Goal: Task Accomplishment & Management: Manage account settings

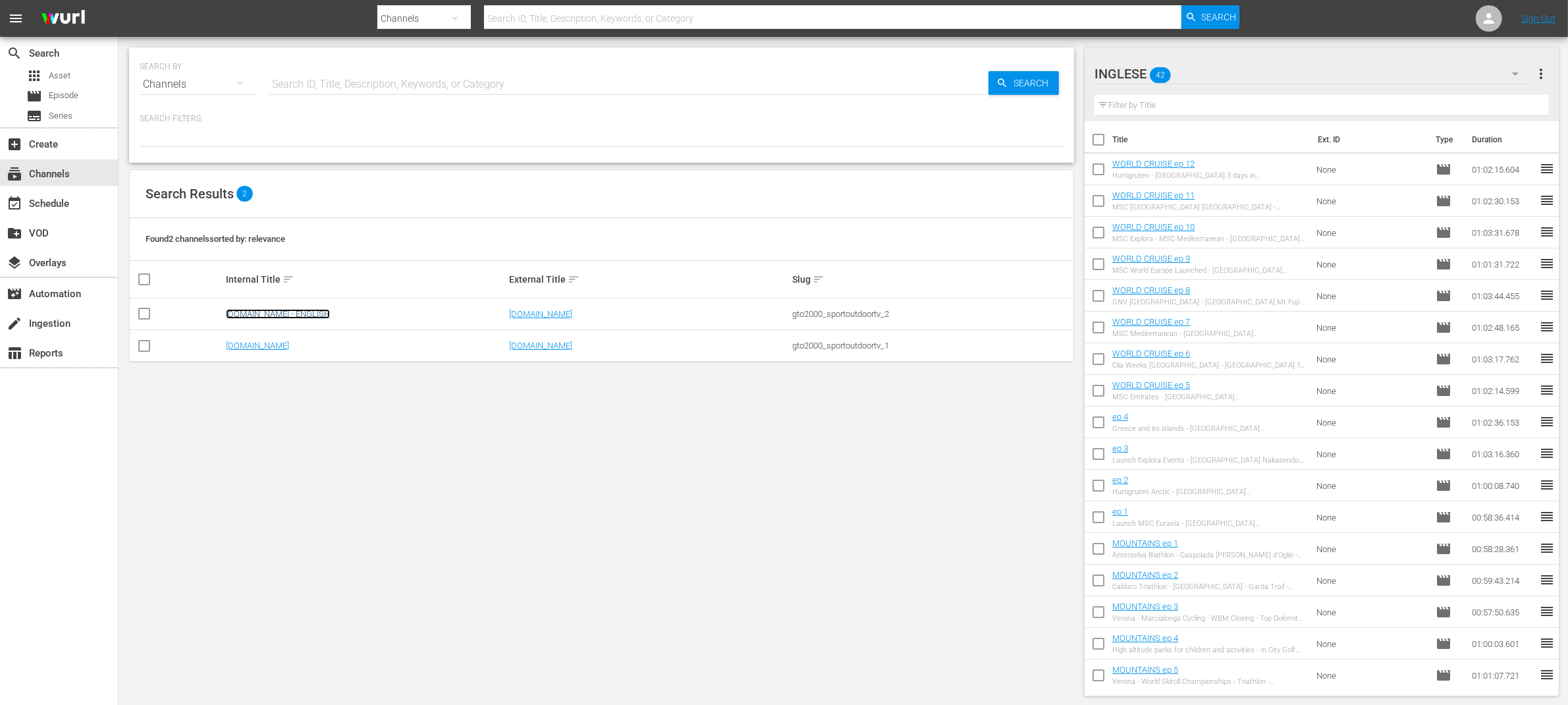
click at [274, 319] on link "[DOMAIN_NAME] - ENGLISH" at bounding box center [278, 314] width 104 height 10
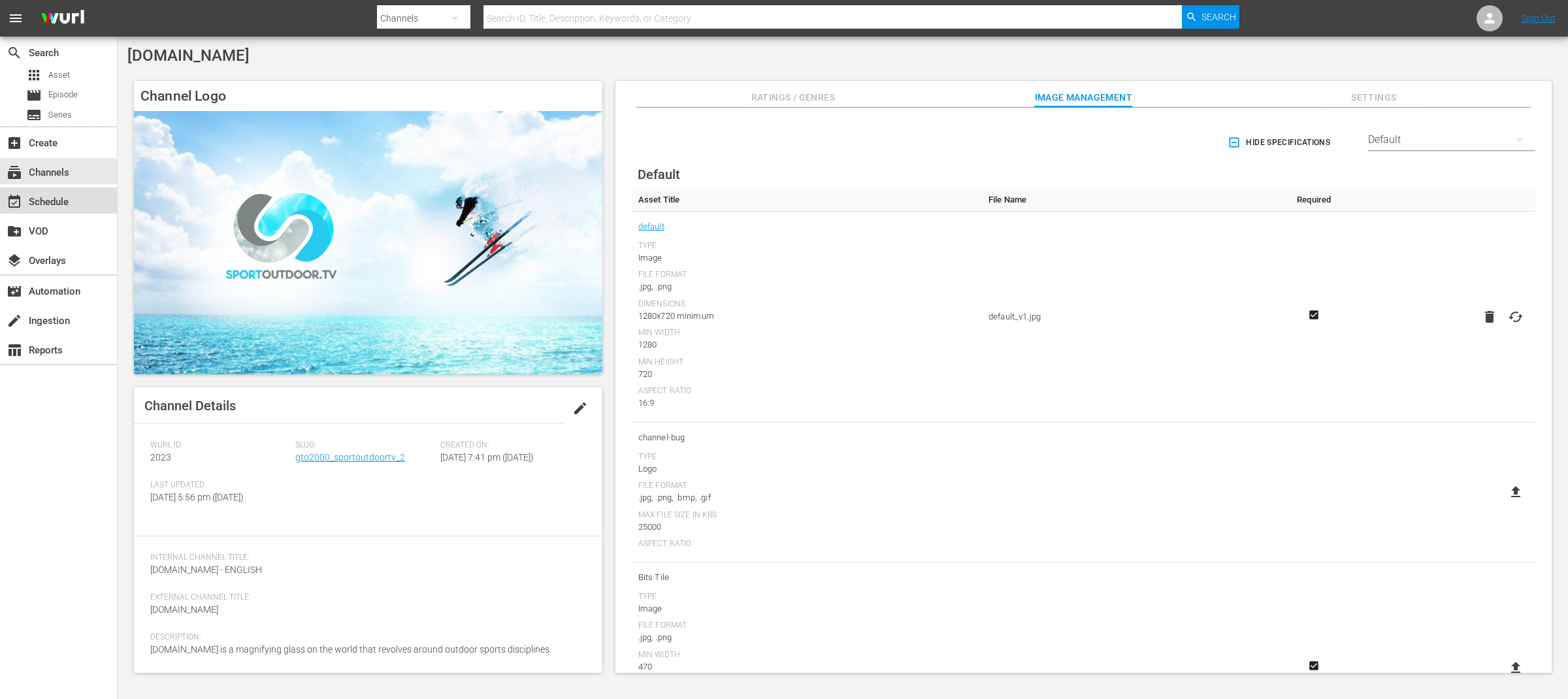
click at [79, 200] on div "event_available Schedule" at bounding box center [58, 200] width 117 height 26
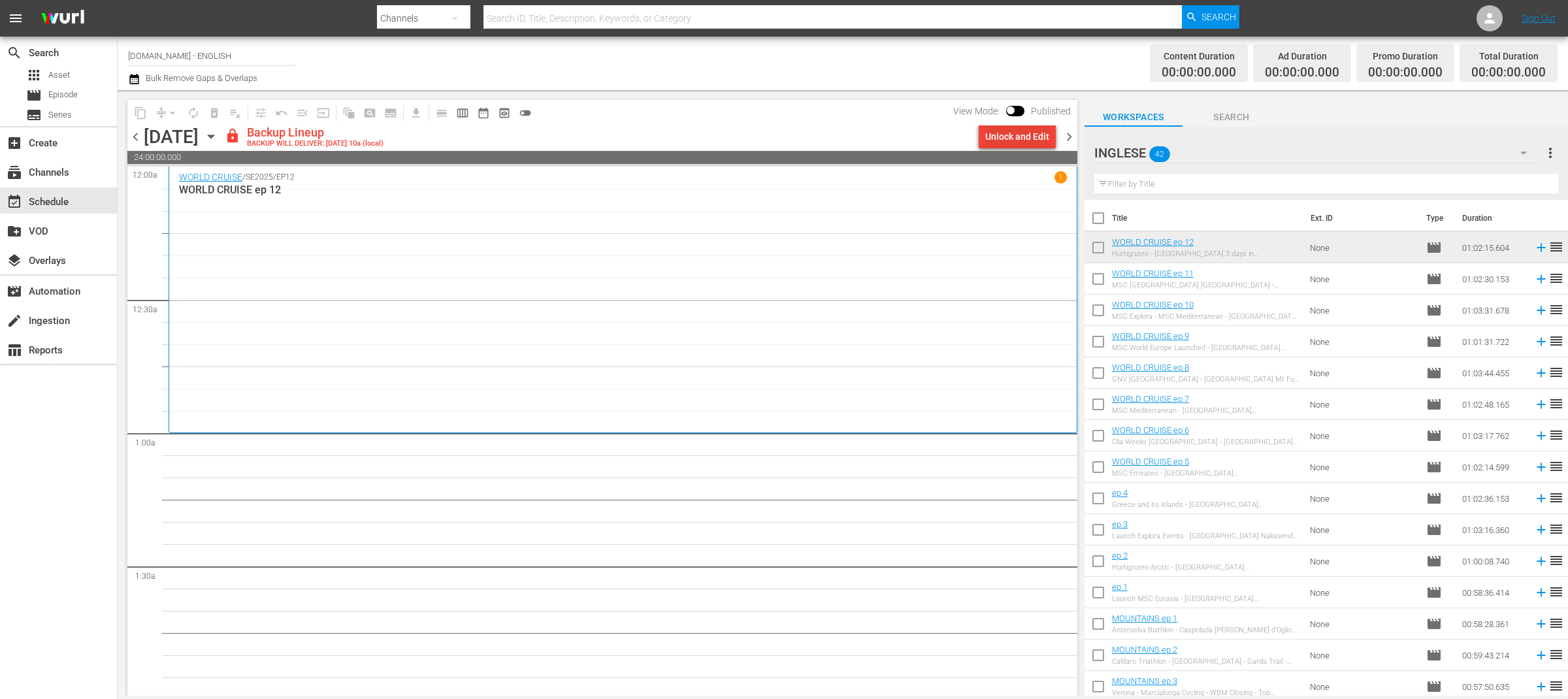
click at [1037, 139] on div "Unlock and Edit" at bounding box center [1016, 137] width 64 height 24
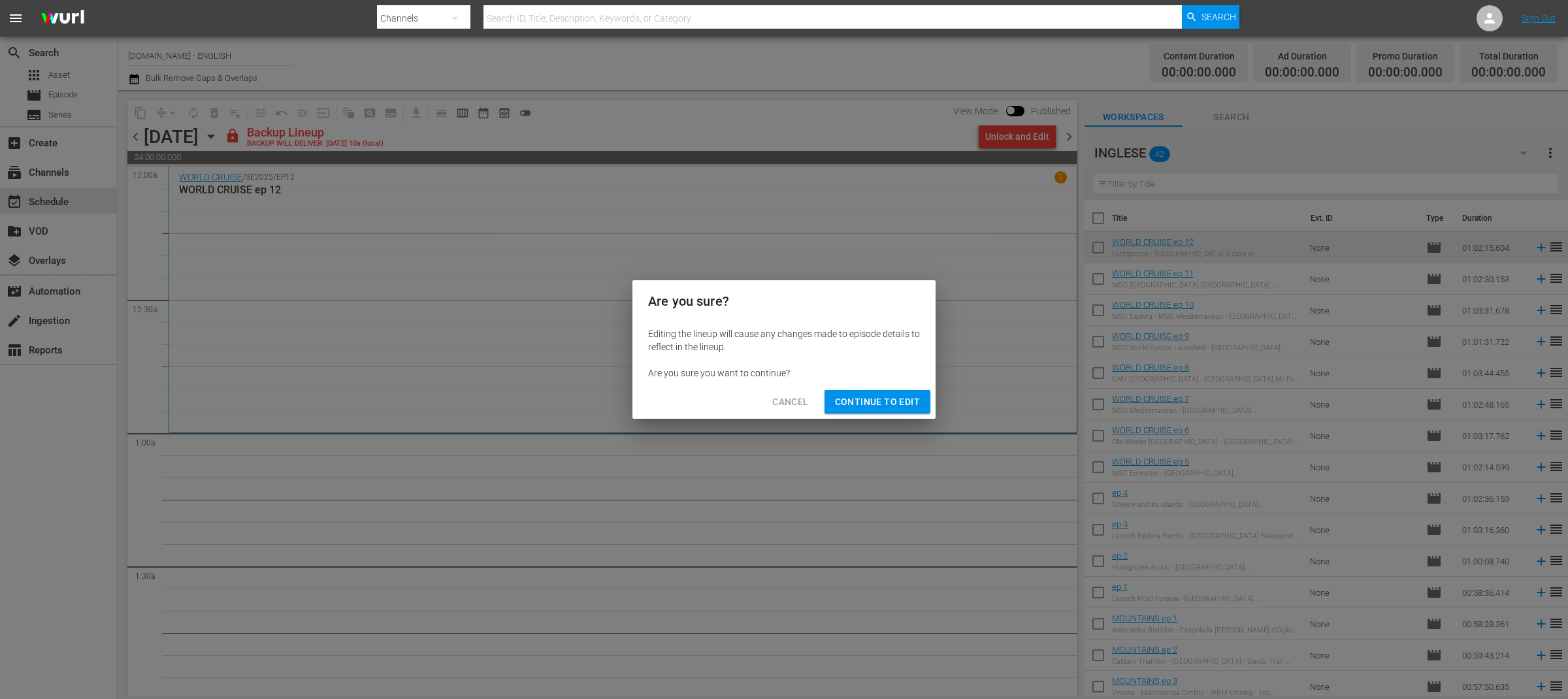
click at [906, 399] on span "Continue to Edit" at bounding box center [878, 402] width 85 height 16
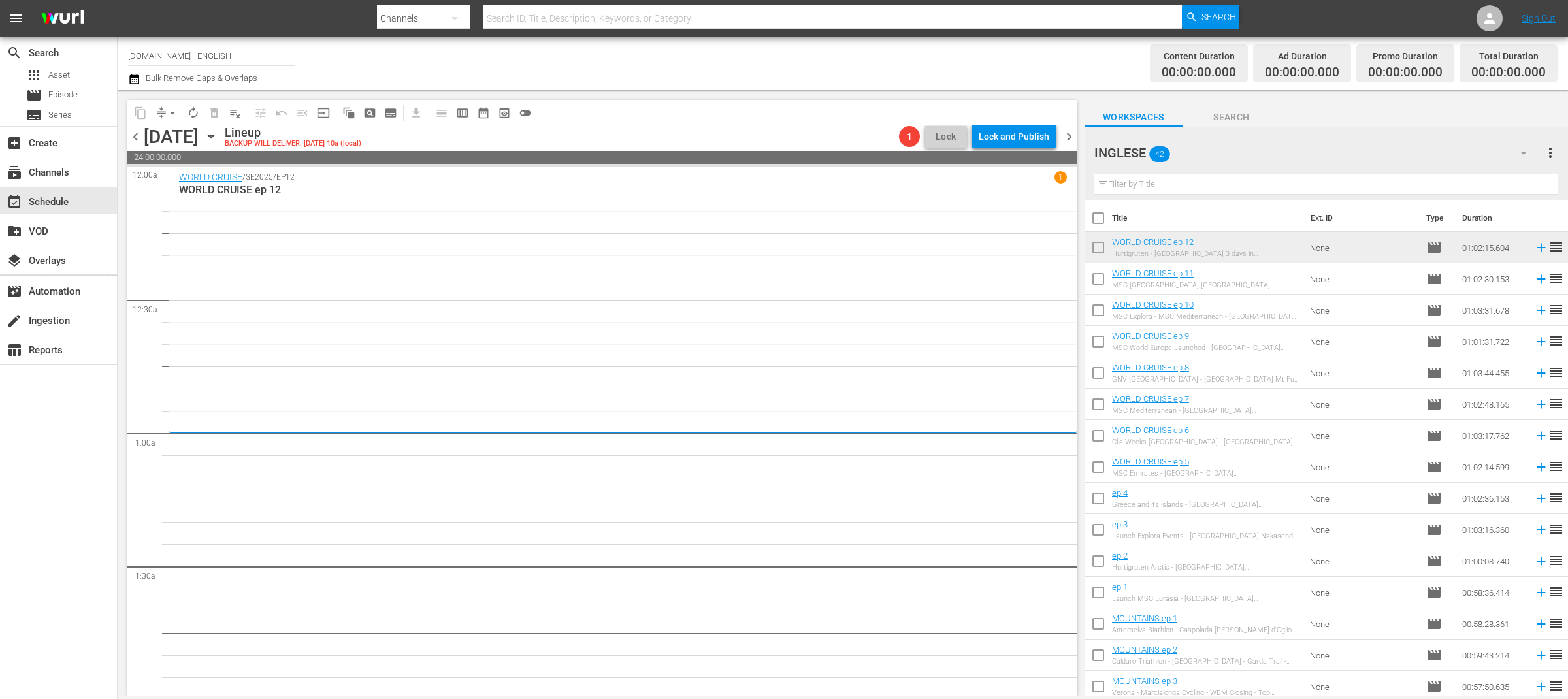
click at [139, 137] on span "chevron_left" at bounding box center [136, 137] width 16 height 16
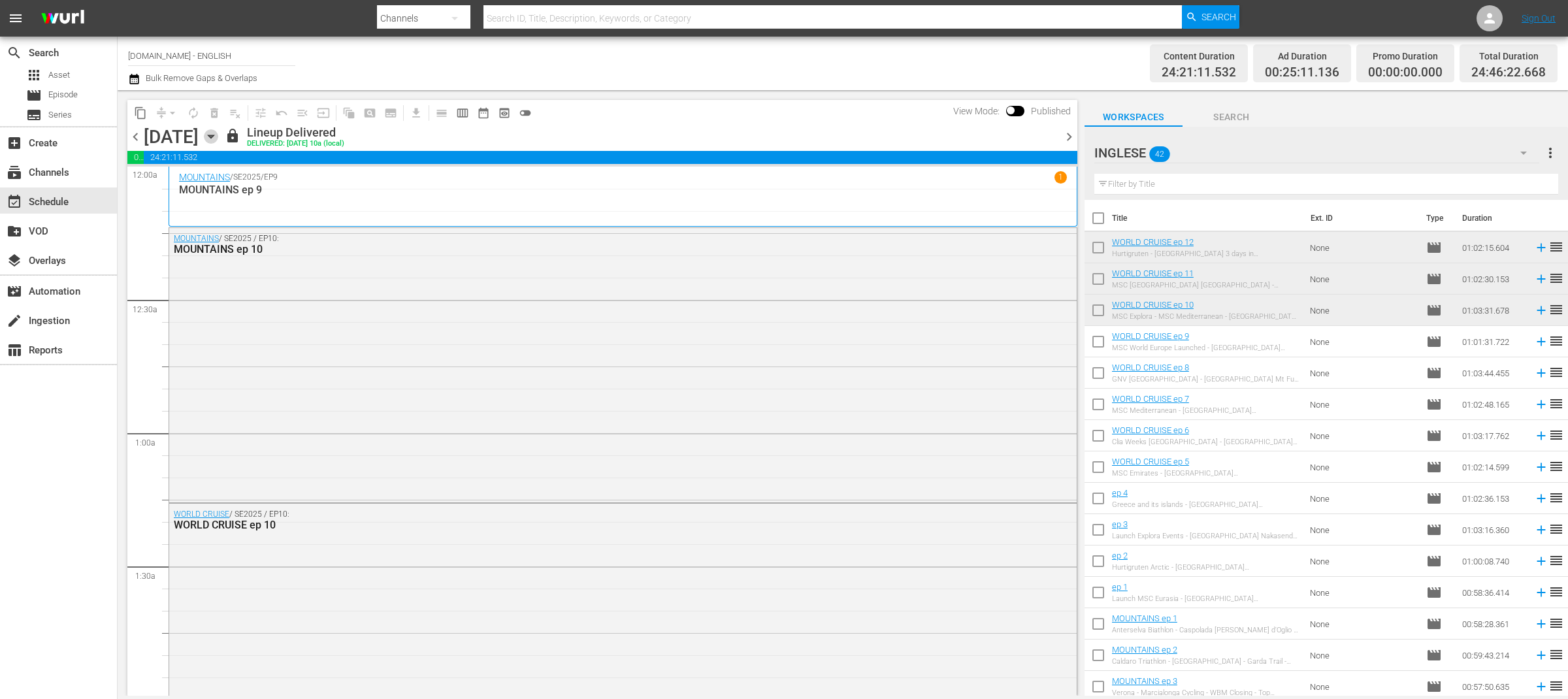
click at [218, 140] on icon "button" at bounding box center [211, 137] width 15 height 15
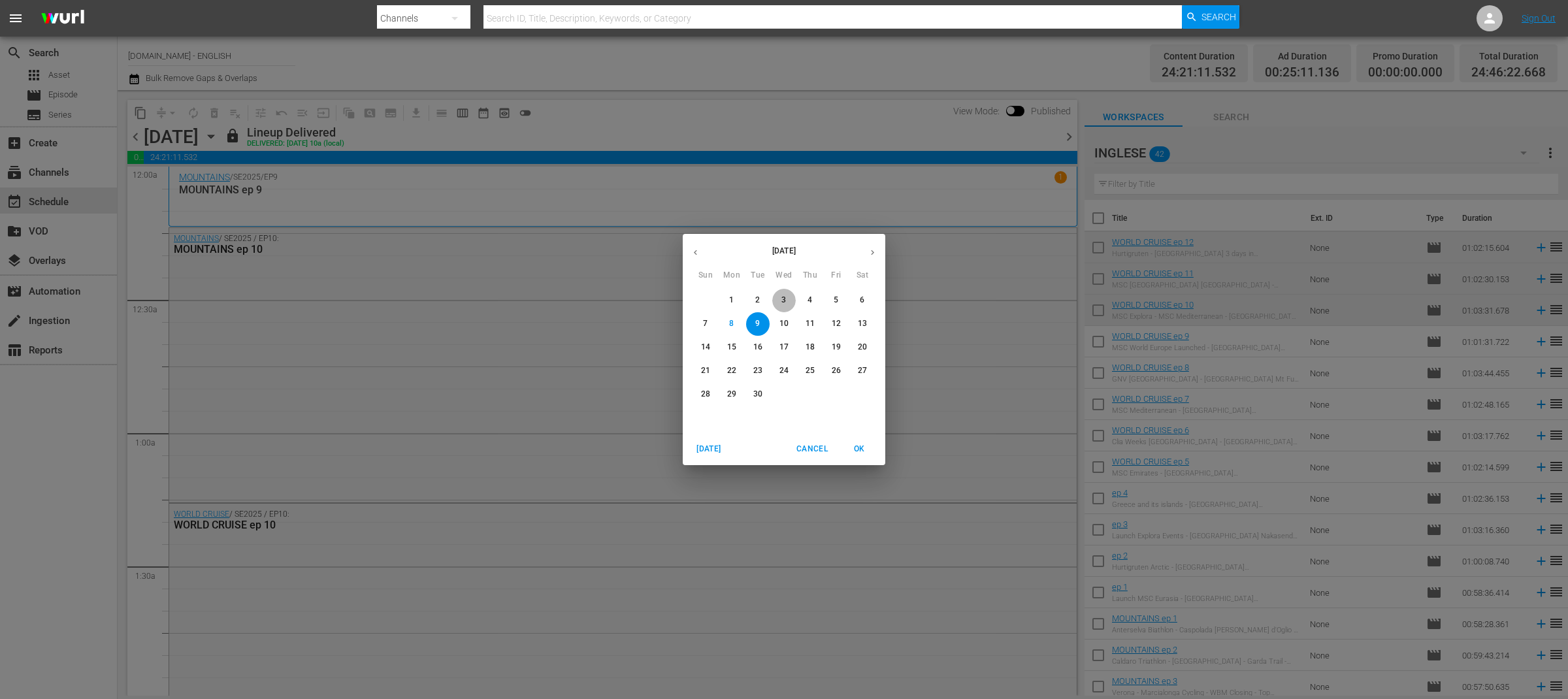
click at [782, 298] on p "3" at bounding box center [784, 299] width 5 height 11
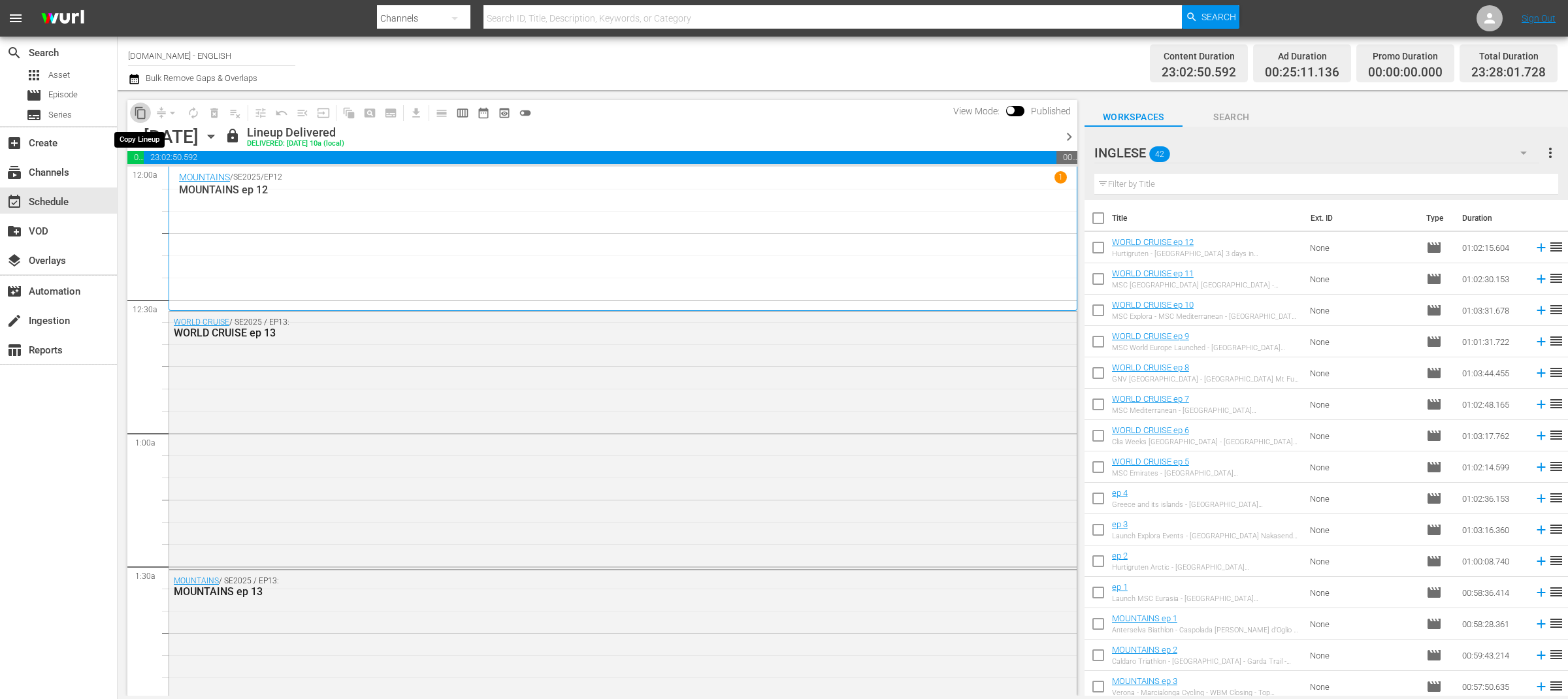
click at [136, 117] on span "content_copy" at bounding box center [140, 112] width 13 height 13
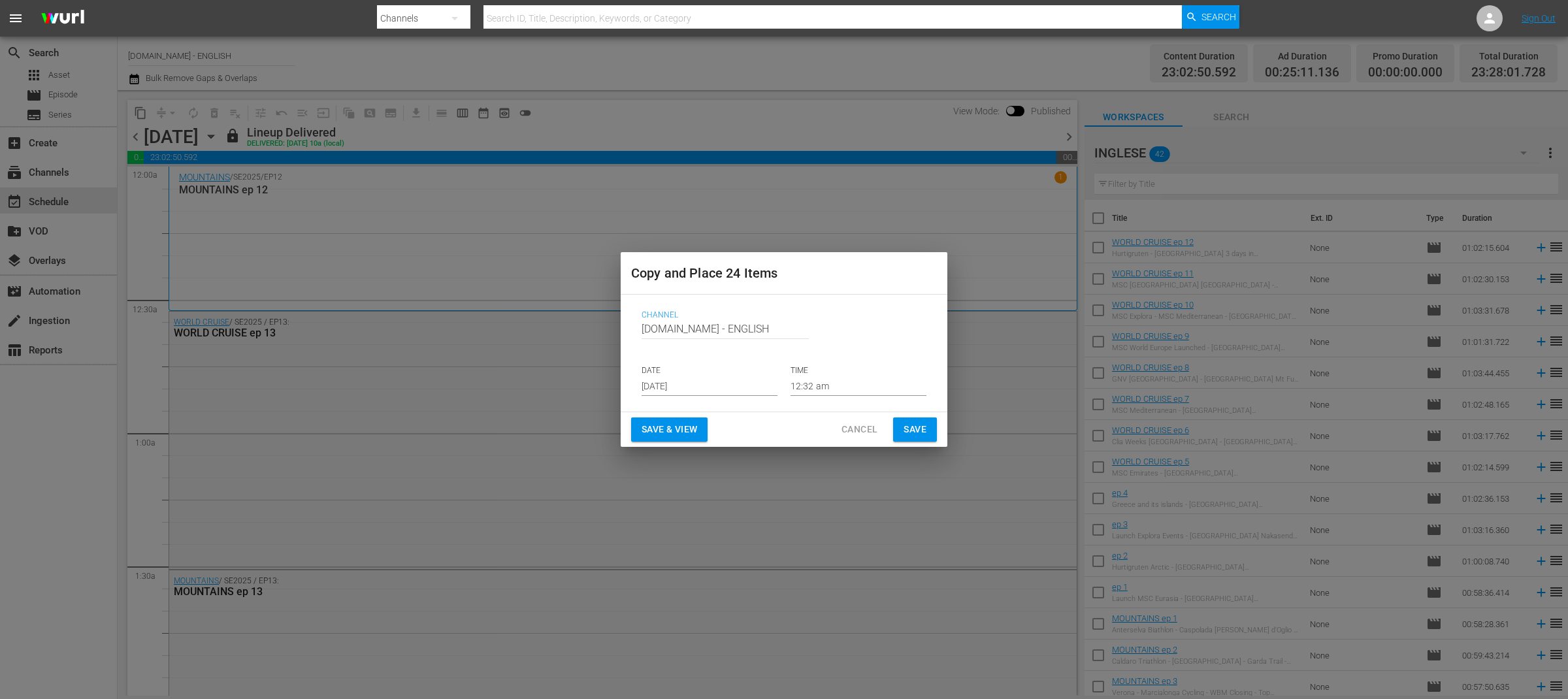
click at [688, 378] on input "[DATE]" at bounding box center [709, 386] width 136 height 20
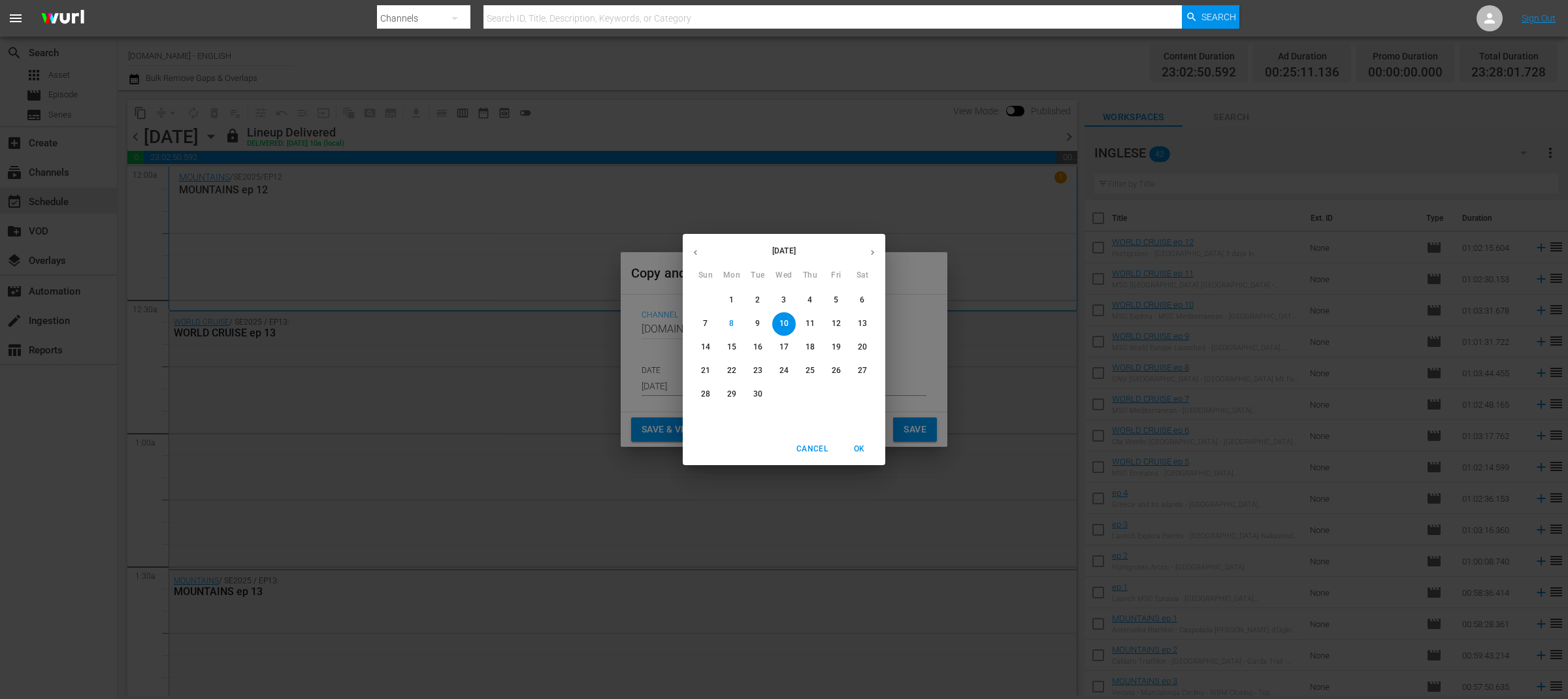
click at [785, 326] on p "10" at bounding box center [784, 323] width 9 height 11
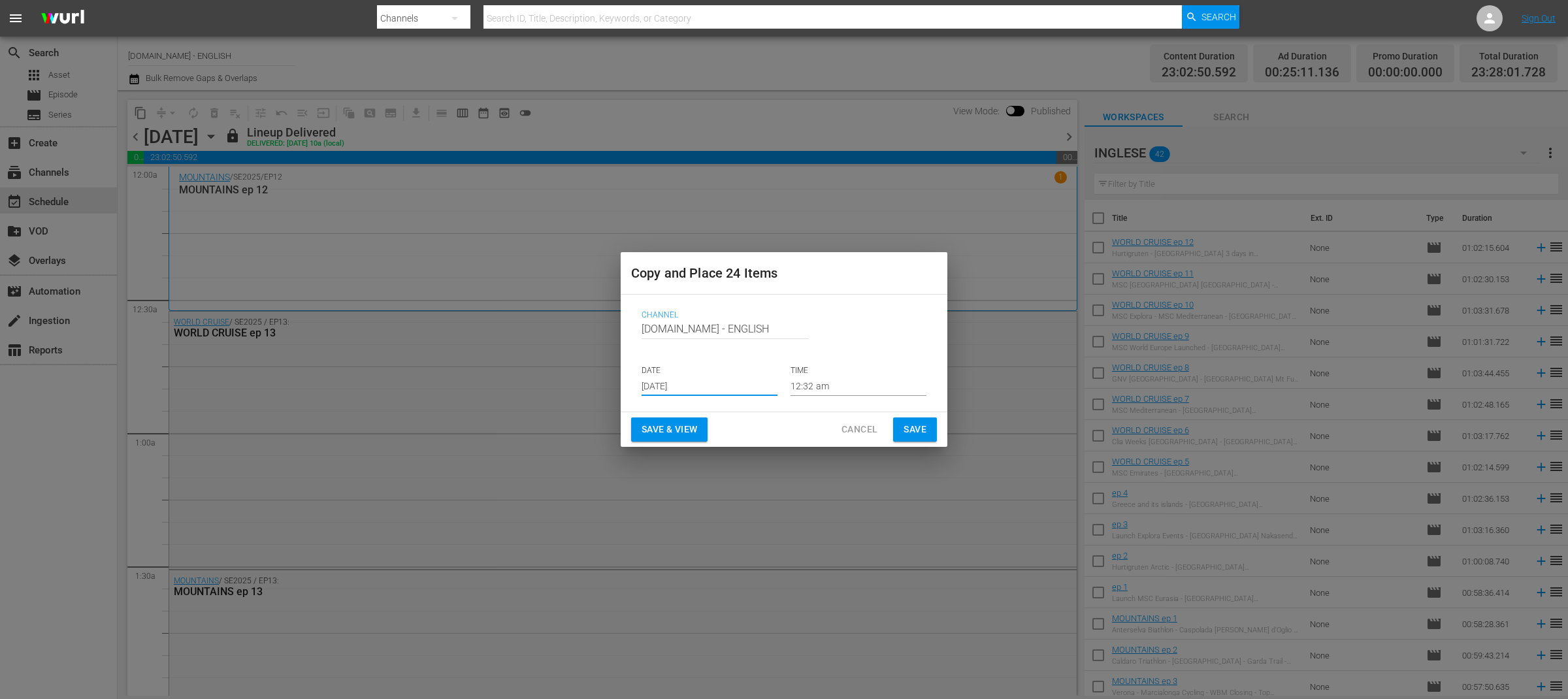
click at [690, 427] on span "Save & View" at bounding box center [670, 429] width 55 height 16
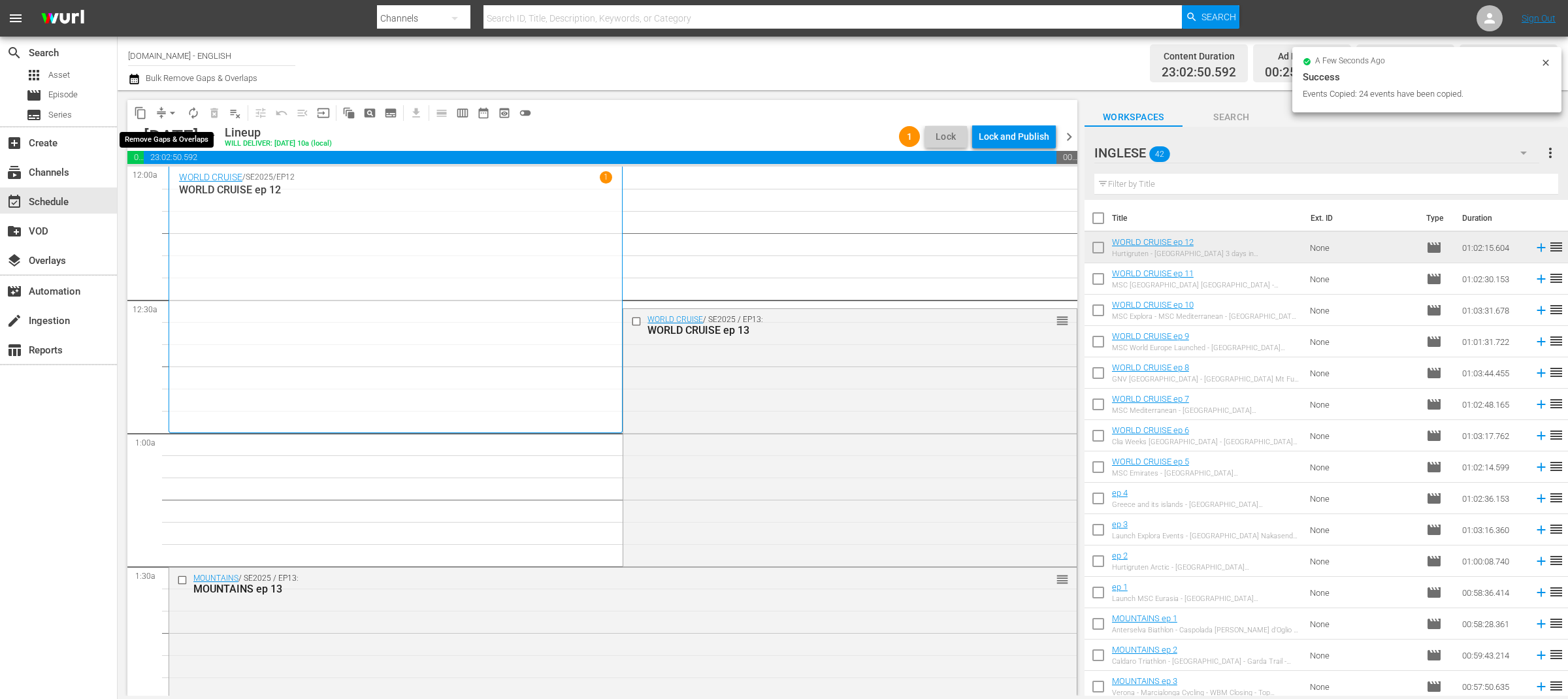
click at [175, 116] on span "arrow_drop_down" at bounding box center [171, 112] width 13 height 13
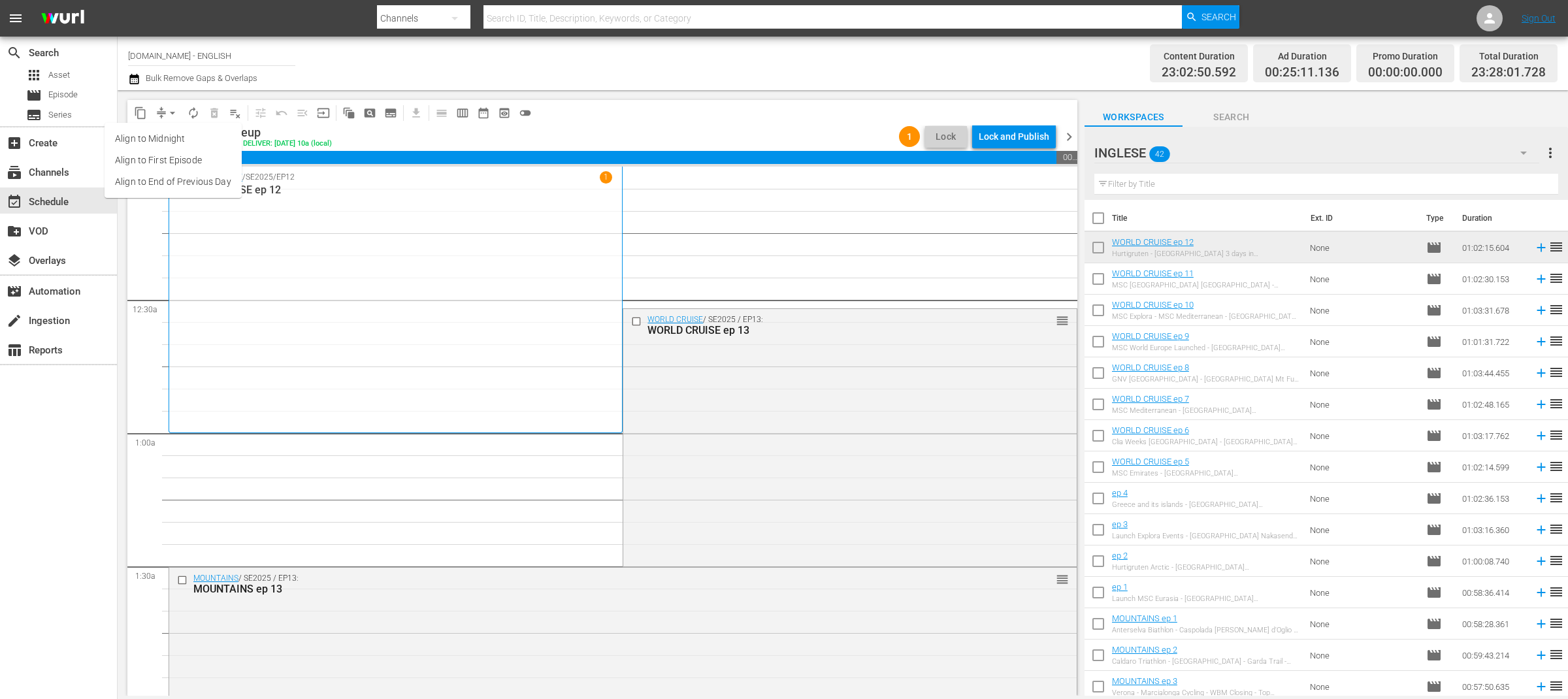
click at [212, 185] on li "Align to End of Previous Day" at bounding box center [173, 182] width 137 height 22
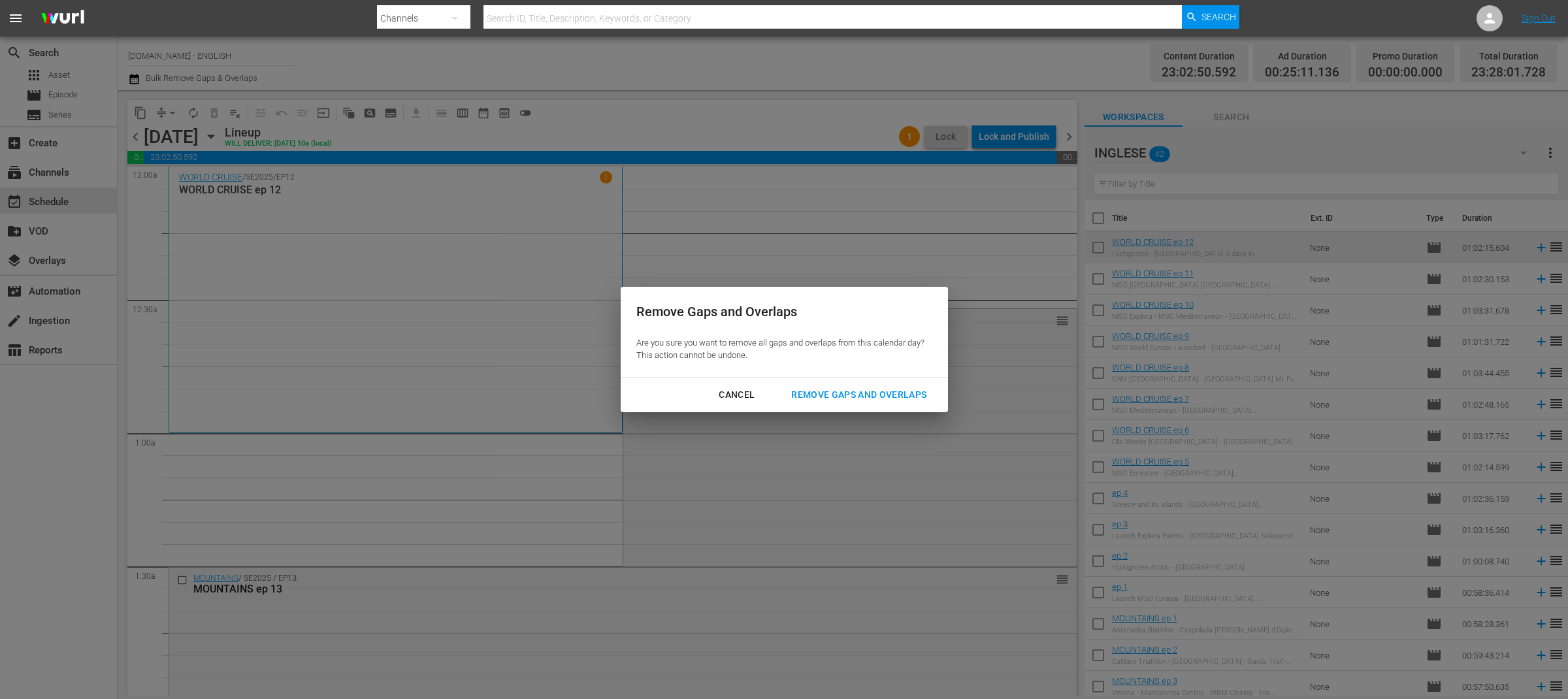
click at [810, 388] on div "Remove Gaps and Overlaps" at bounding box center [859, 394] width 157 height 16
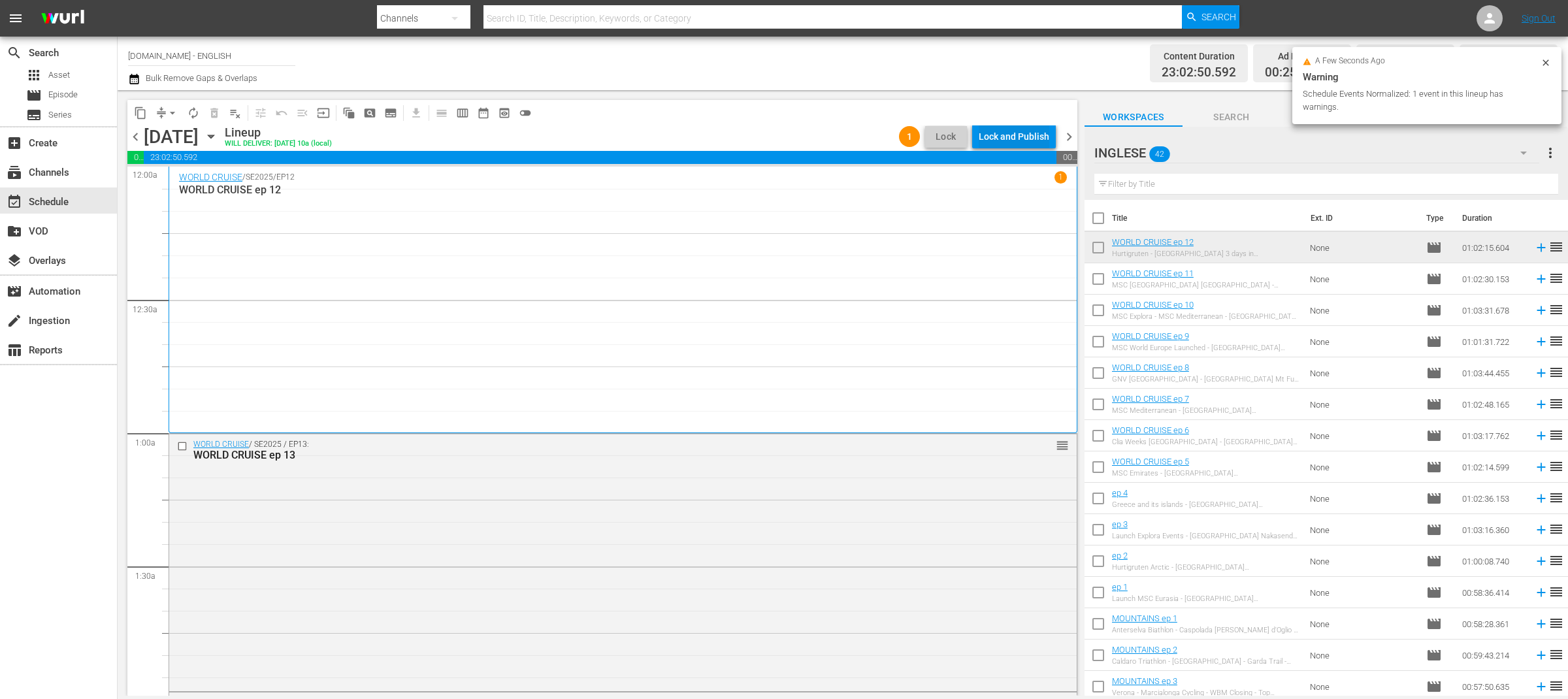
click at [1023, 141] on div "Lock and Publish" at bounding box center [1013, 137] width 70 height 24
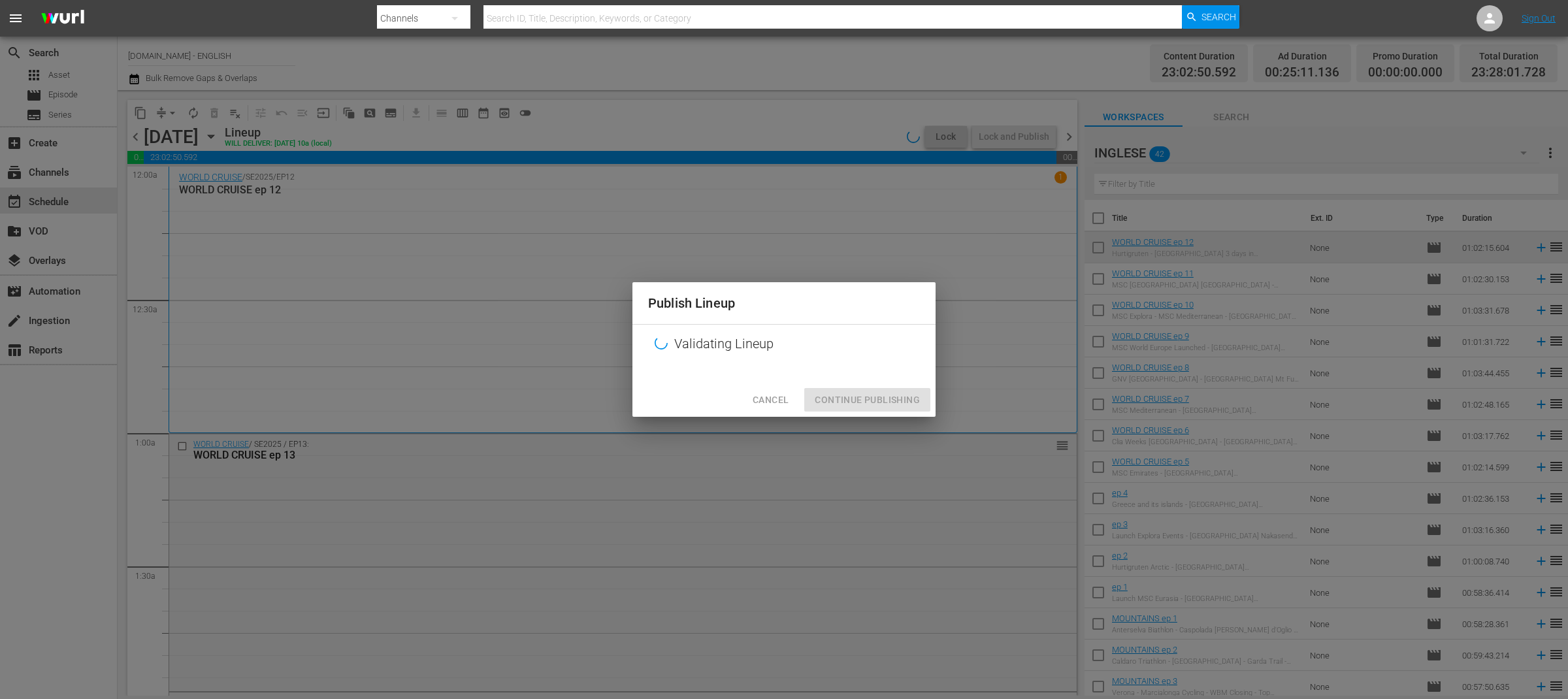
click at [894, 406] on div "Cancel Continue Publishing" at bounding box center [784, 399] width 303 height 35
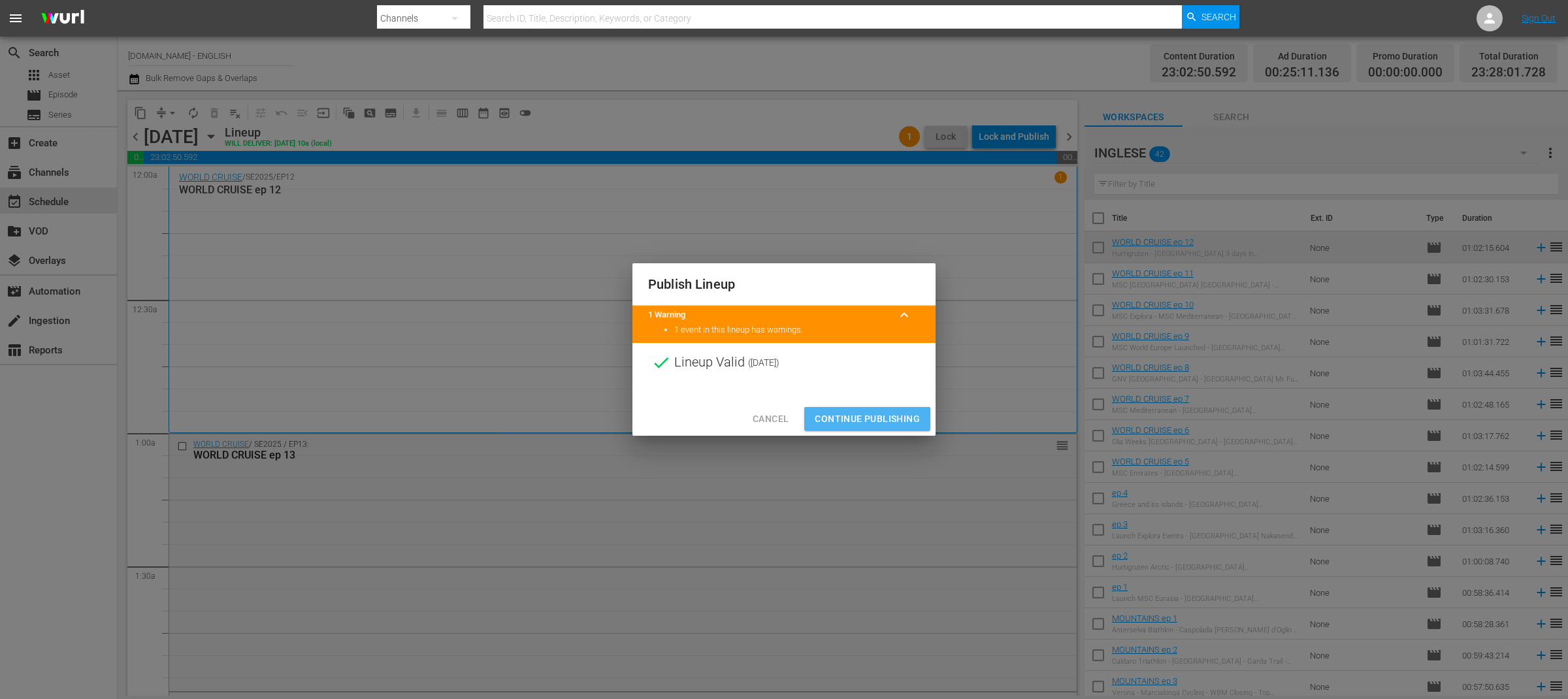
click at [894, 418] on span "Continue Publishing" at bounding box center [867, 419] width 105 height 16
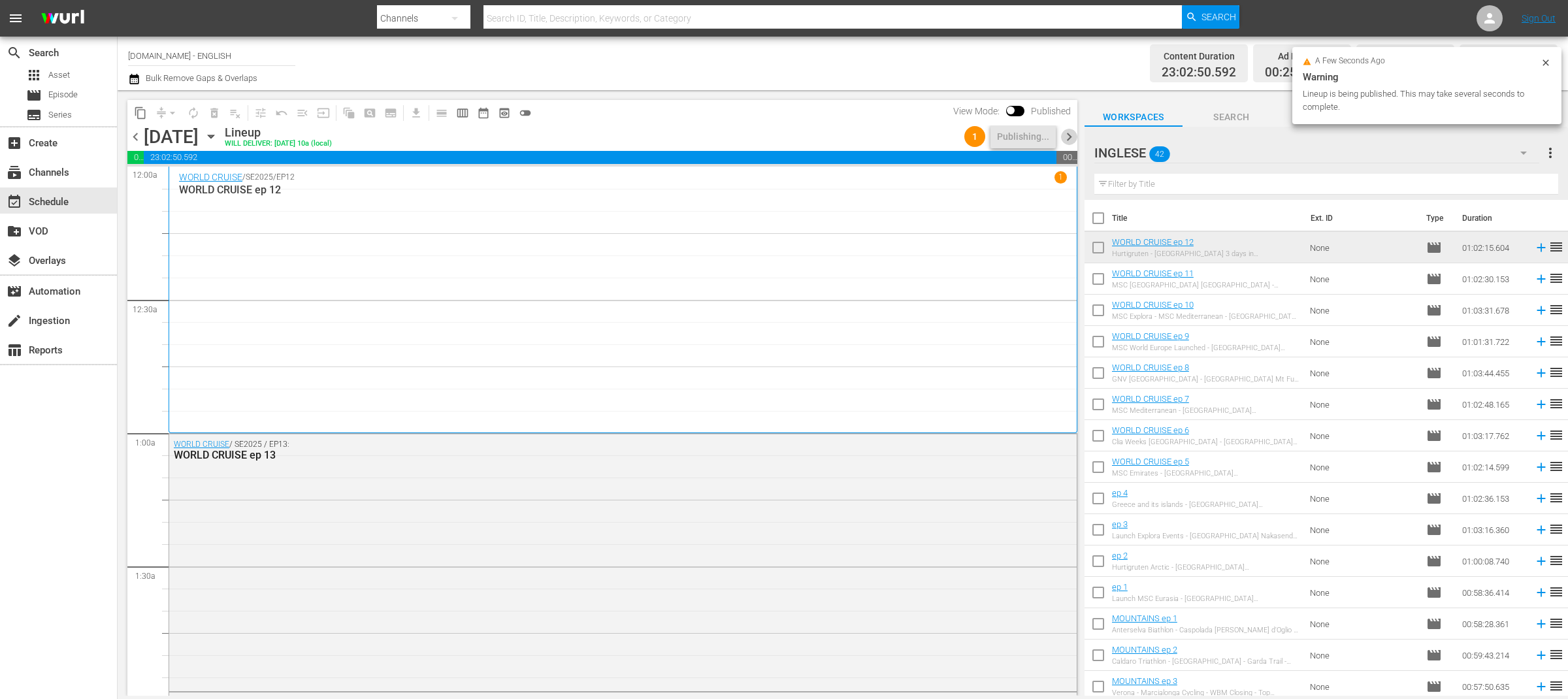
click at [1069, 141] on span "chevron_right" at bounding box center [1069, 137] width 16 height 16
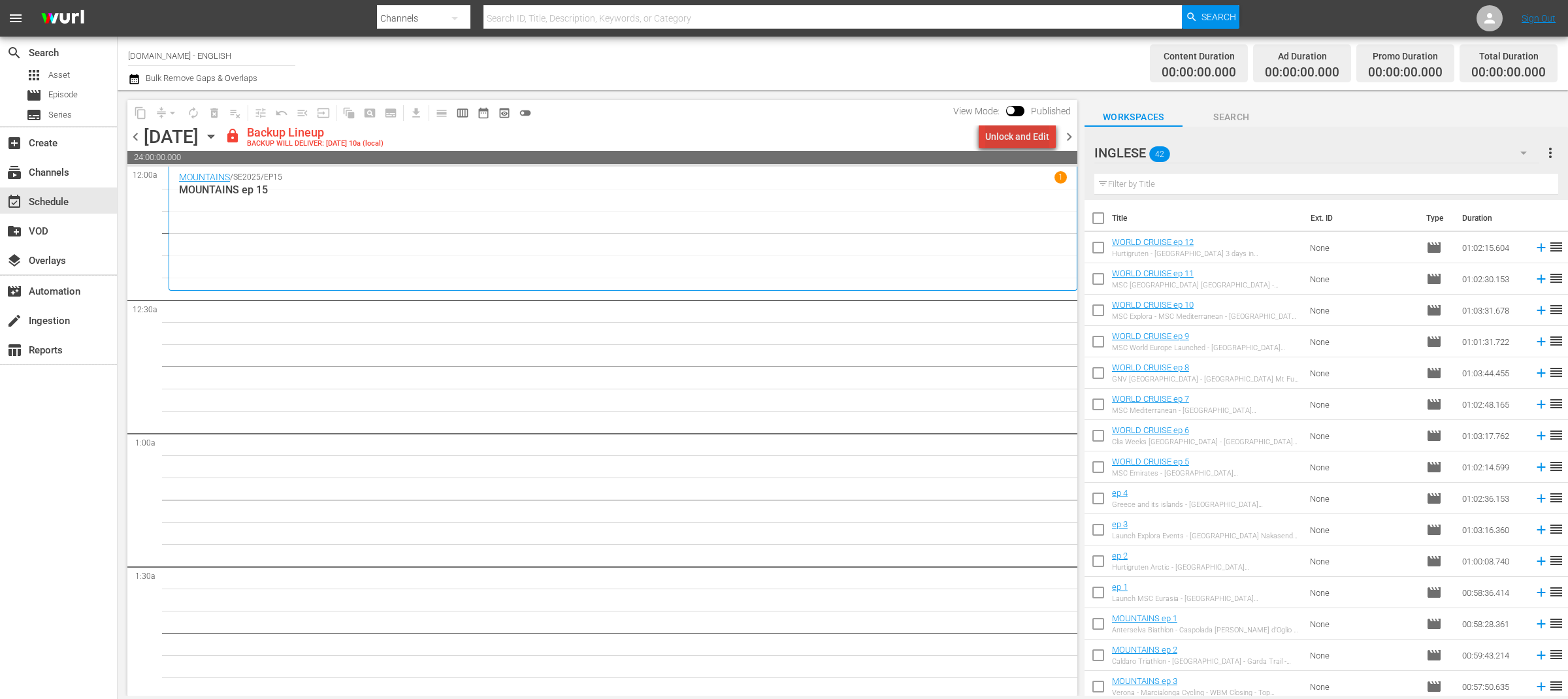
click at [1025, 132] on div "Unlock and Edit" at bounding box center [1016, 137] width 64 height 24
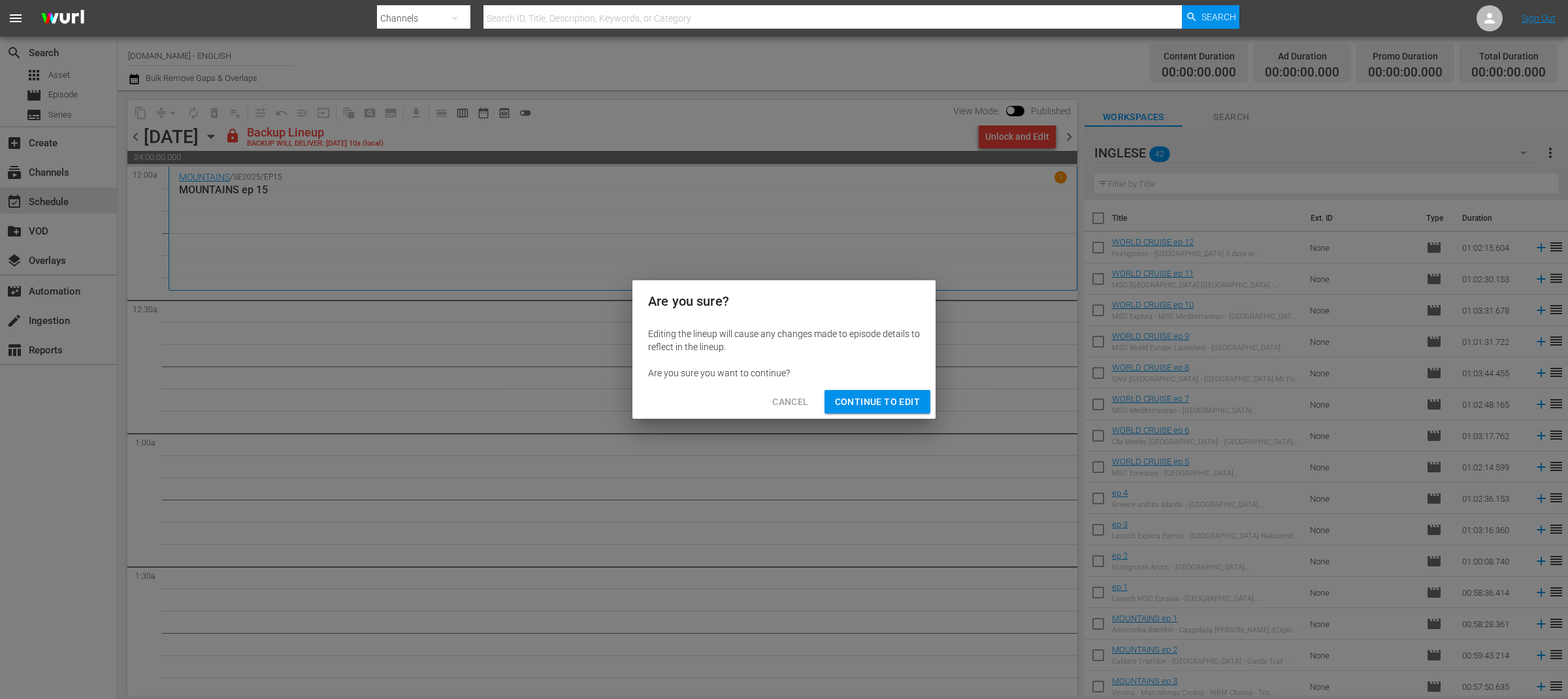
click at [896, 398] on span "Continue to Edit" at bounding box center [878, 402] width 85 height 16
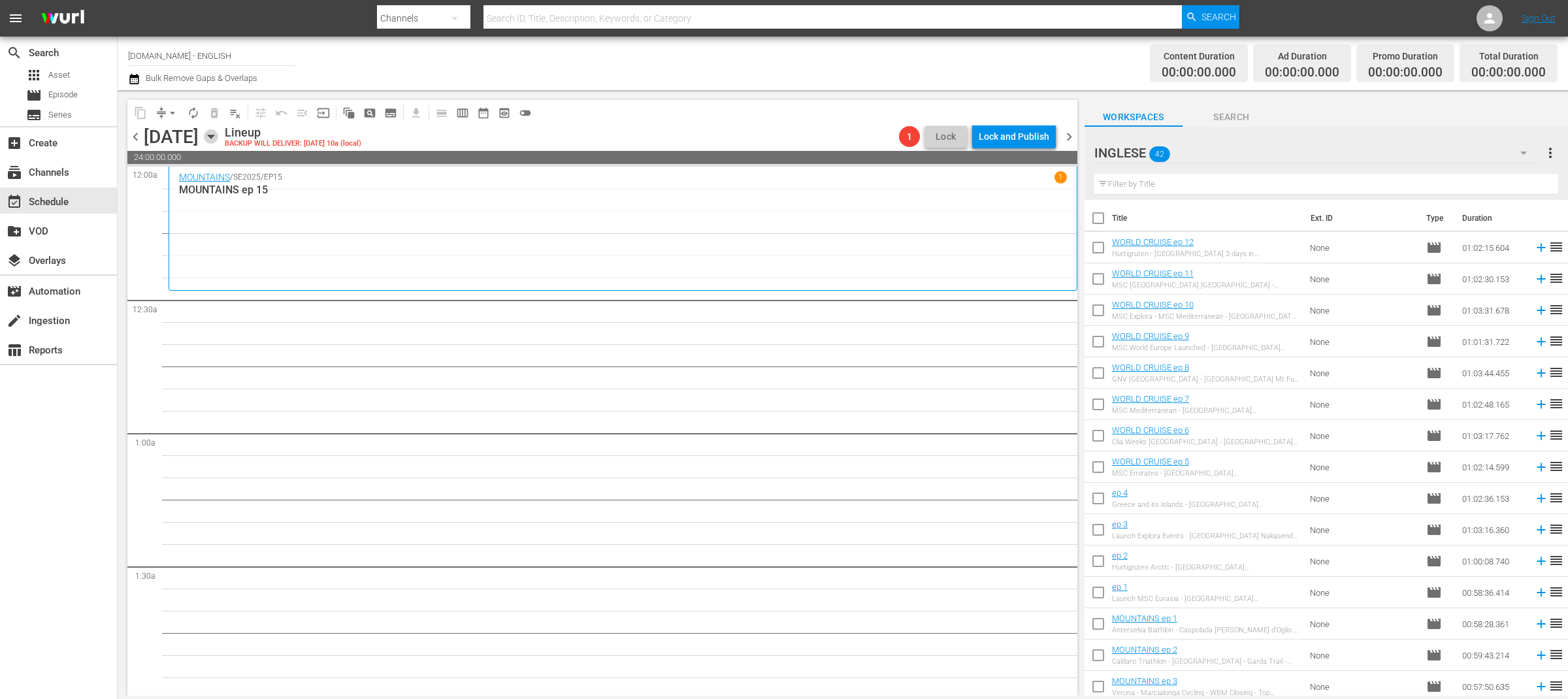
click at [218, 138] on icon "button" at bounding box center [211, 137] width 15 height 15
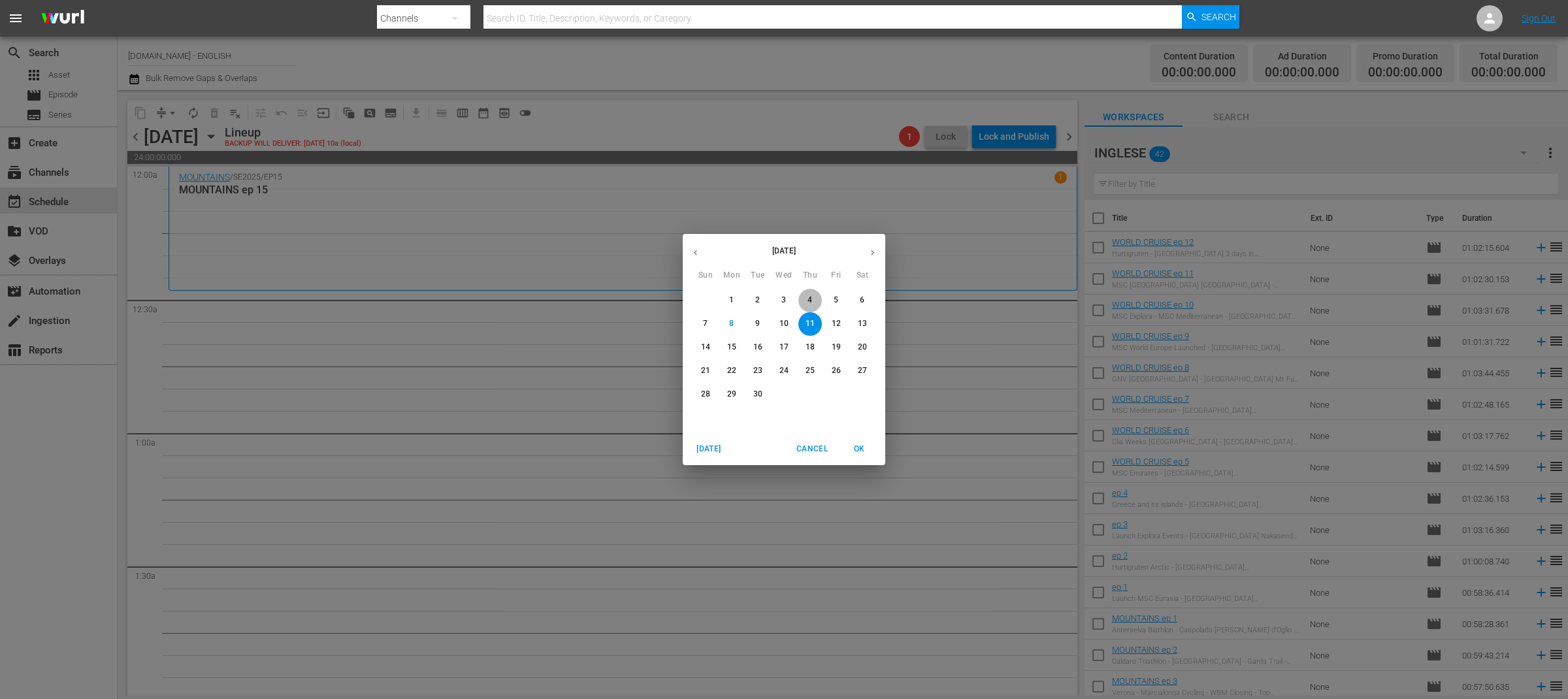
click at [812, 300] on span "4" at bounding box center [810, 299] width 24 height 11
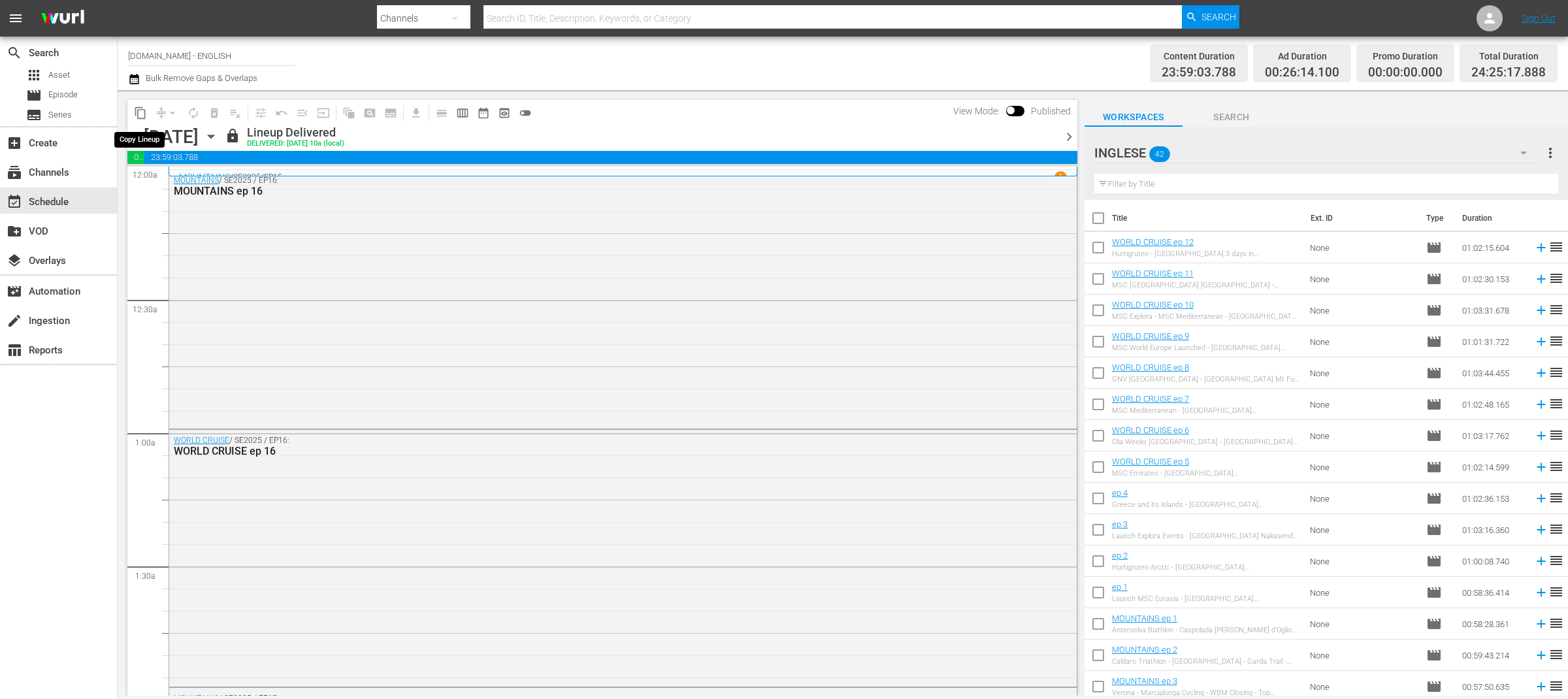
click at [141, 115] on span "content_copy" at bounding box center [140, 112] width 13 height 13
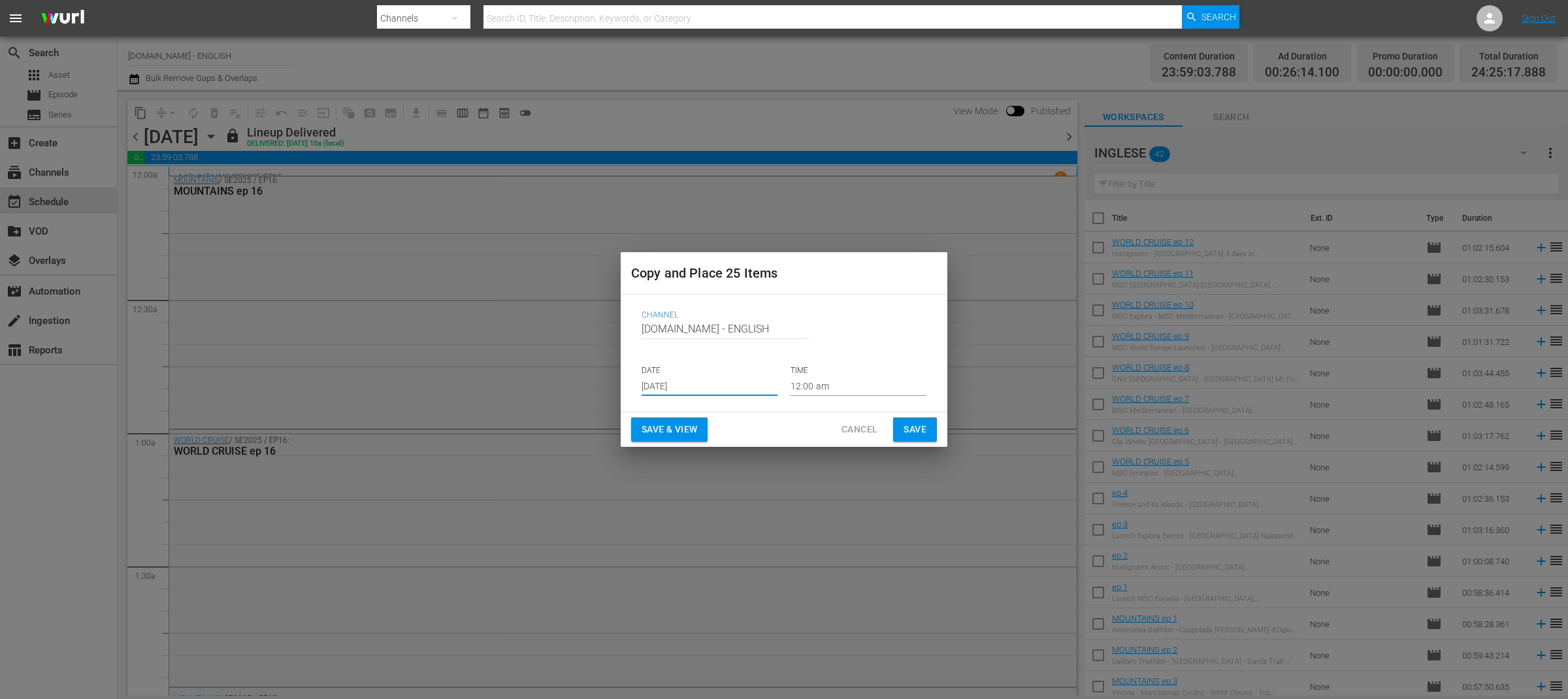
click at [685, 385] on input "[DATE]" at bounding box center [709, 386] width 136 height 20
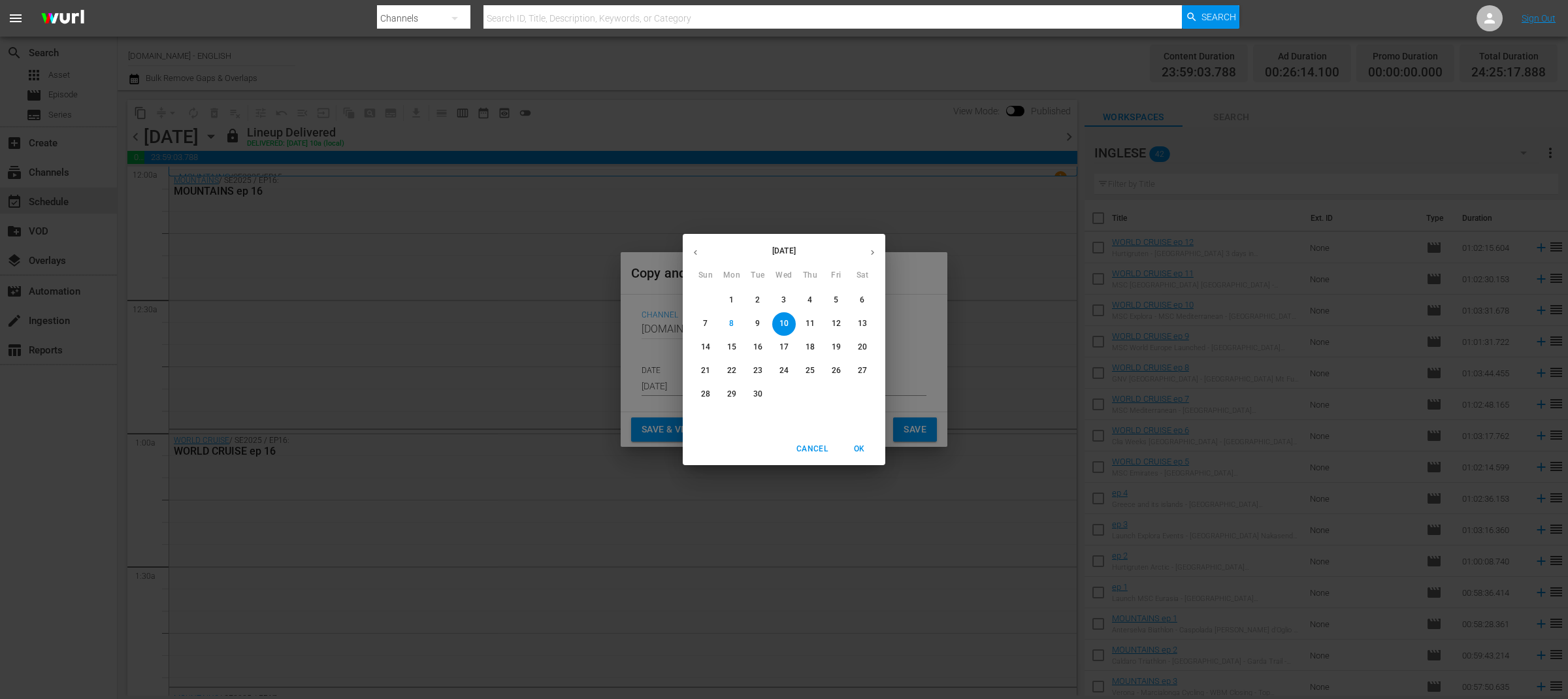
click at [812, 325] on p "11" at bounding box center [809, 323] width 9 height 11
type input "[DATE]"
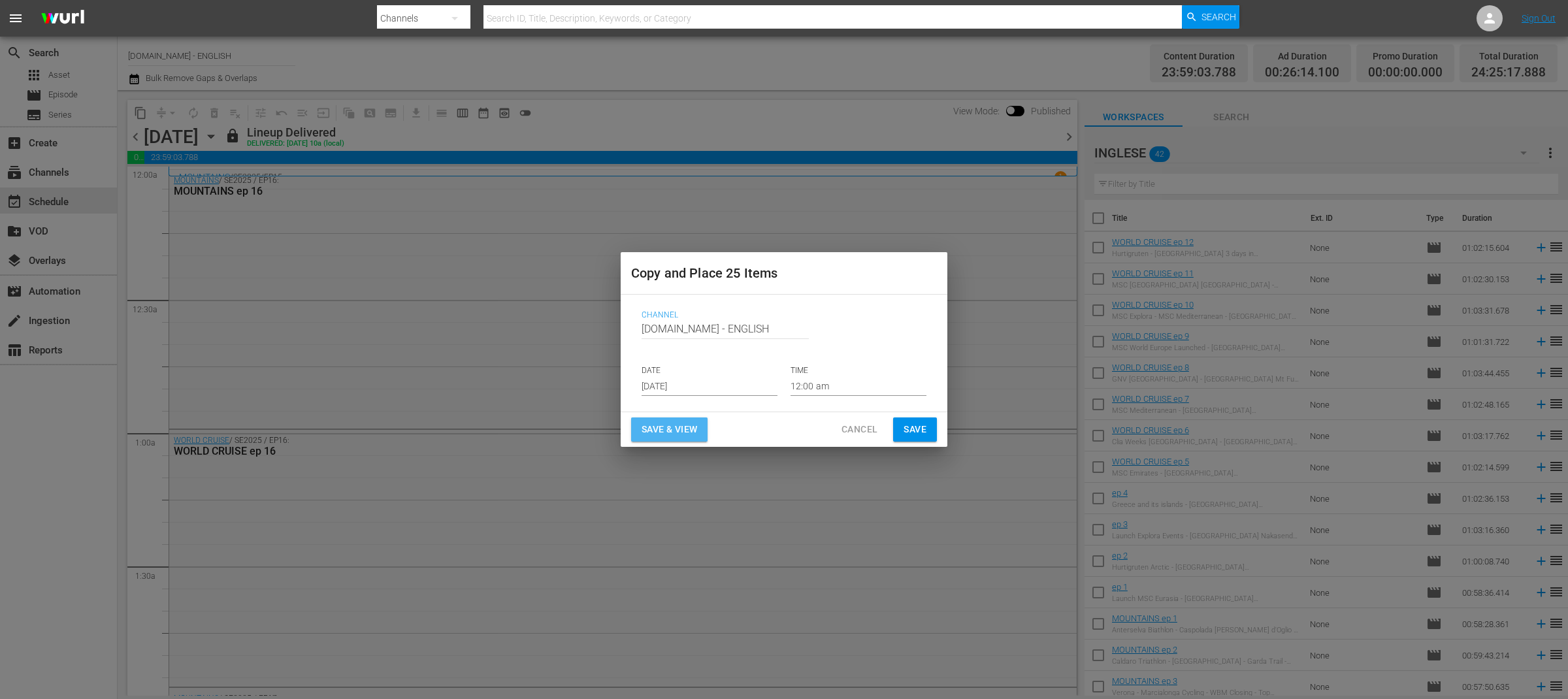
click at [694, 430] on span "Save & View" at bounding box center [670, 429] width 55 height 16
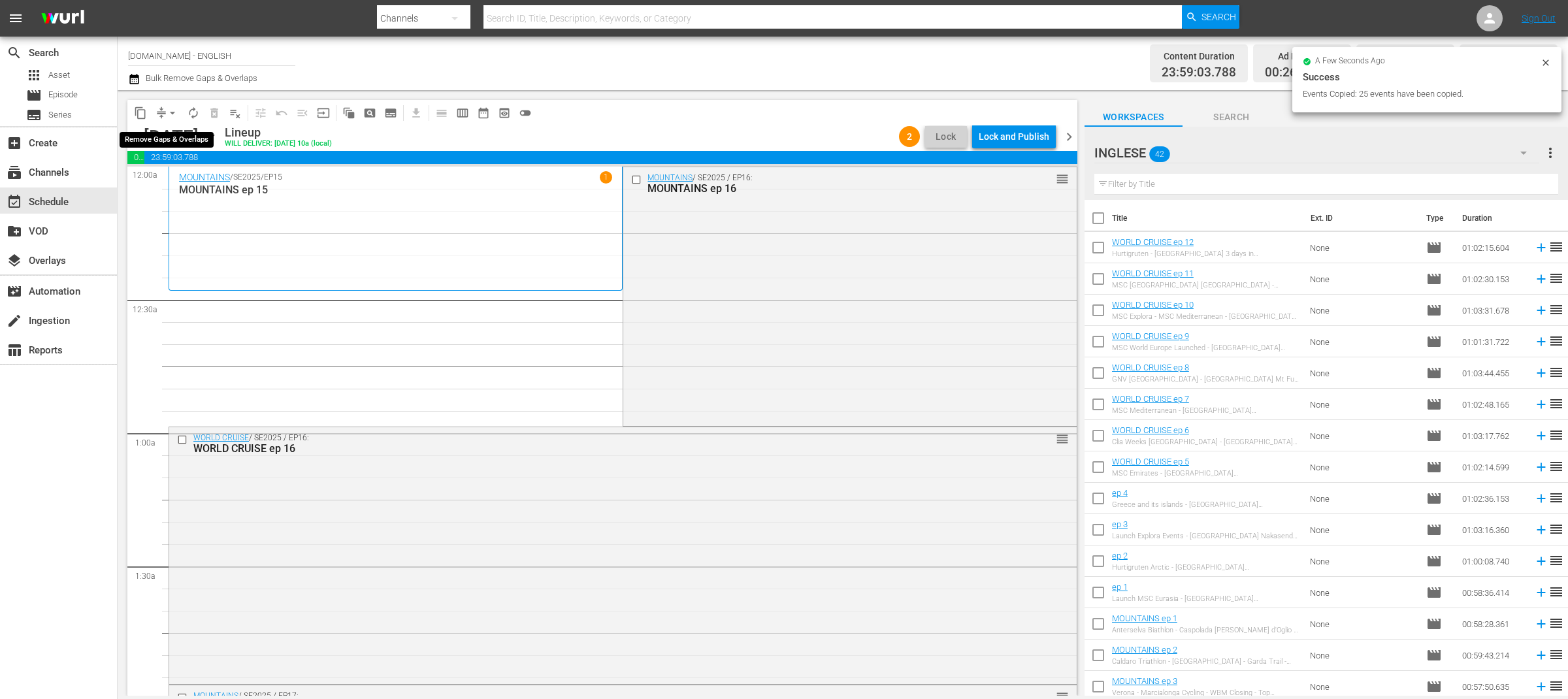
click at [163, 112] on button "arrow_drop_down" at bounding box center [172, 113] width 21 height 21
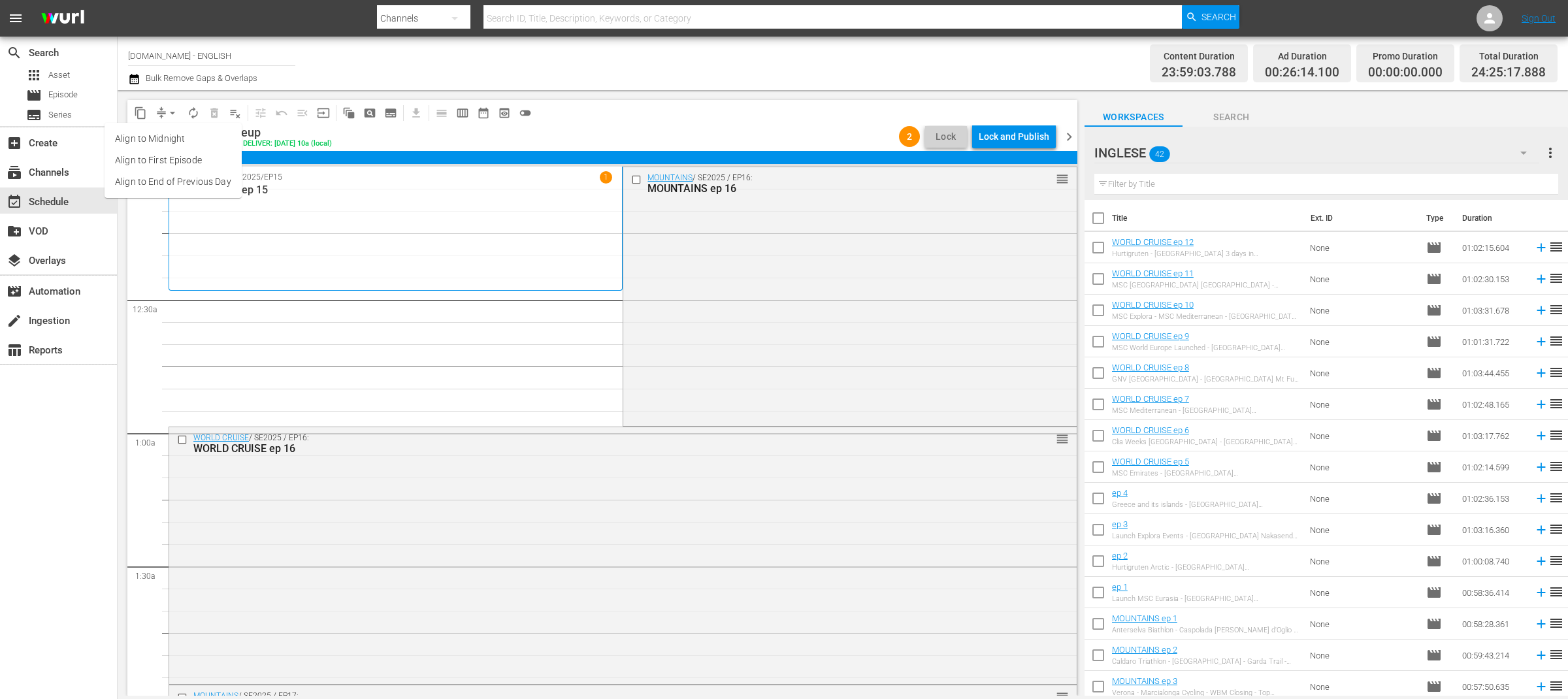
click at [200, 181] on li "Align to End of Previous Day" at bounding box center [173, 182] width 137 height 22
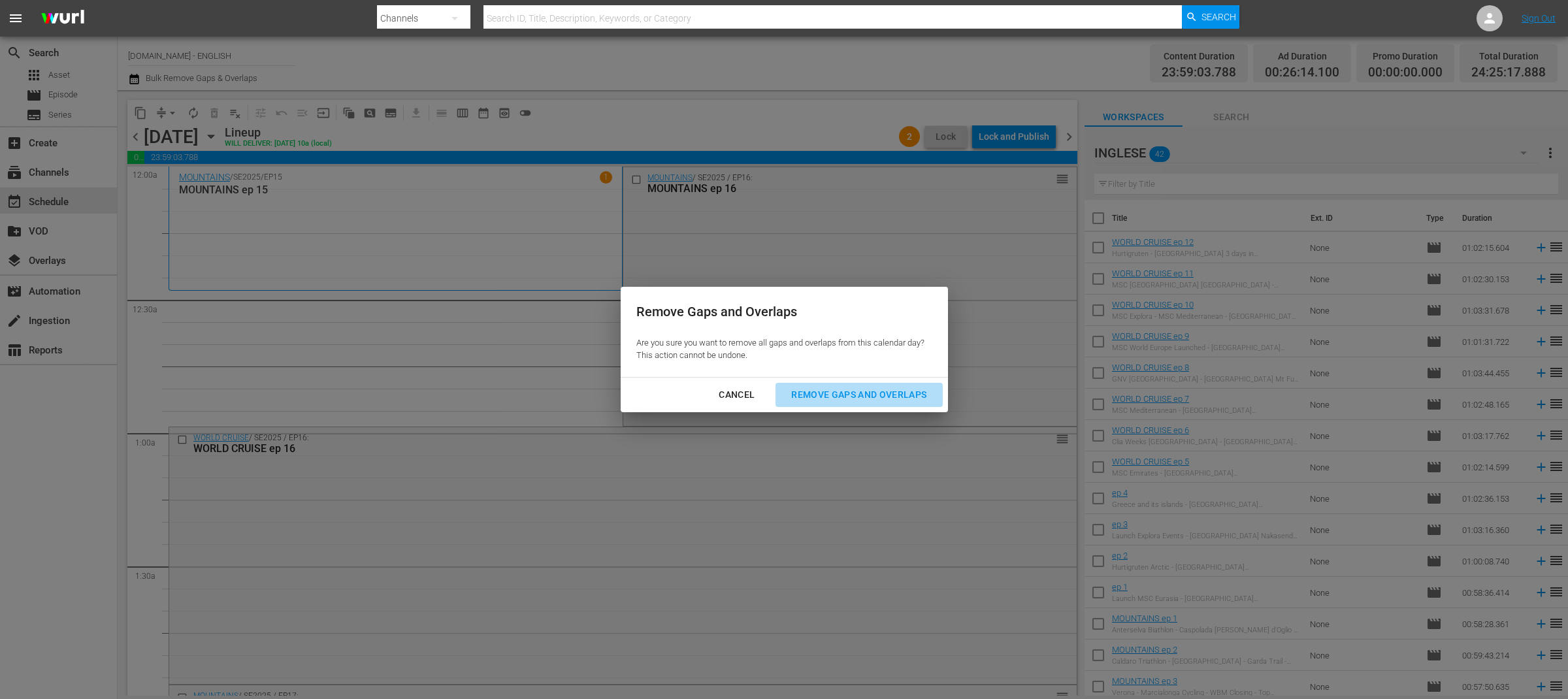
click at [852, 395] on div "Remove Gaps and Overlaps" at bounding box center [859, 394] width 157 height 16
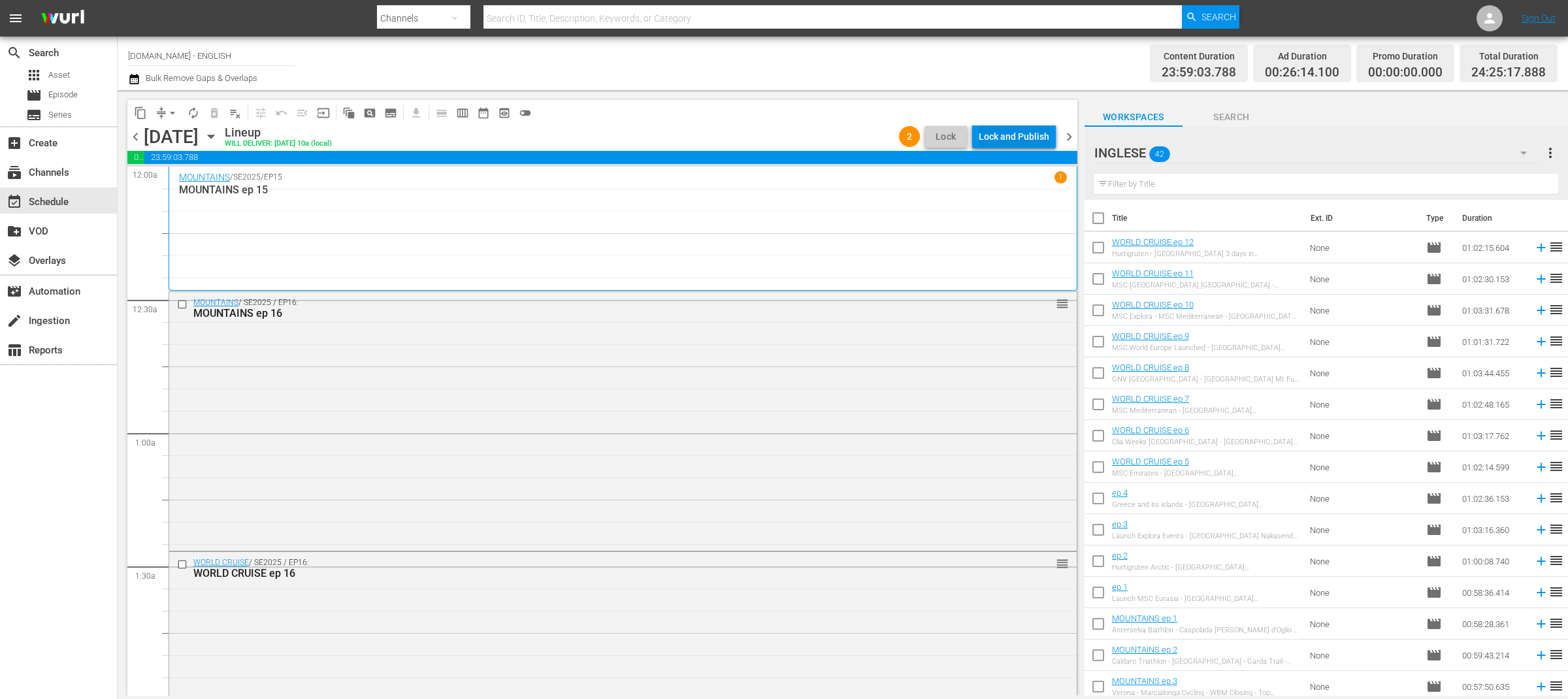
click at [1025, 138] on div "Lock and Publish" at bounding box center [1013, 137] width 70 height 24
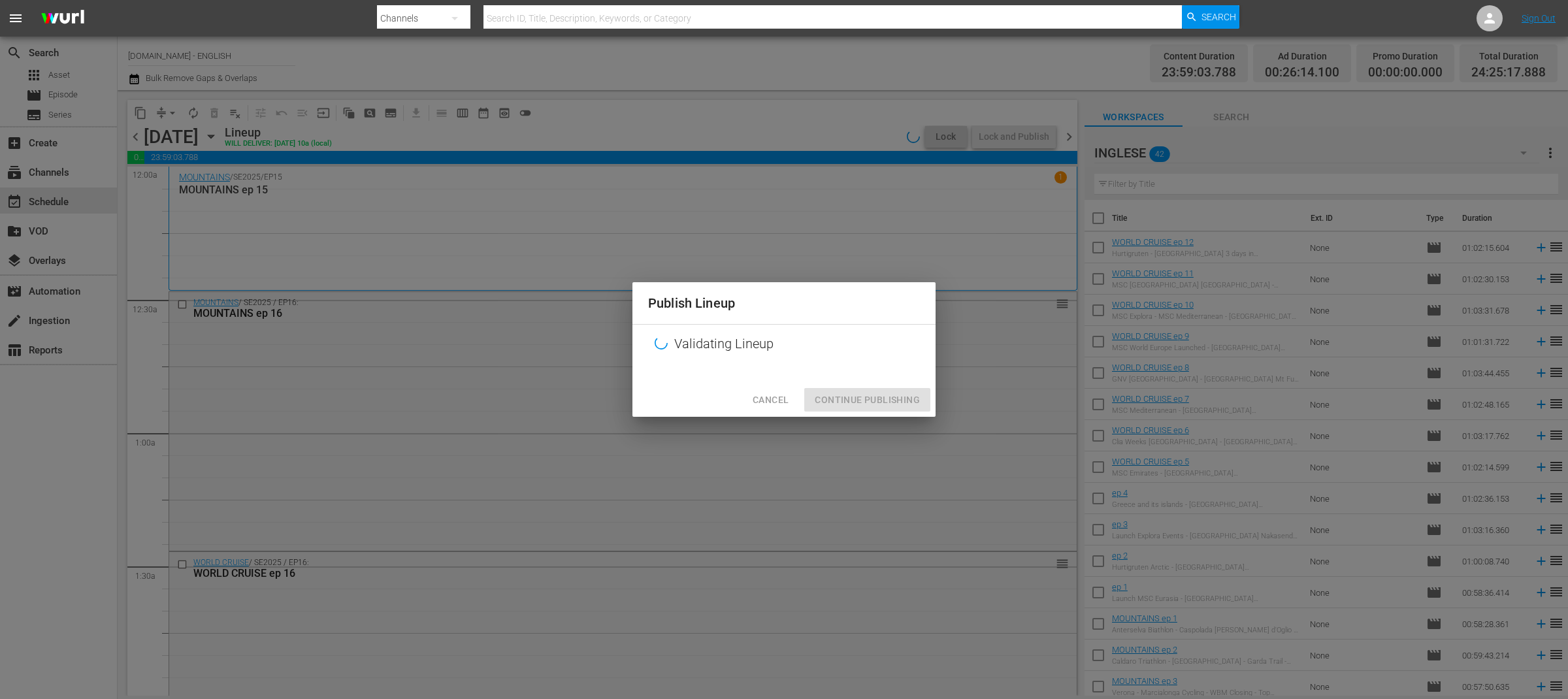
click at [889, 382] on div at bounding box center [784, 373] width 303 height 20
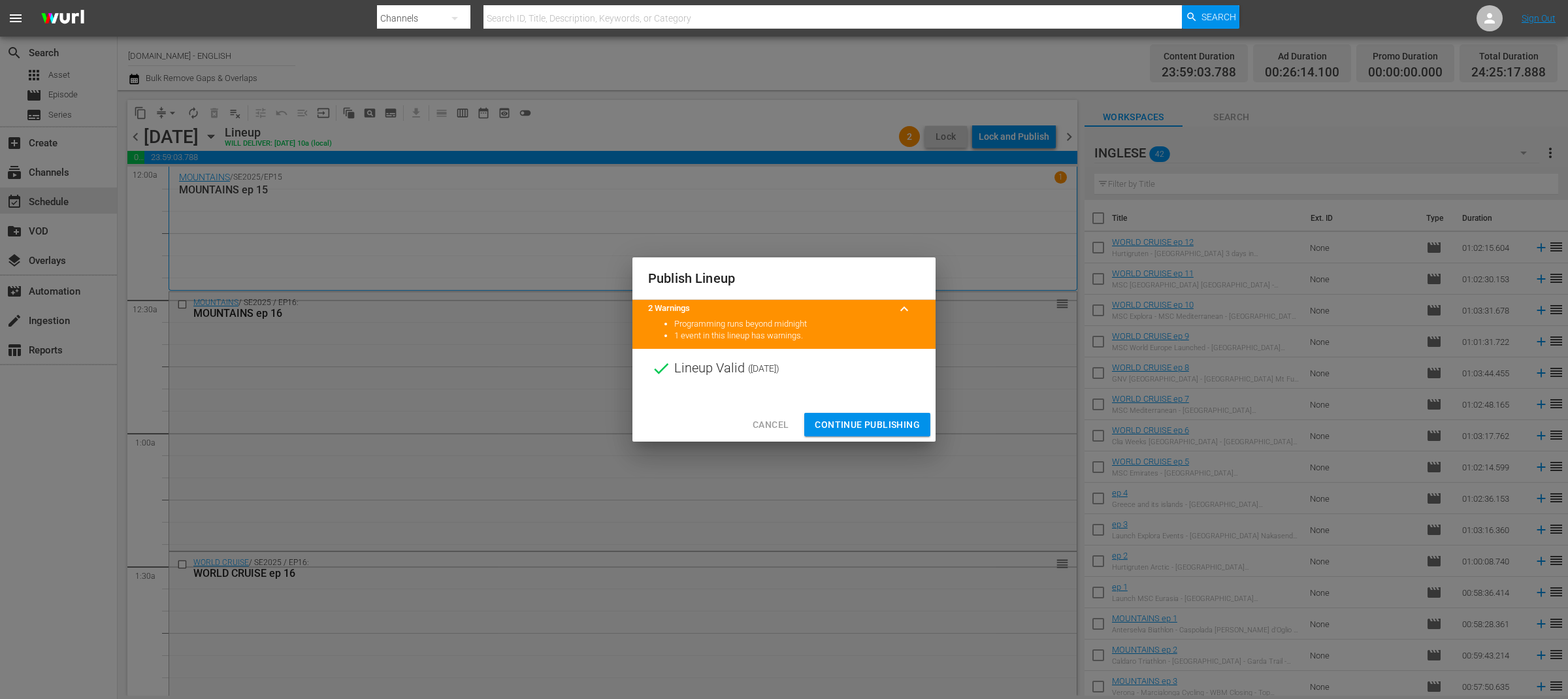
click at [858, 427] on span "Continue Publishing" at bounding box center [867, 425] width 105 height 16
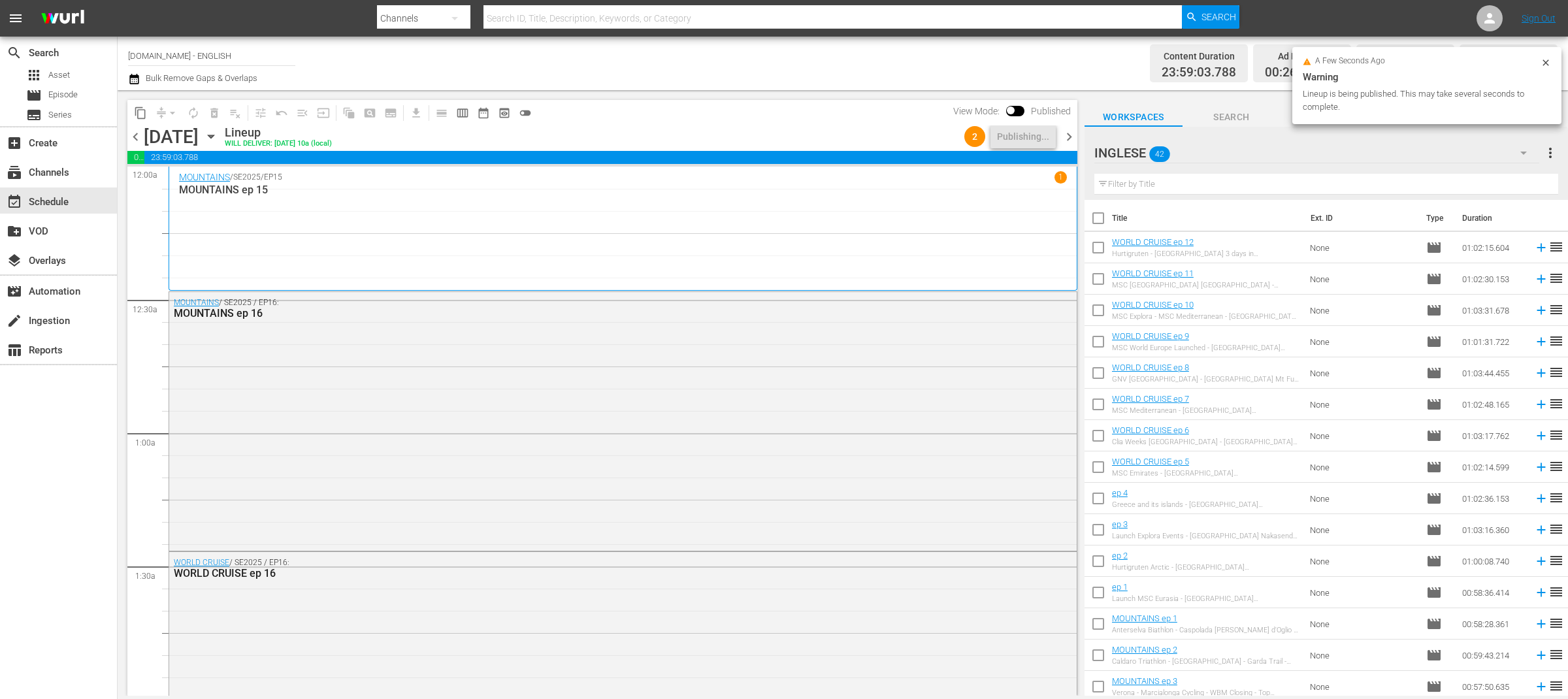
click at [1075, 131] on span "chevron_right" at bounding box center [1069, 137] width 16 height 16
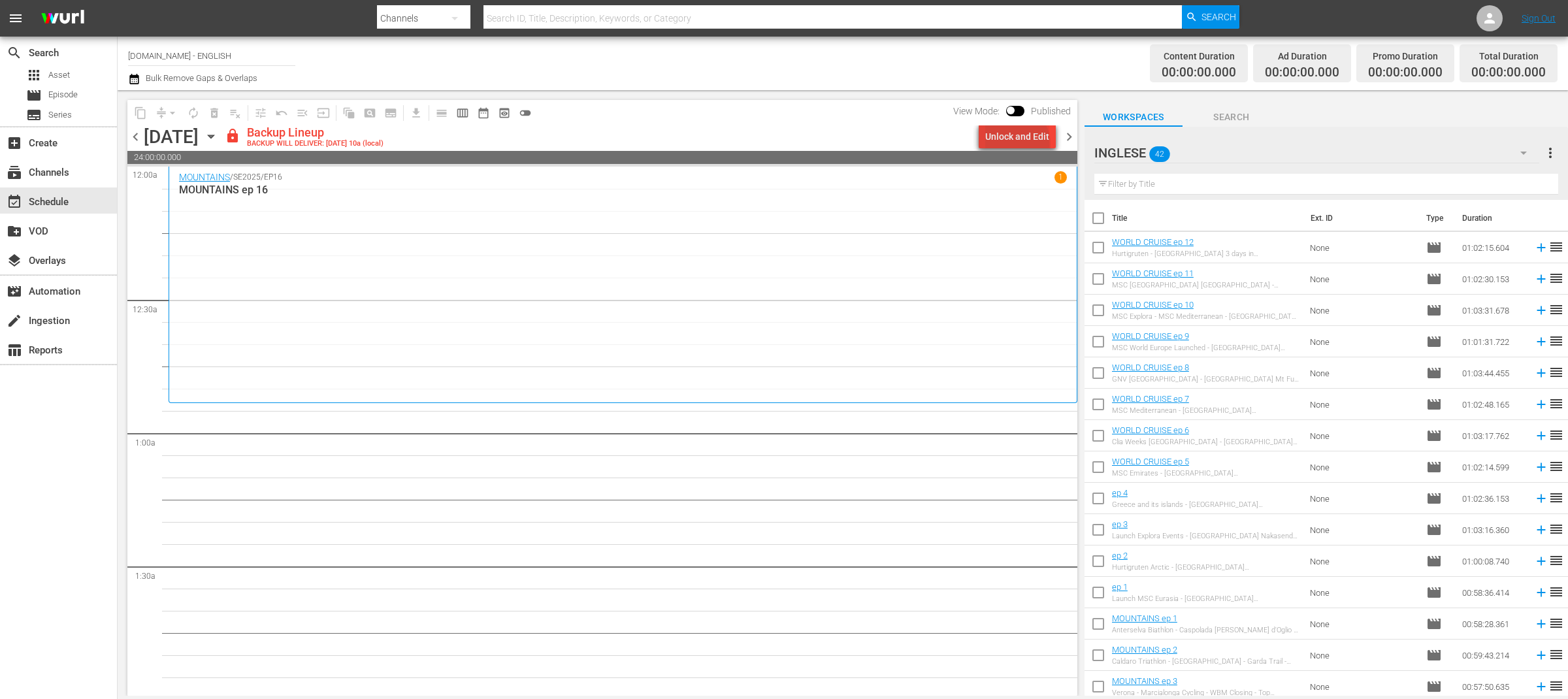
click at [1019, 144] on div "Unlock and Edit" at bounding box center [1016, 137] width 64 height 24
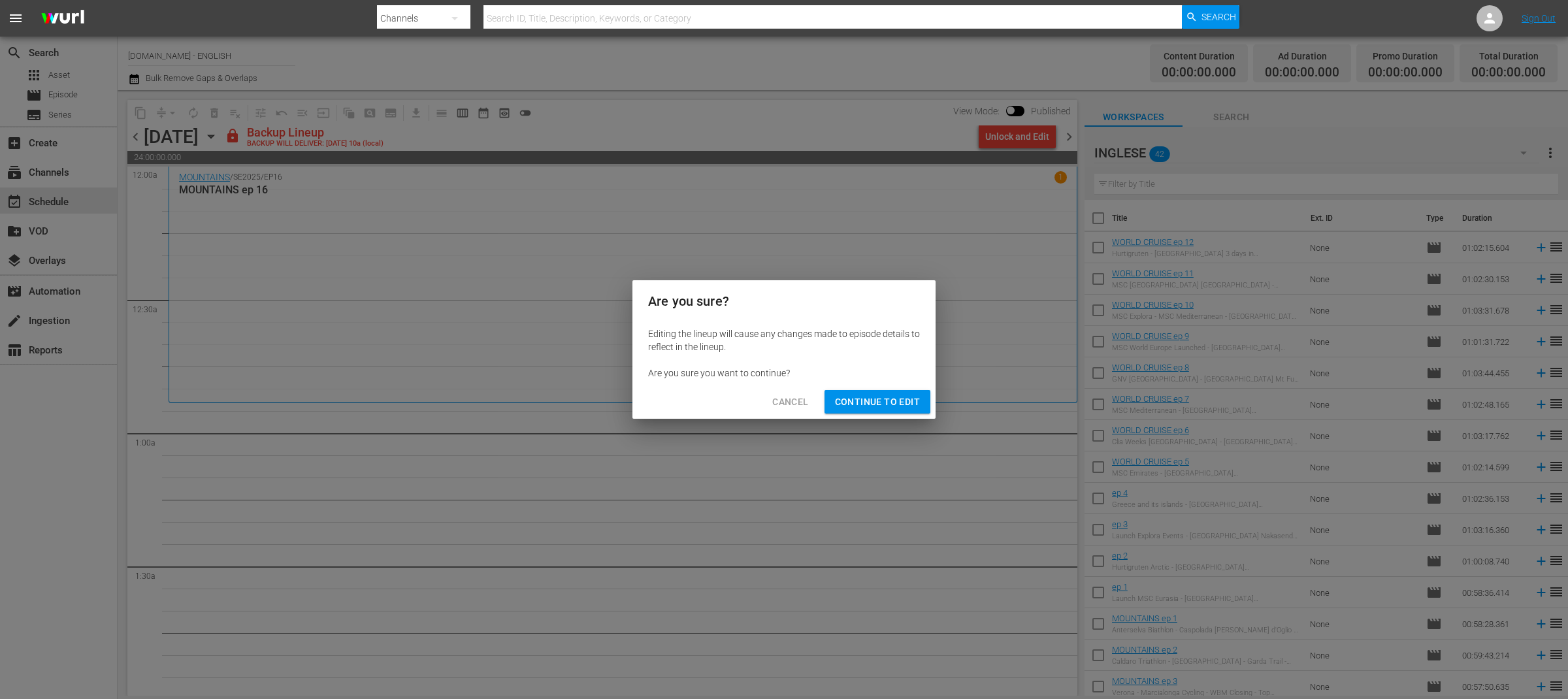
click at [906, 401] on span "Continue to Edit" at bounding box center [878, 402] width 85 height 16
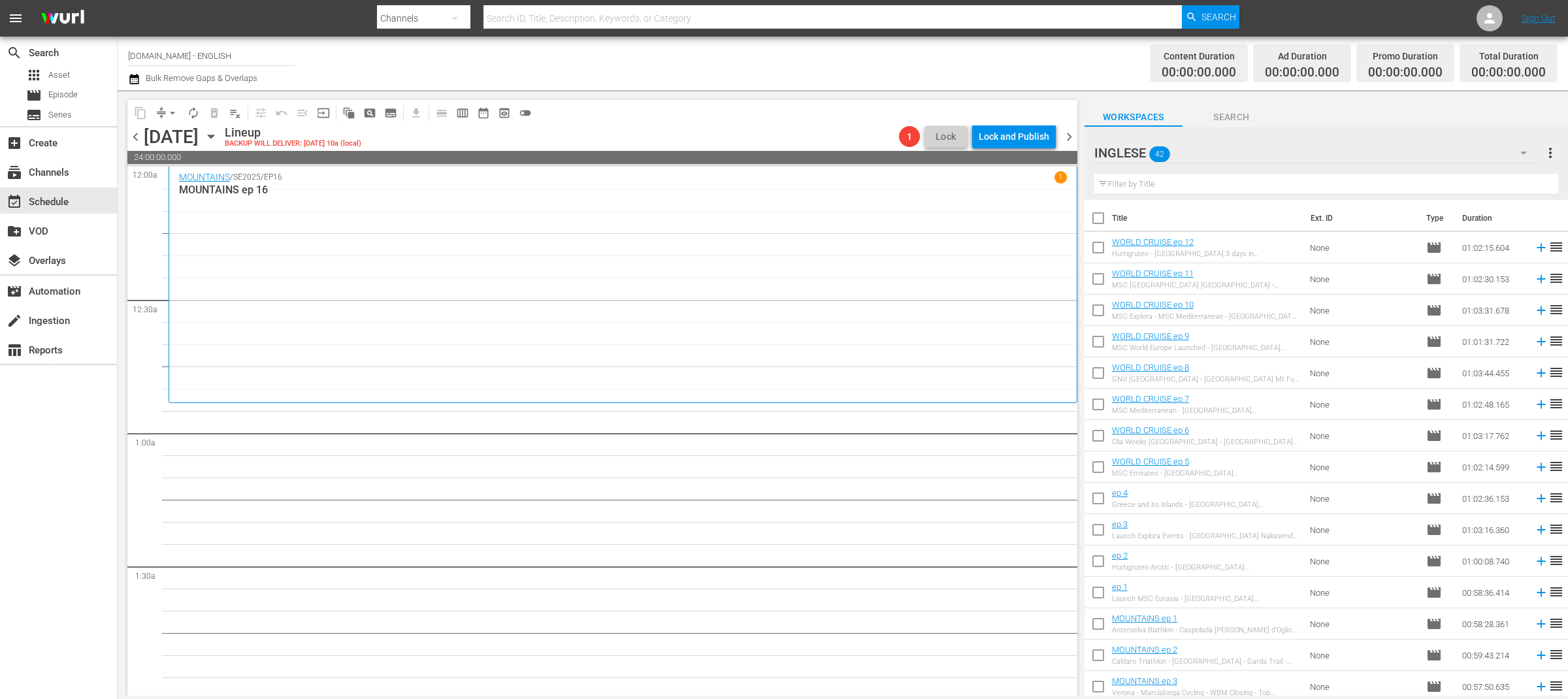
click at [222, 136] on div "[DATE] [DATE]" at bounding box center [182, 137] width 77 height 22
click at [214, 136] on icon "button" at bounding box center [211, 137] width 6 height 3
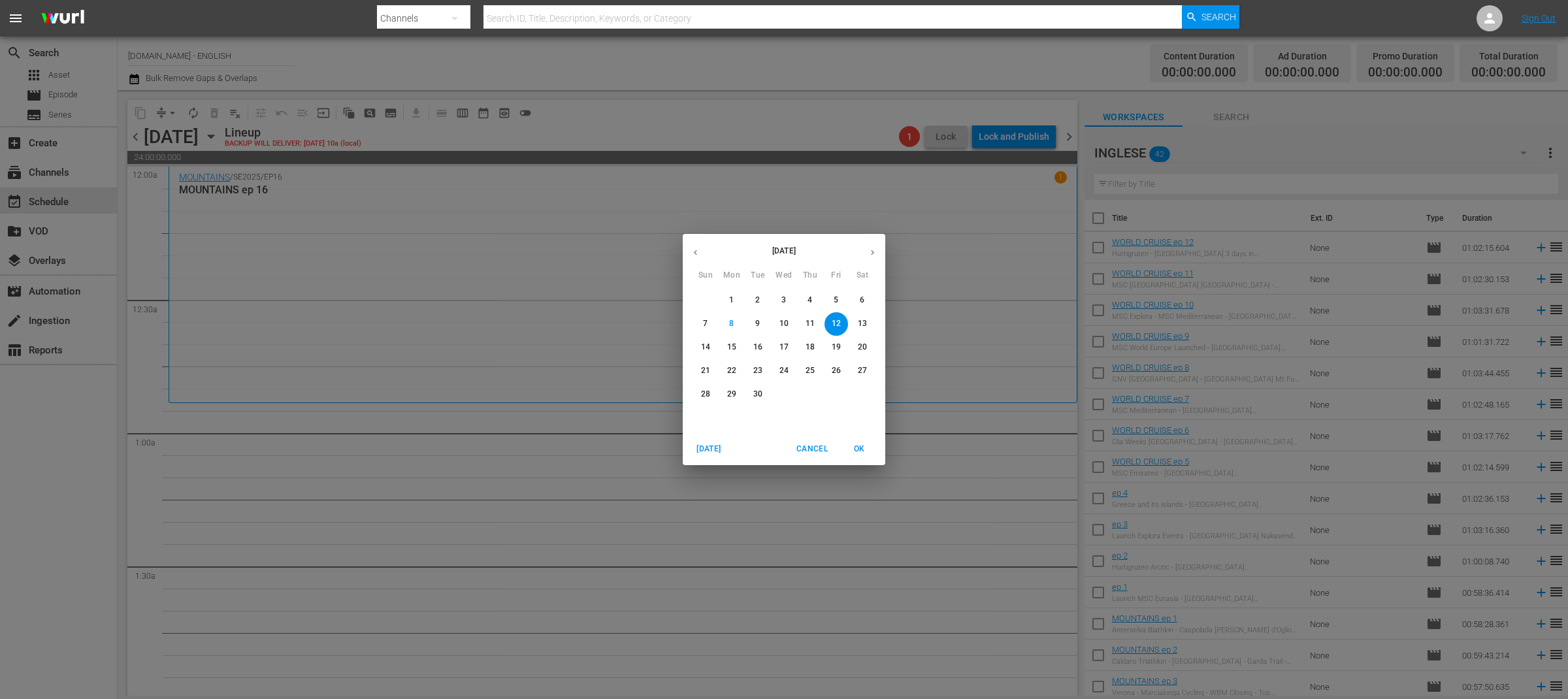
click at [840, 296] on span "5" at bounding box center [836, 299] width 24 height 11
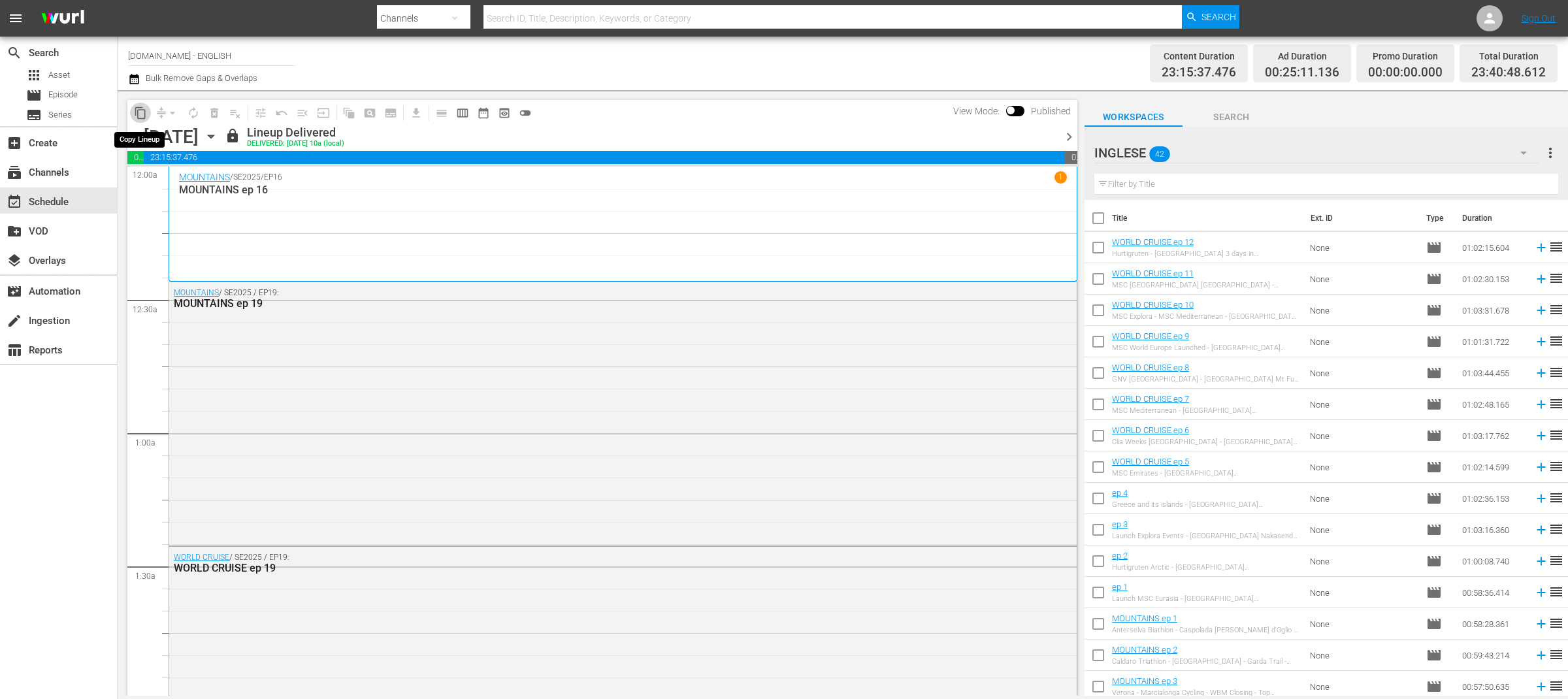
click at [139, 115] on span "content_copy" at bounding box center [140, 112] width 13 height 13
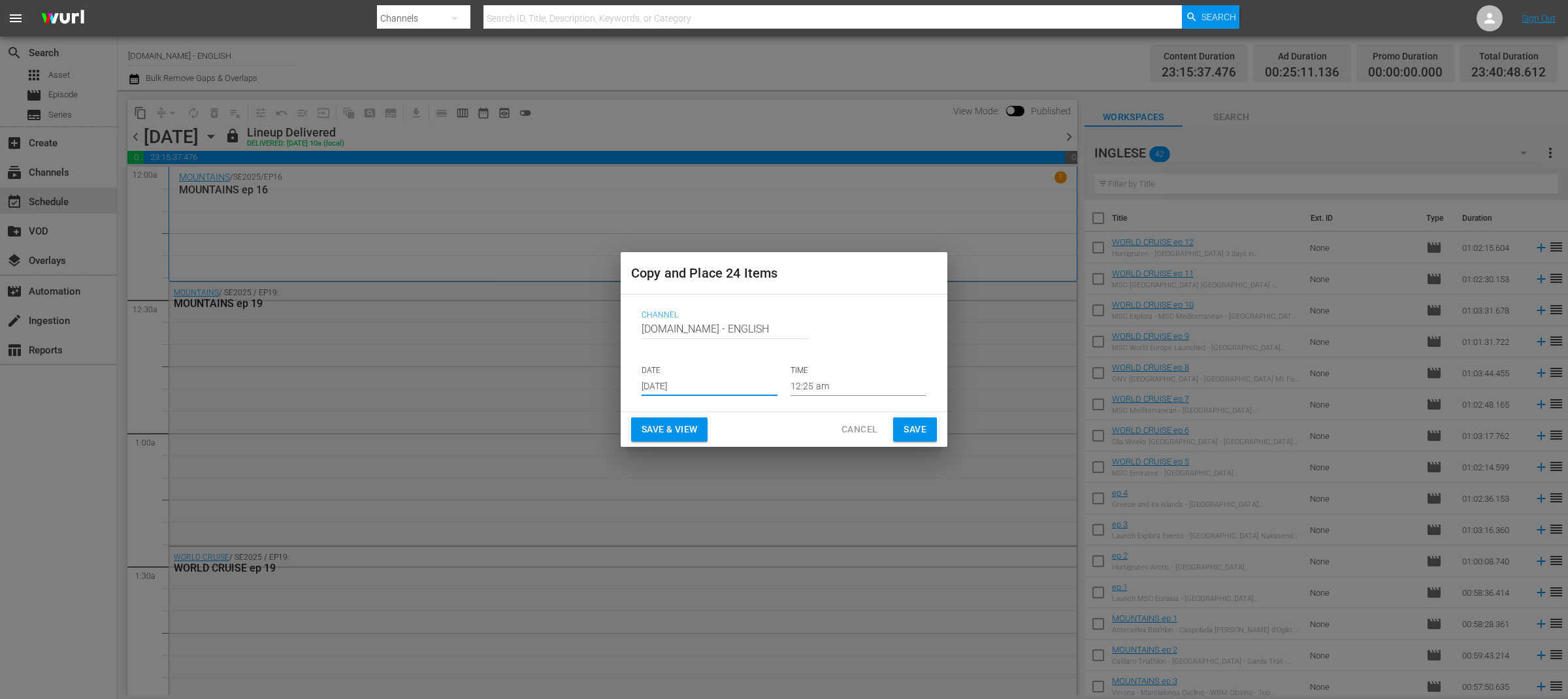
click at [728, 390] on input "[DATE]" at bounding box center [709, 386] width 136 height 20
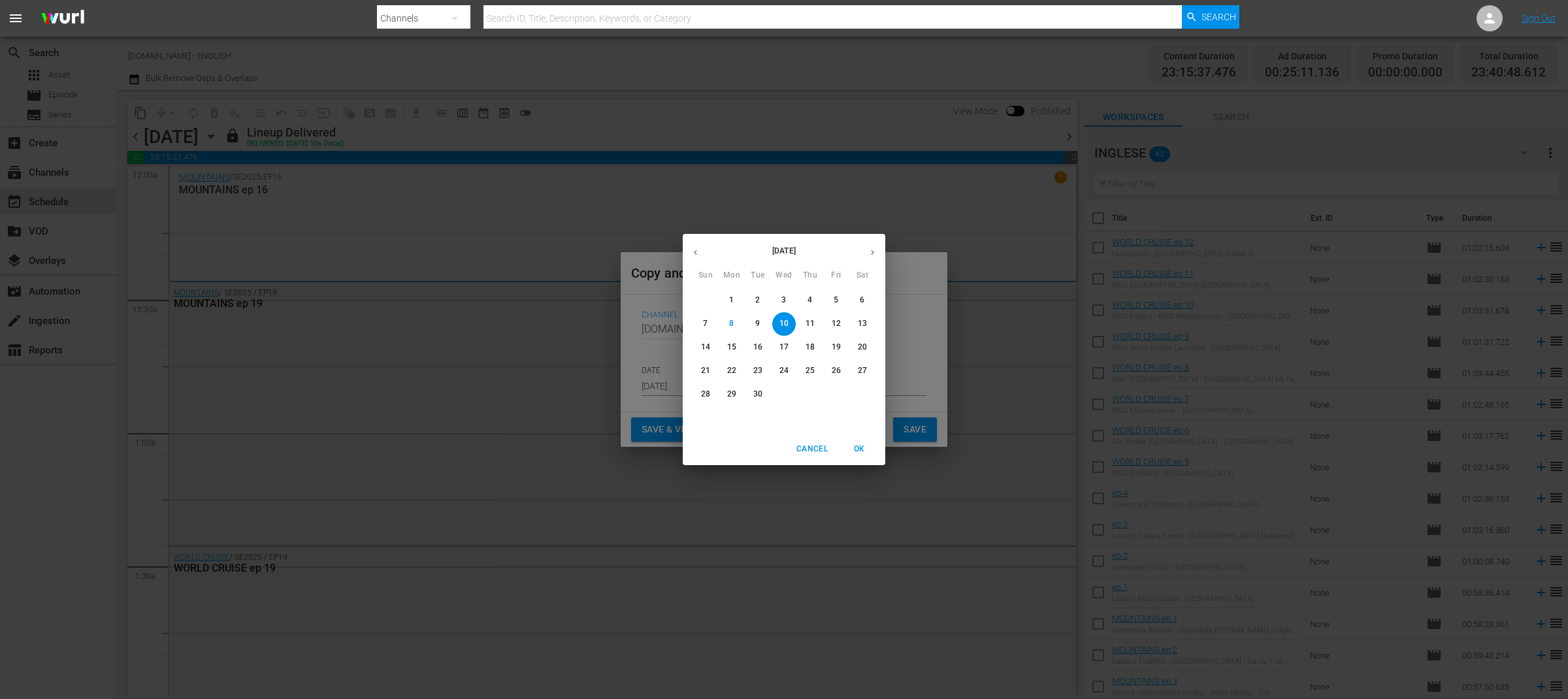
click at [841, 325] on span "12" at bounding box center [836, 323] width 24 height 11
type input "[DATE]"
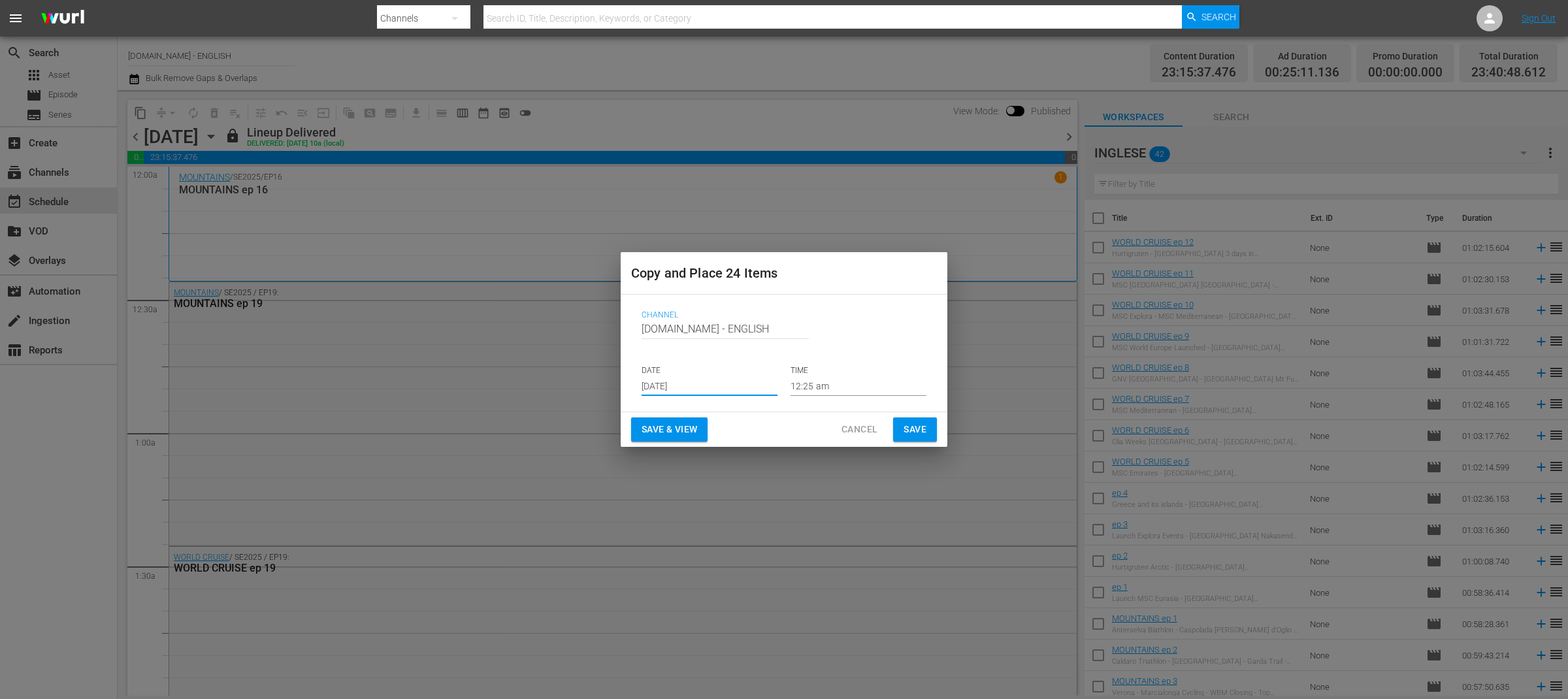
click at [697, 425] on span "Save & View" at bounding box center [670, 429] width 55 height 16
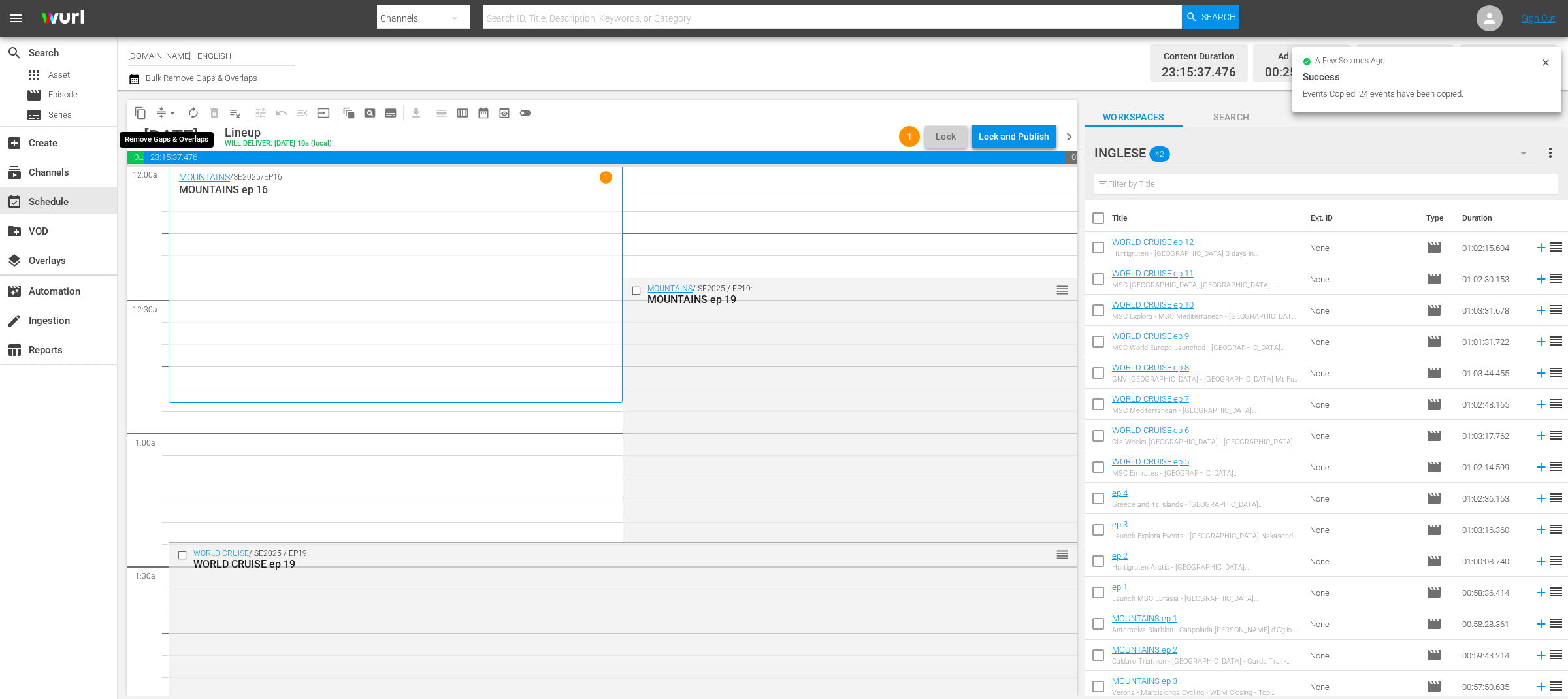
click at [160, 117] on span "compress" at bounding box center [160, 112] width 13 height 13
click at [158, 107] on span "compress" at bounding box center [160, 112] width 13 height 13
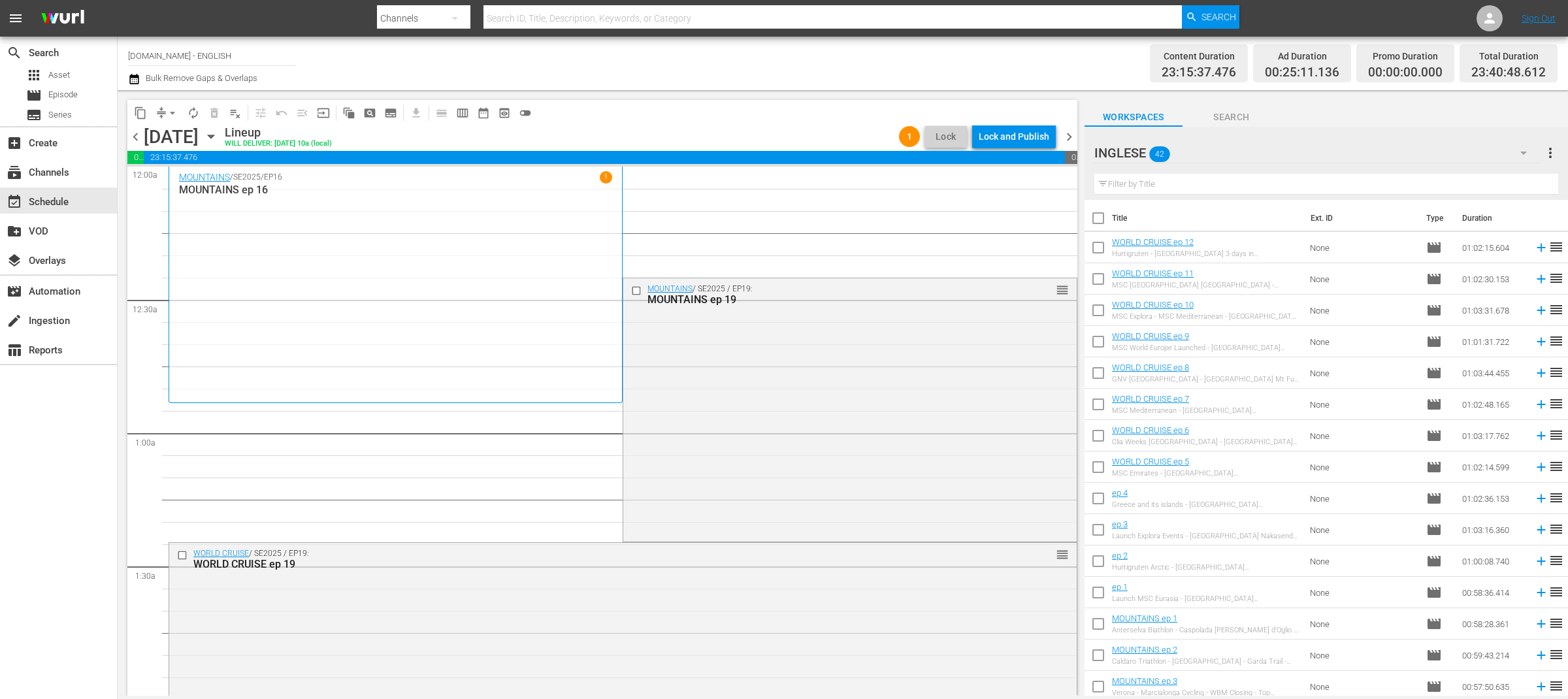
click at [167, 116] on span "arrow_drop_down" at bounding box center [171, 112] width 13 height 13
click at [196, 175] on li "Align to End of Previous Day" at bounding box center [173, 182] width 137 height 22
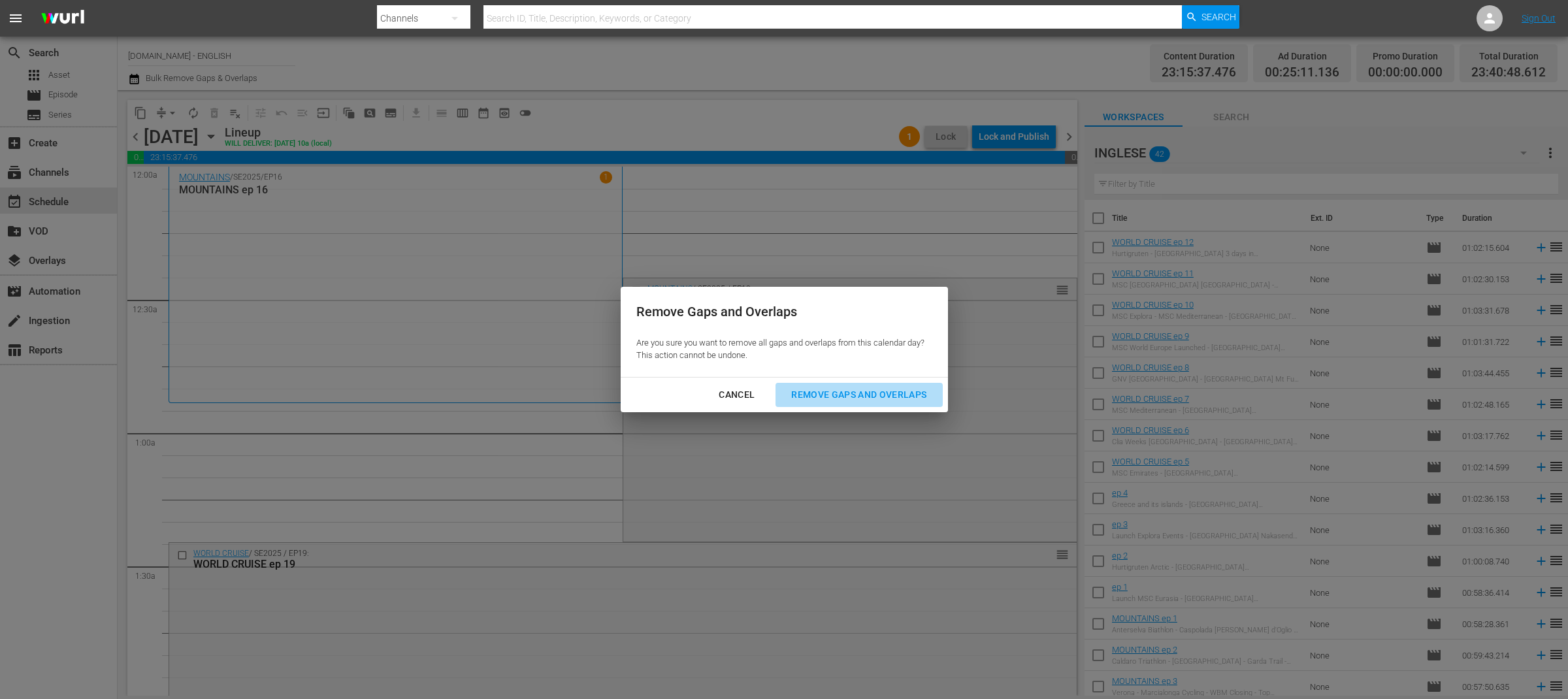
click at [796, 386] on div "Remove Gaps and Overlaps" at bounding box center [859, 394] width 157 height 16
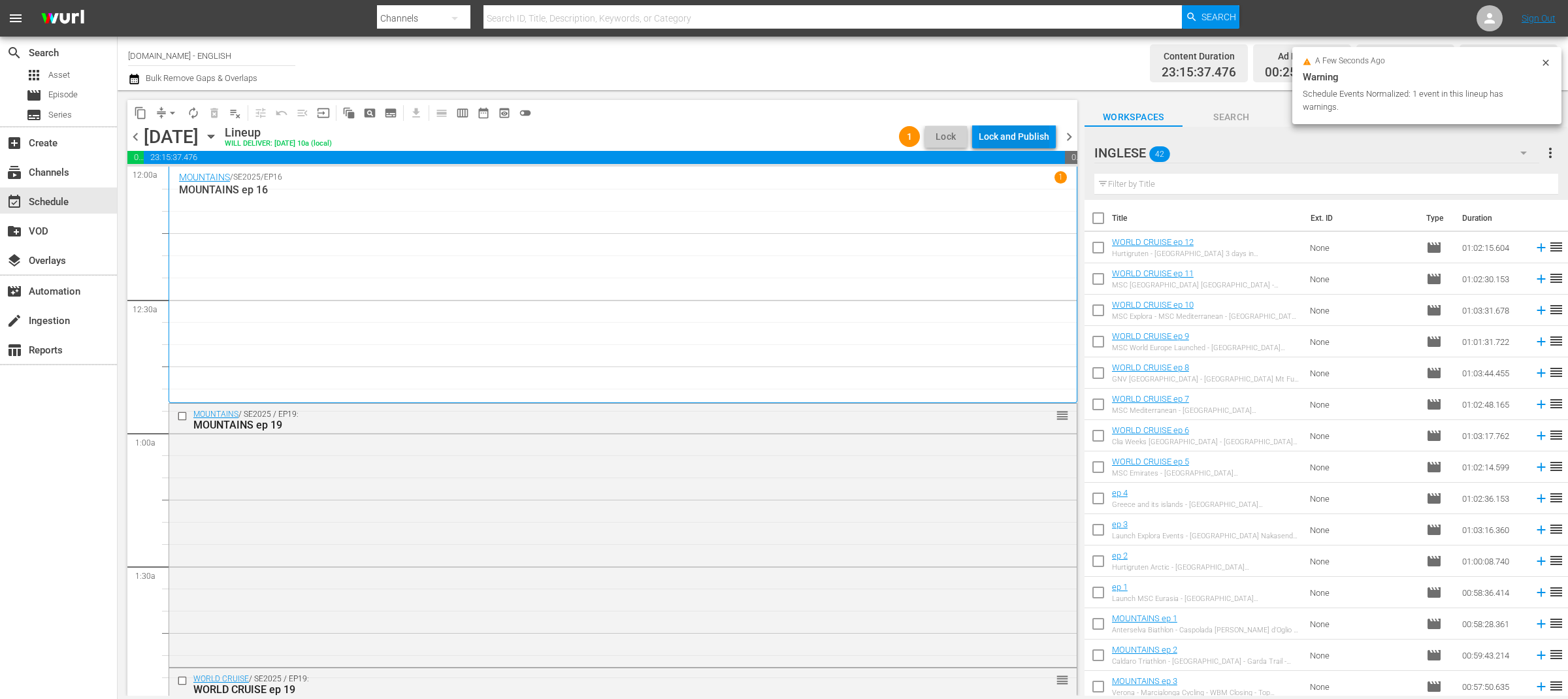
click at [1019, 126] on div "Lock and Publish" at bounding box center [1013, 137] width 70 height 24
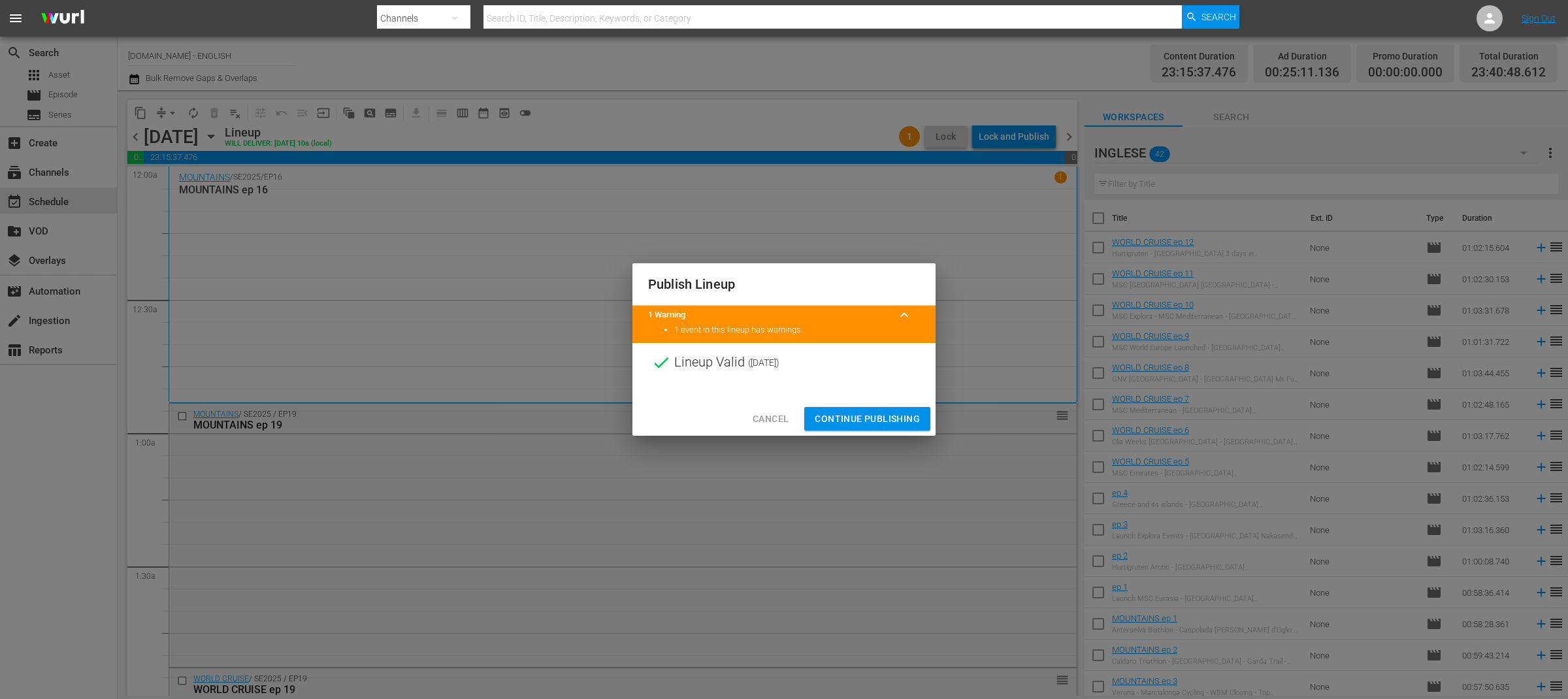
click at [862, 414] on span "Continue Publishing" at bounding box center [867, 419] width 105 height 16
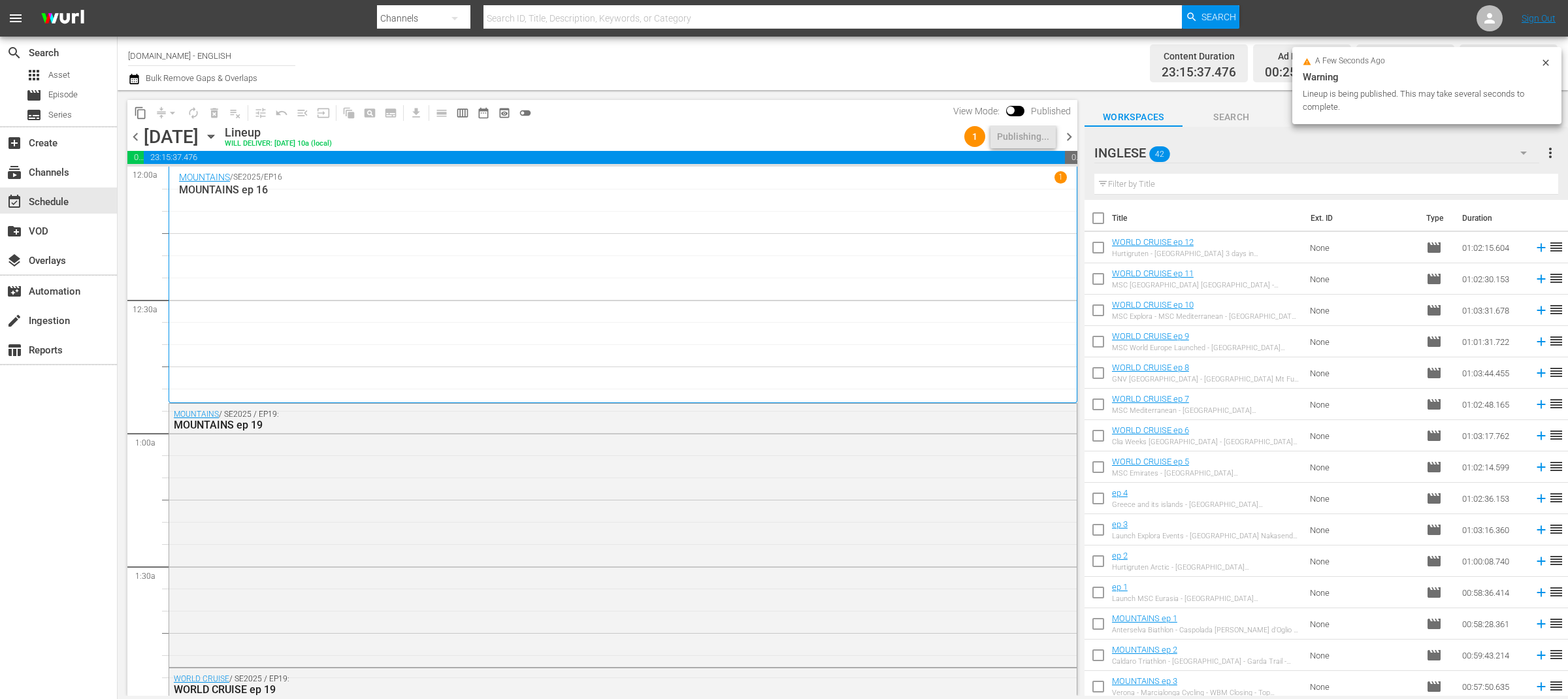
click at [1071, 139] on span "chevron_right" at bounding box center [1069, 137] width 16 height 16
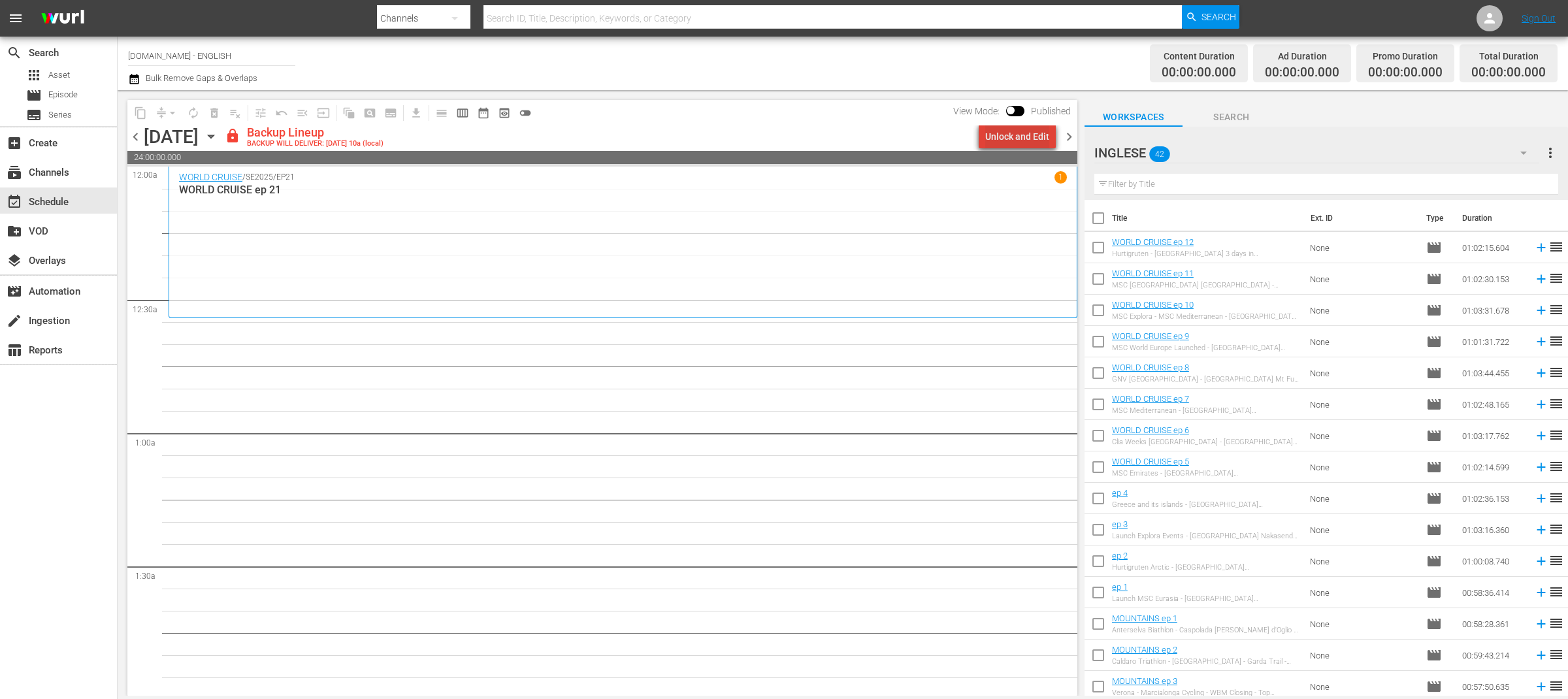
click at [1027, 143] on div "Unlock and Edit" at bounding box center [1016, 137] width 64 height 24
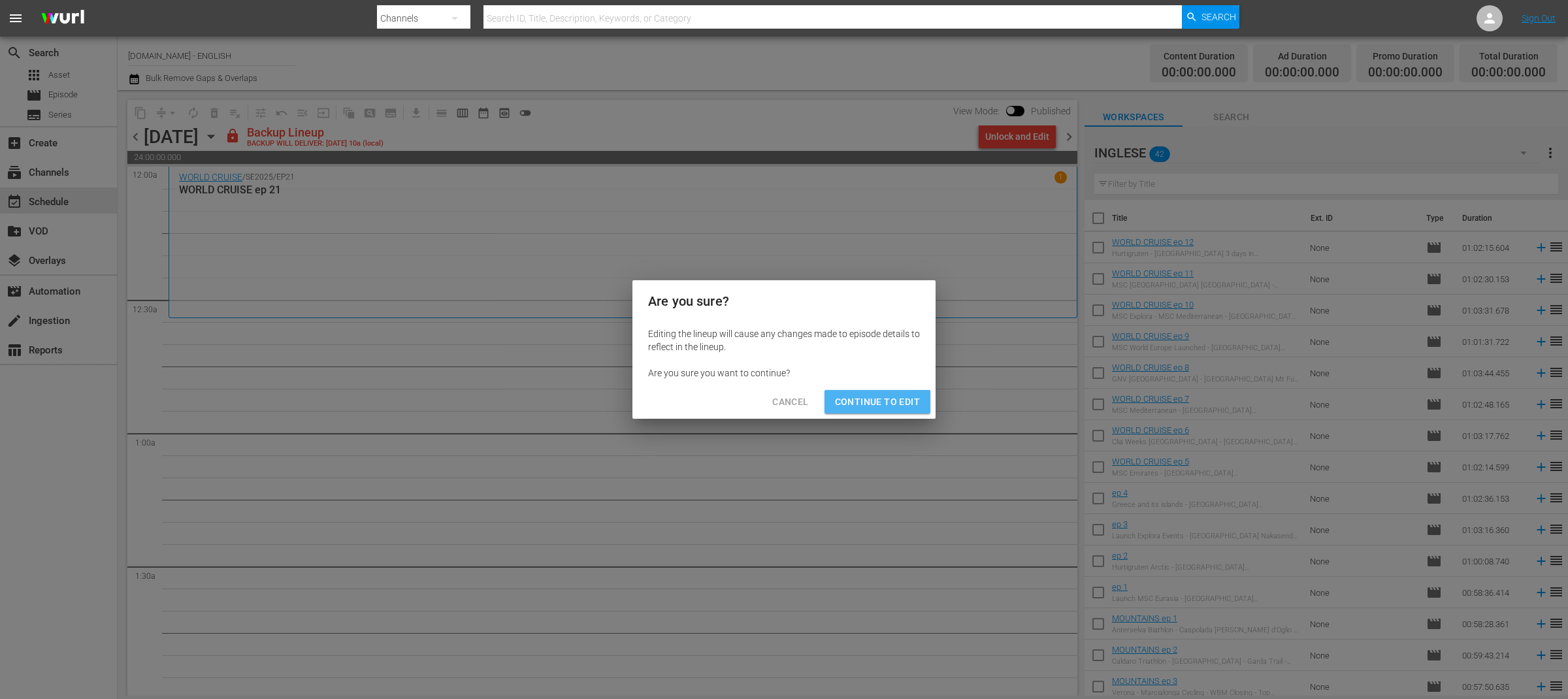
click at [889, 409] on span "Continue to Edit" at bounding box center [878, 402] width 85 height 16
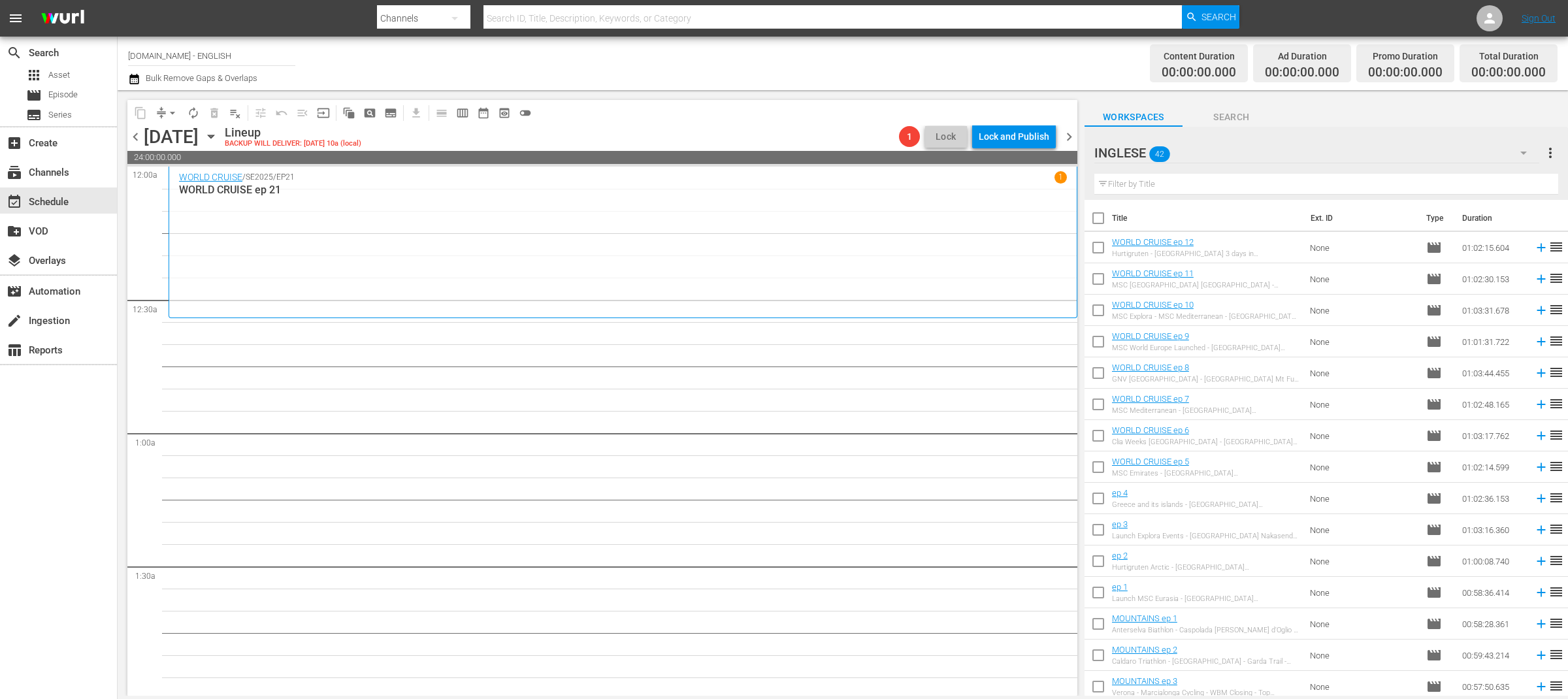
click at [214, 137] on icon "button" at bounding box center [211, 137] width 6 height 3
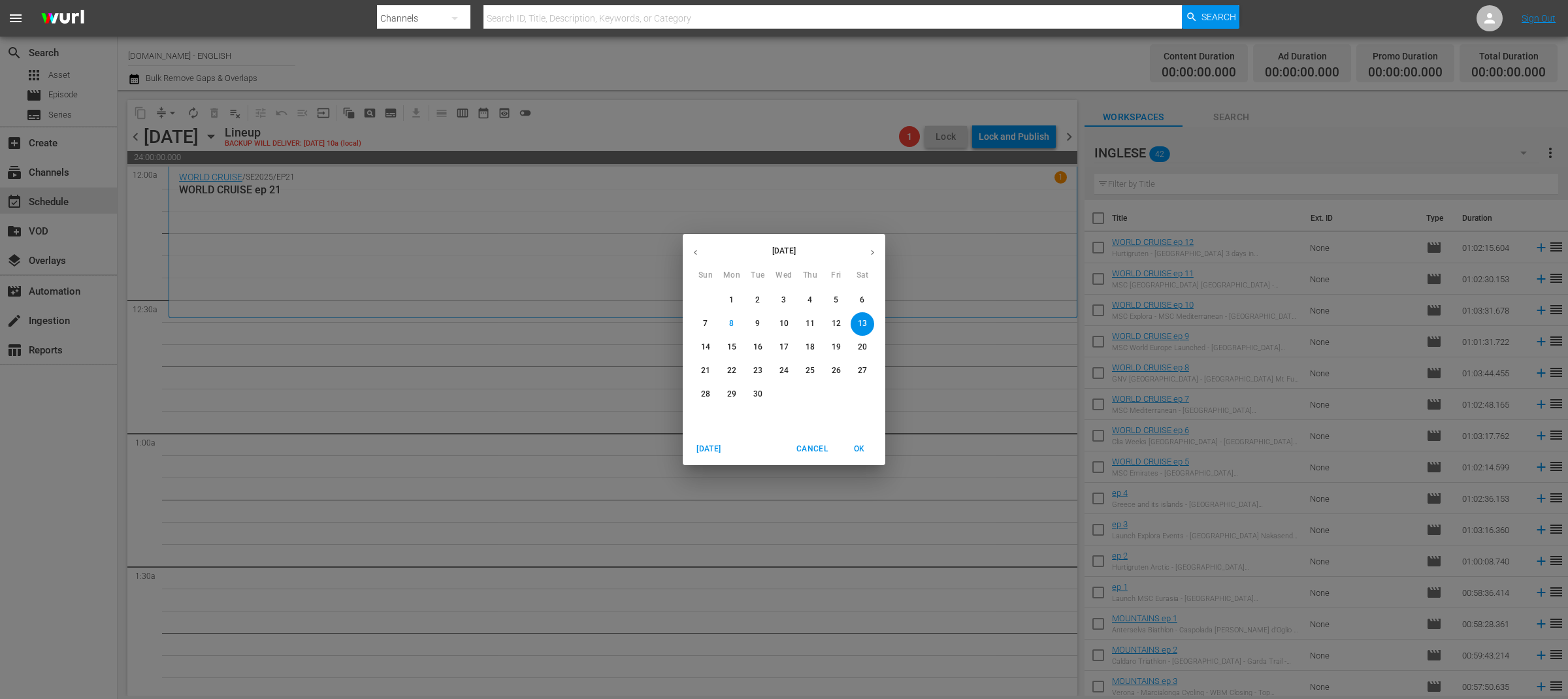
click at [862, 301] on p "6" at bounding box center [862, 299] width 5 height 11
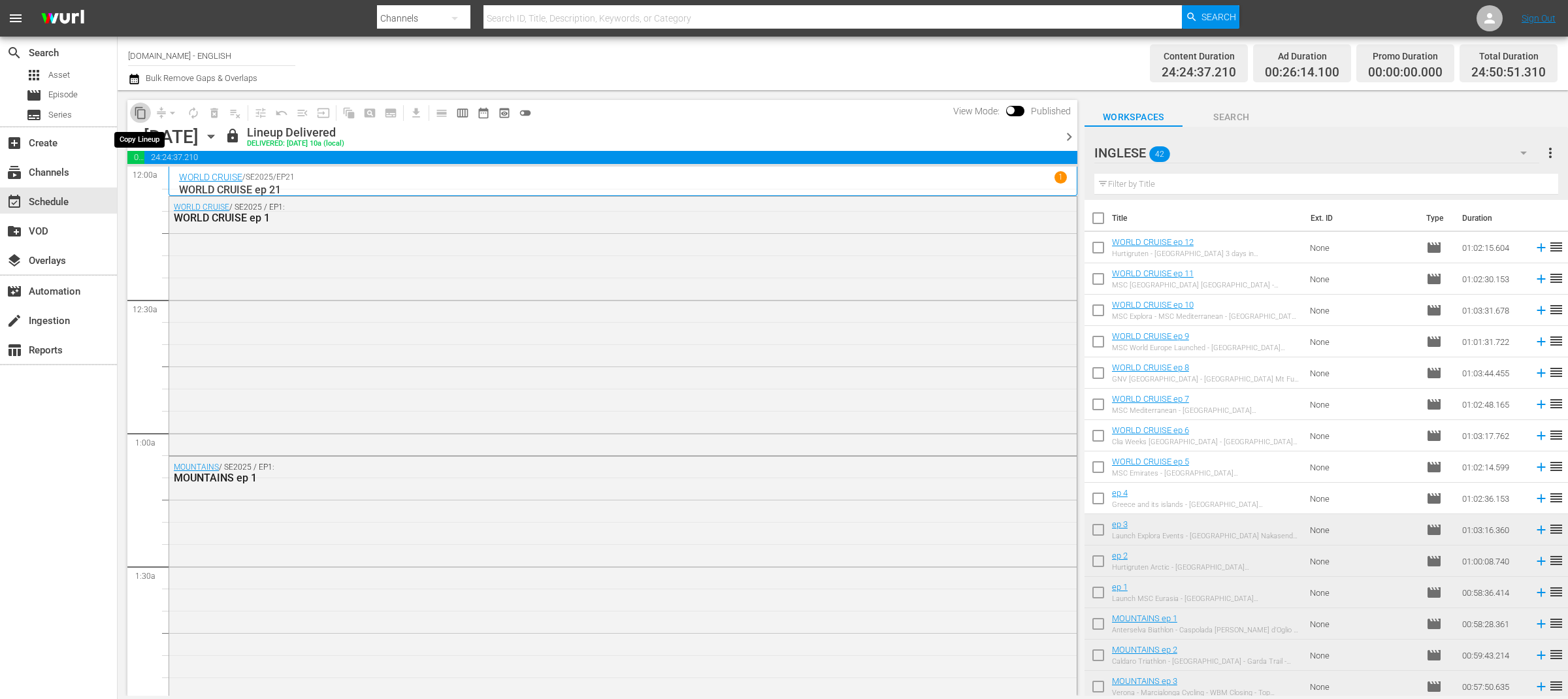
click at [139, 116] on span "content_copy" at bounding box center [140, 112] width 13 height 13
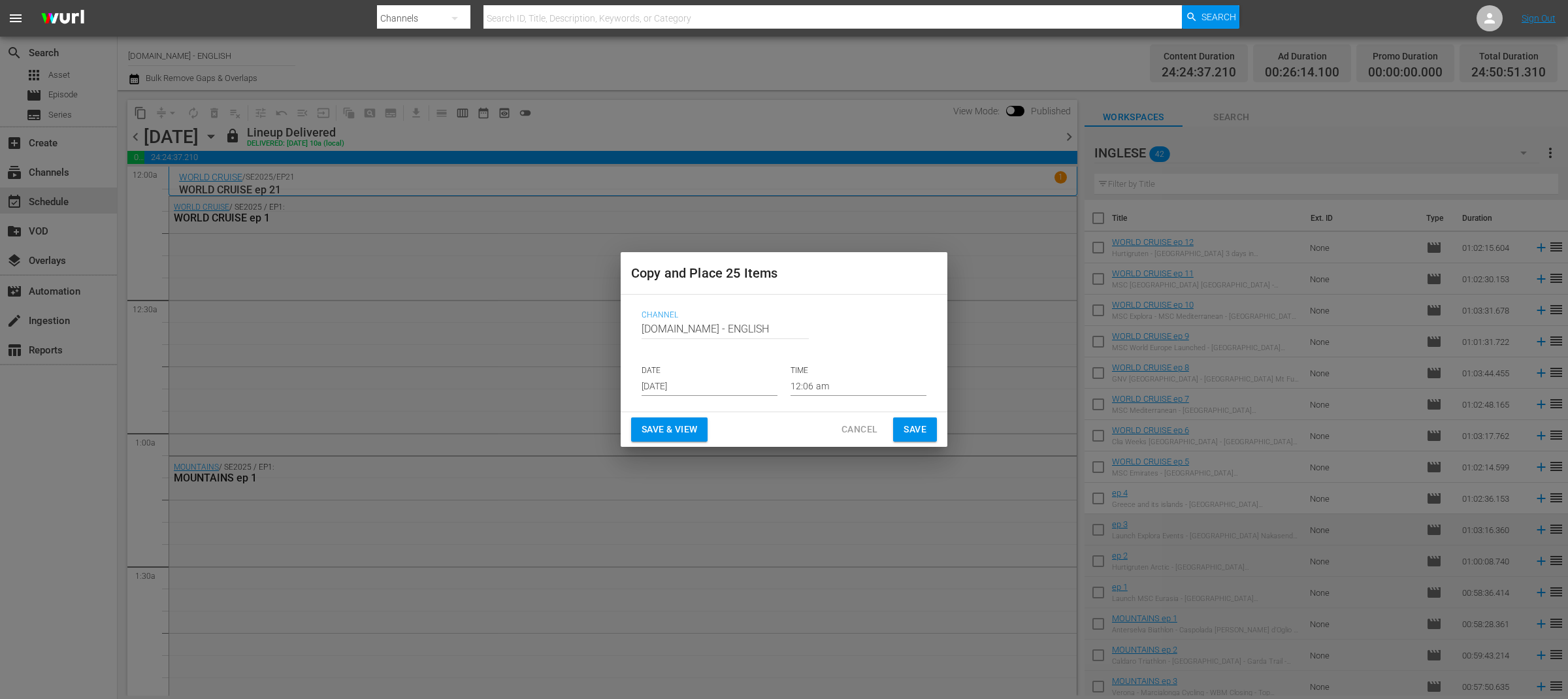
click at [735, 387] on input "[DATE]" at bounding box center [709, 386] width 136 height 20
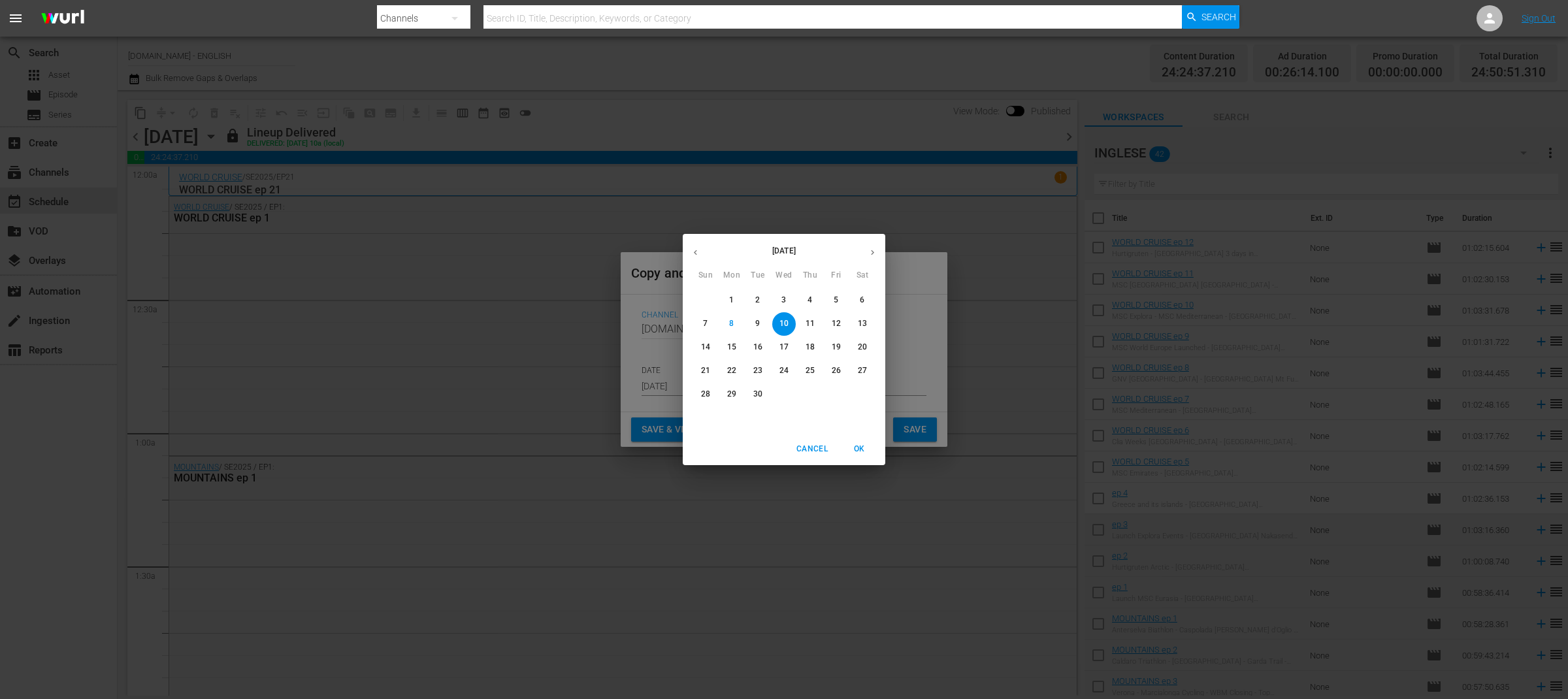
click at [864, 322] on p "13" at bounding box center [862, 323] width 9 height 11
type input "[DATE]"
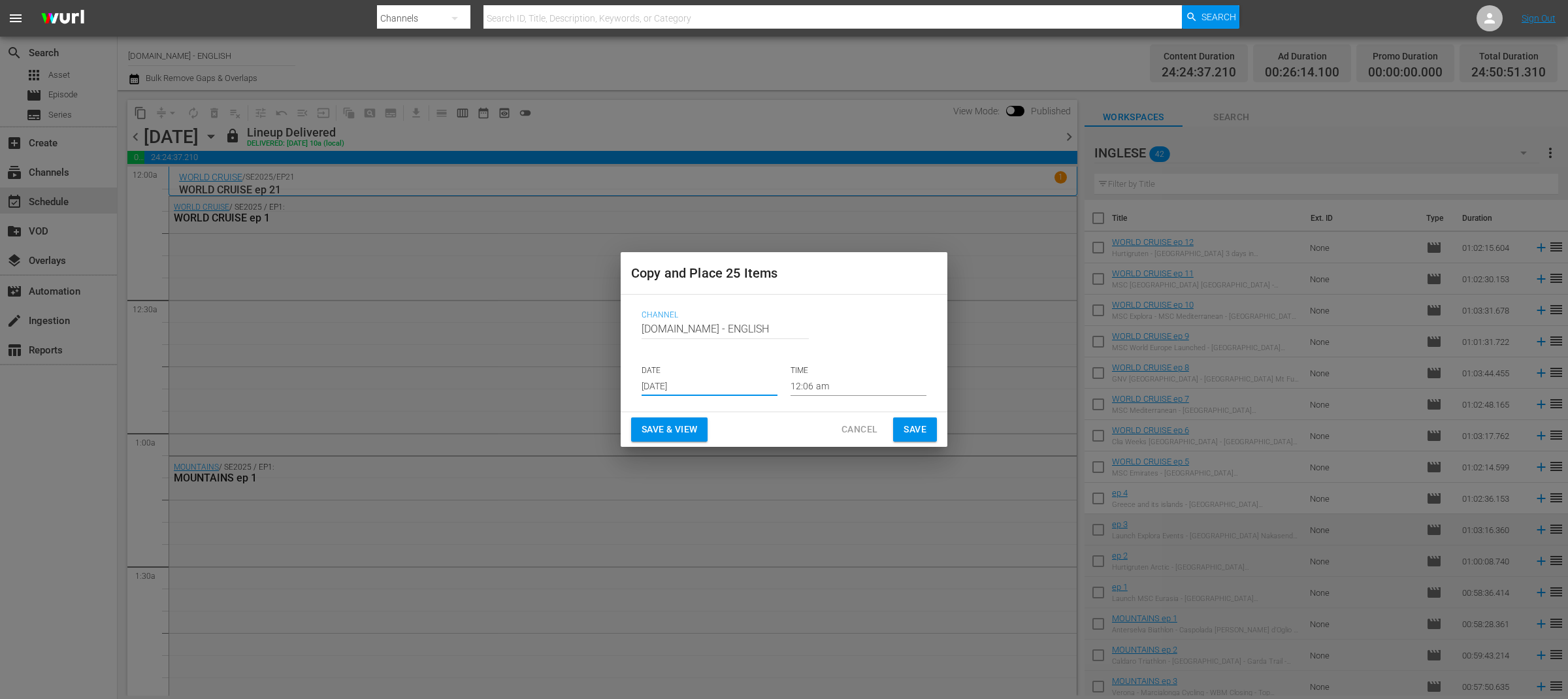
click at [698, 425] on button "Save & View" at bounding box center [669, 429] width 76 height 24
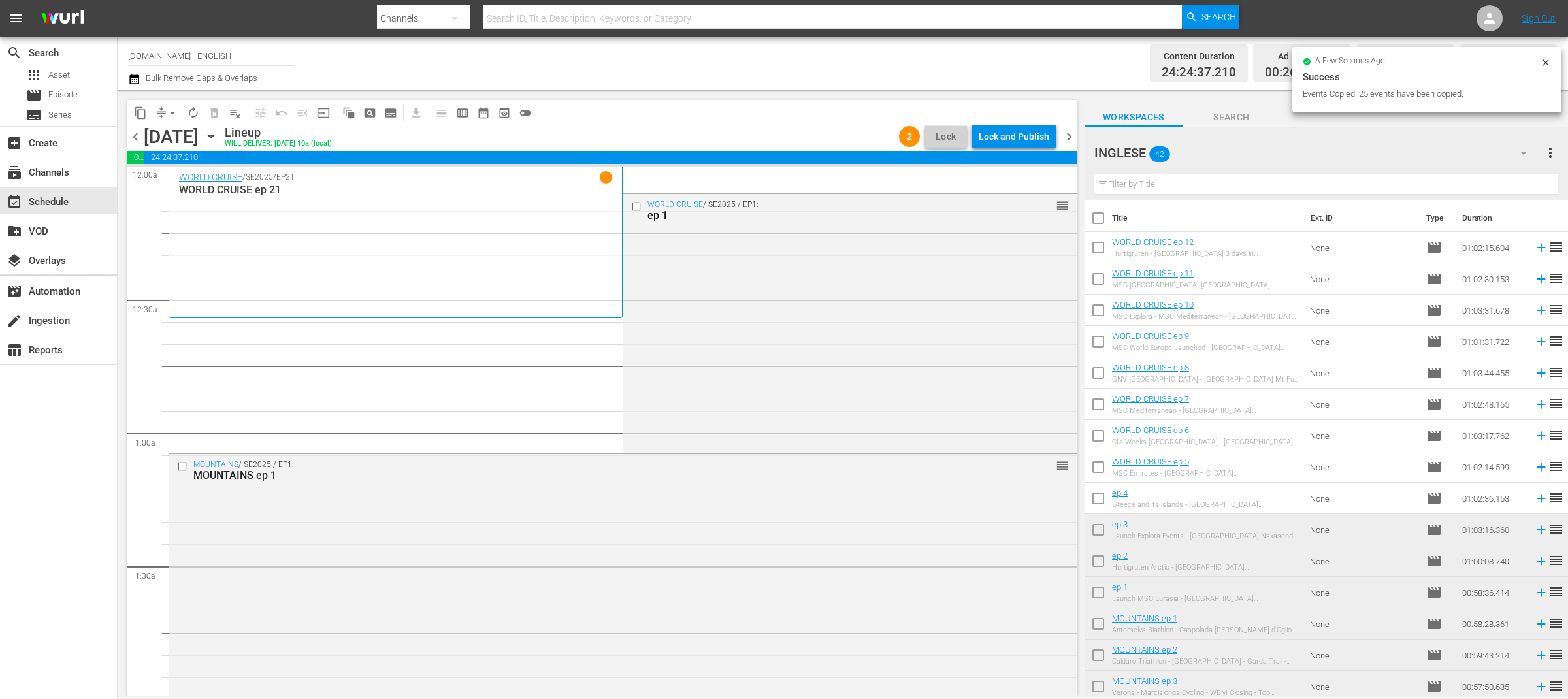
click at [166, 110] on span "arrow_drop_down" at bounding box center [171, 112] width 13 height 13
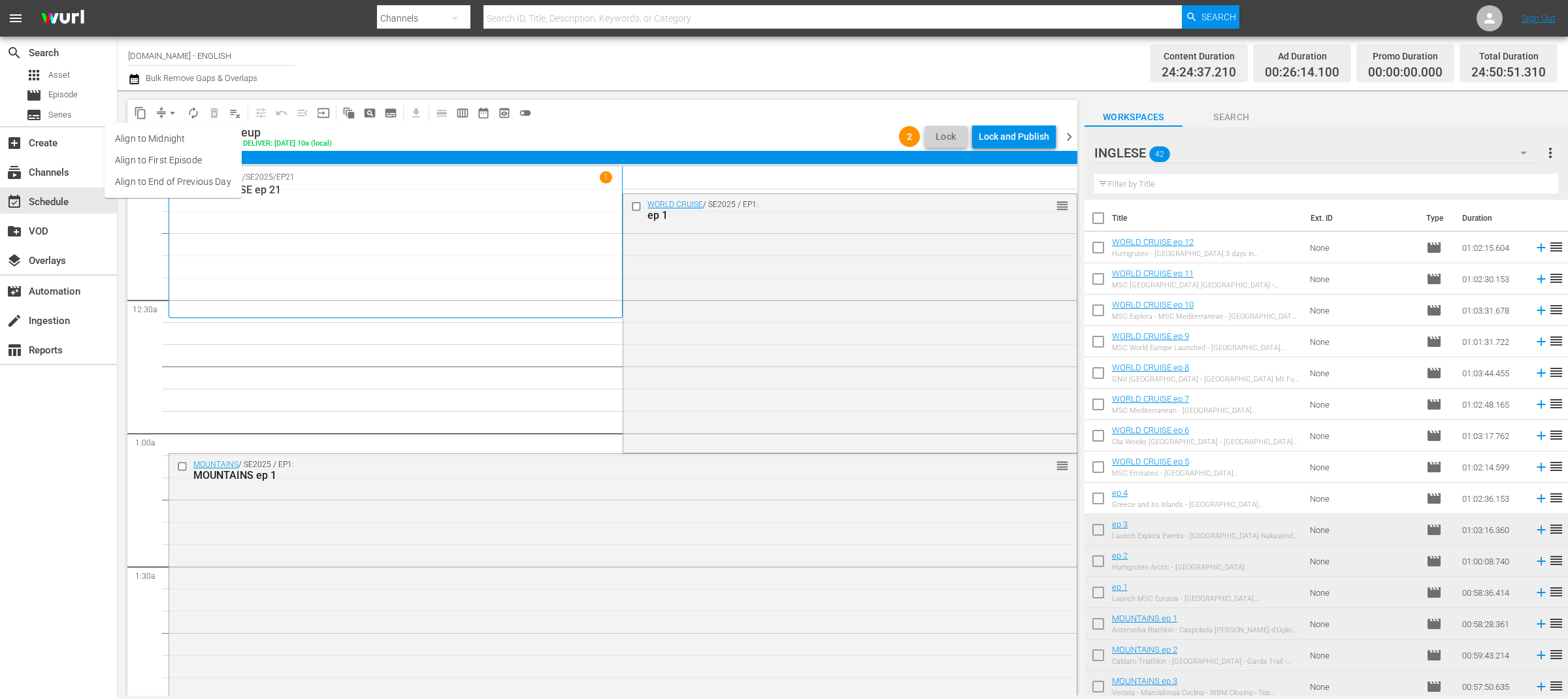
click at [196, 191] on li "Align to End of Previous Day" at bounding box center [173, 182] width 137 height 22
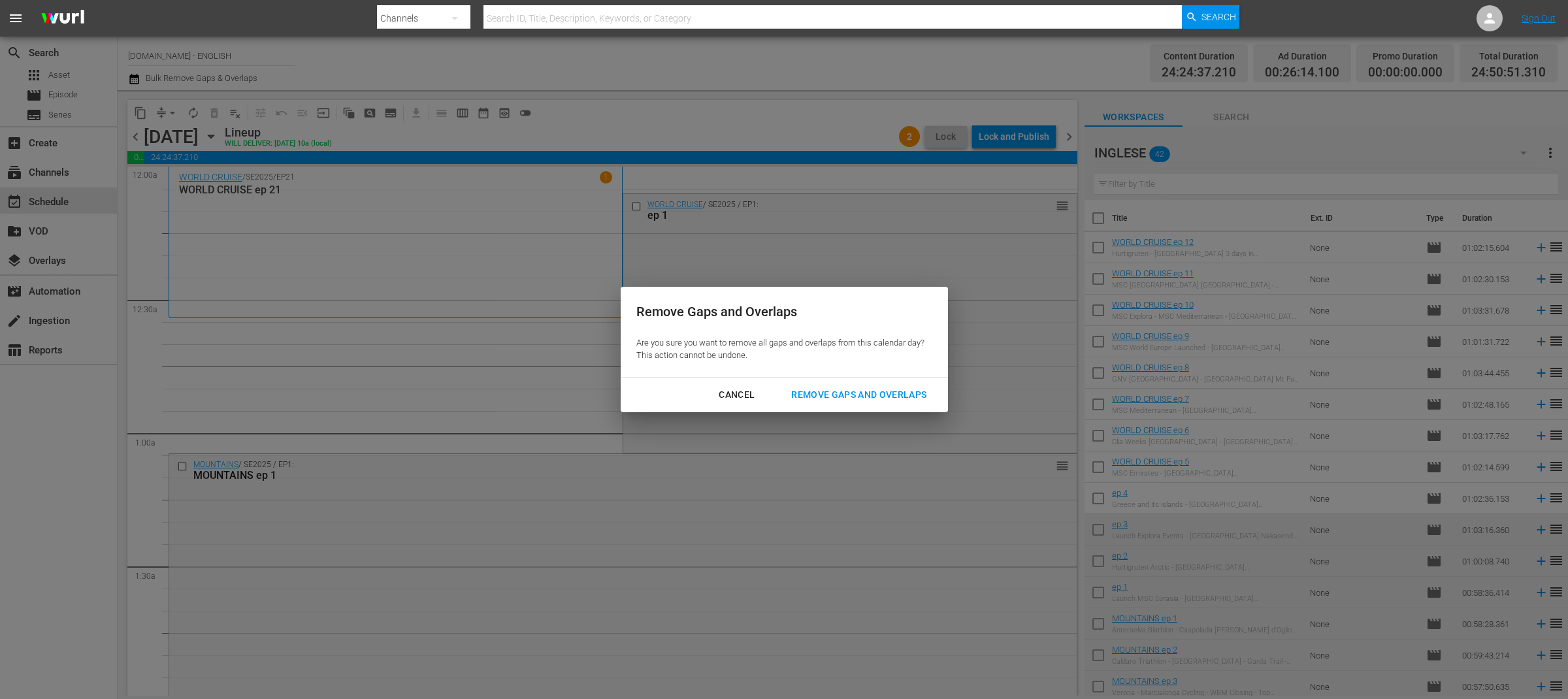
click at [813, 389] on div "Remove Gaps and Overlaps" at bounding box center [859, 394] width 157 height 16
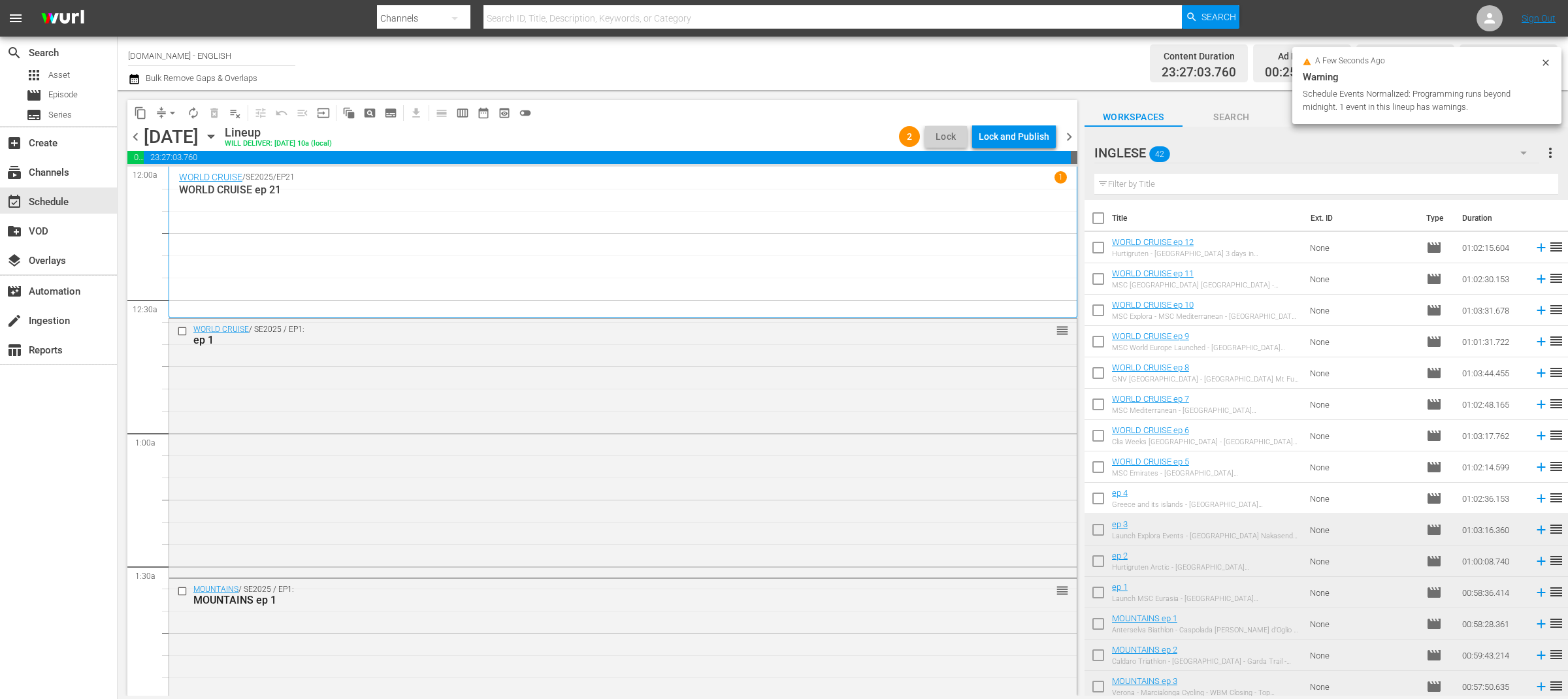
click at [1018, 141] on div "Lock and Publish" at bounding box center [1013, 137] width 70 height 24
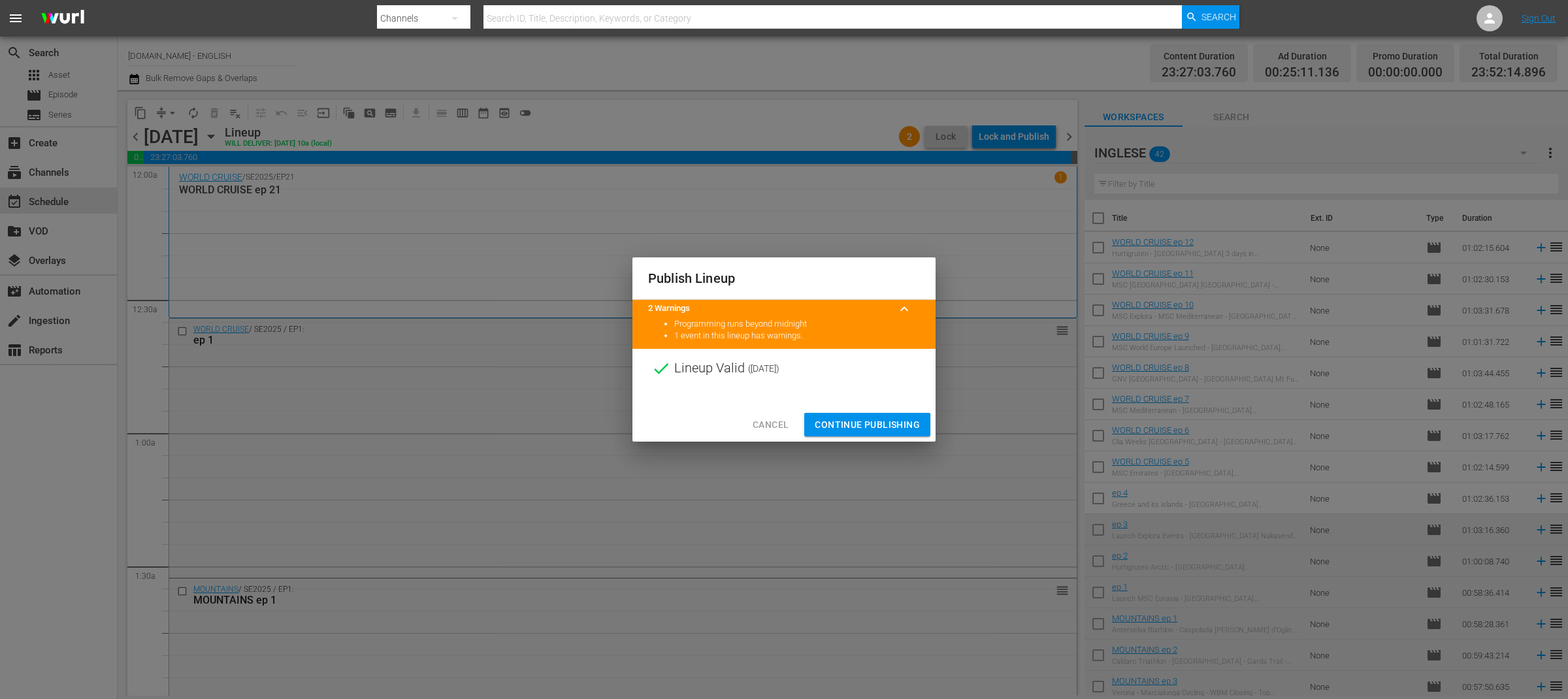
click at [855, 425] on span "Continue Publishing" at bounding box center [867, 425] width 105 height 16
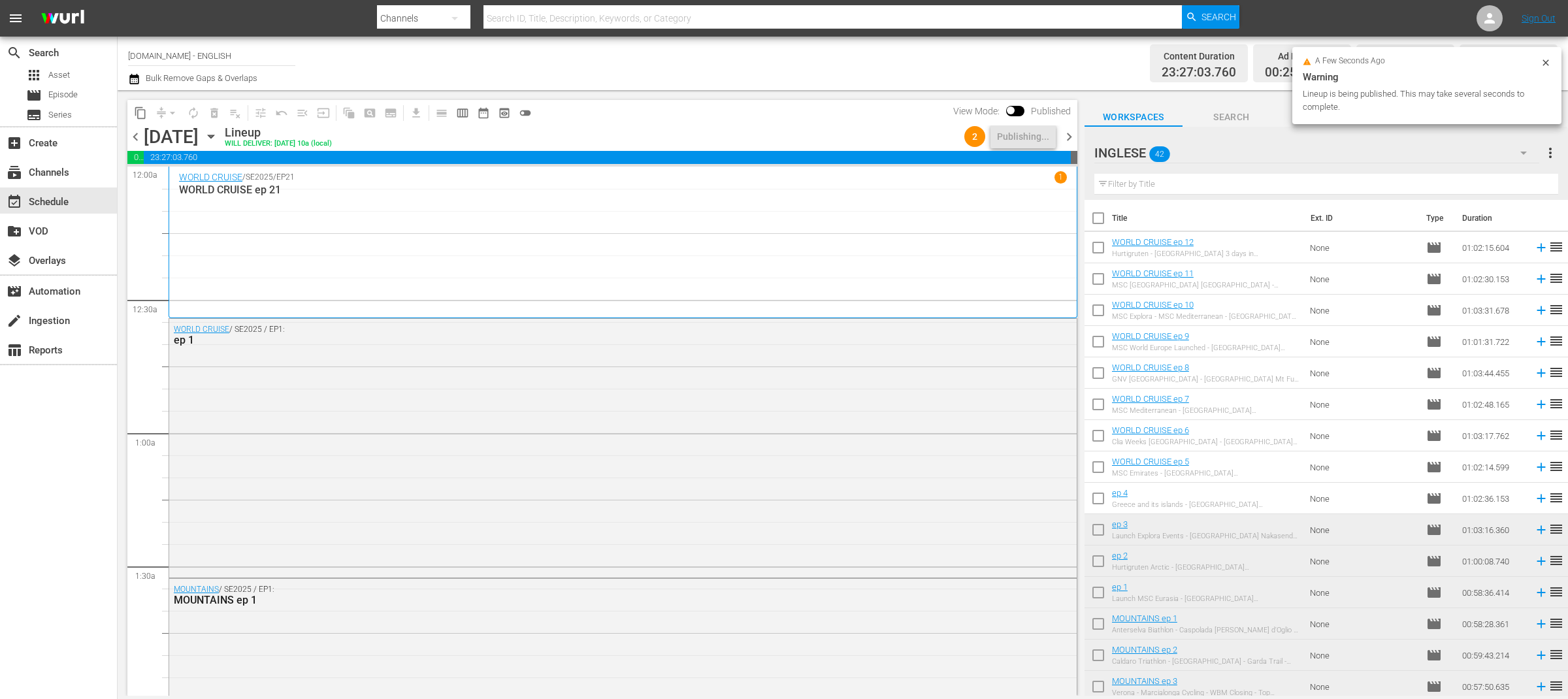
click at [1073, 138] on span "chevron_right" at bounding box center [1069, 137] width 16 height 16
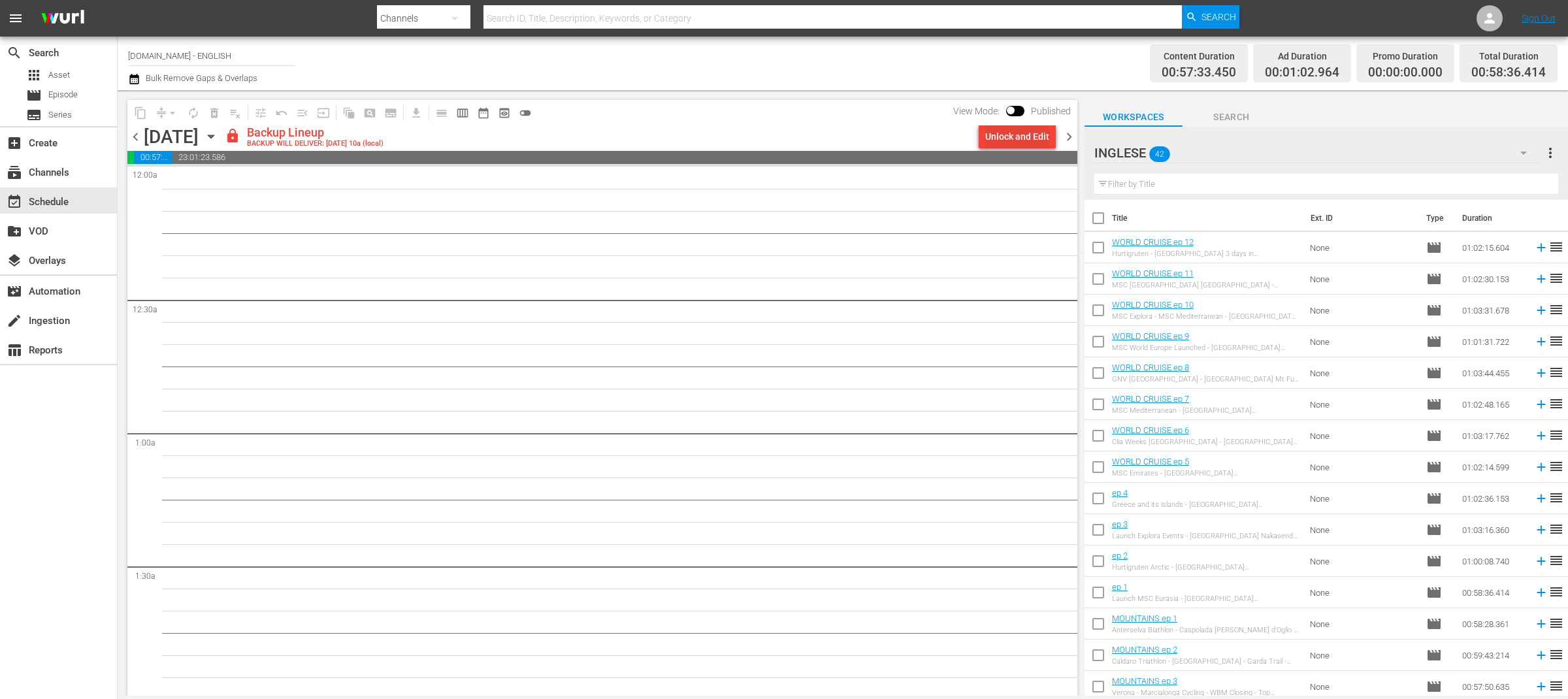
click at [1034, 134] on div "Unlock and Edit" at bounding box center [1016, 137] width 64 height 24
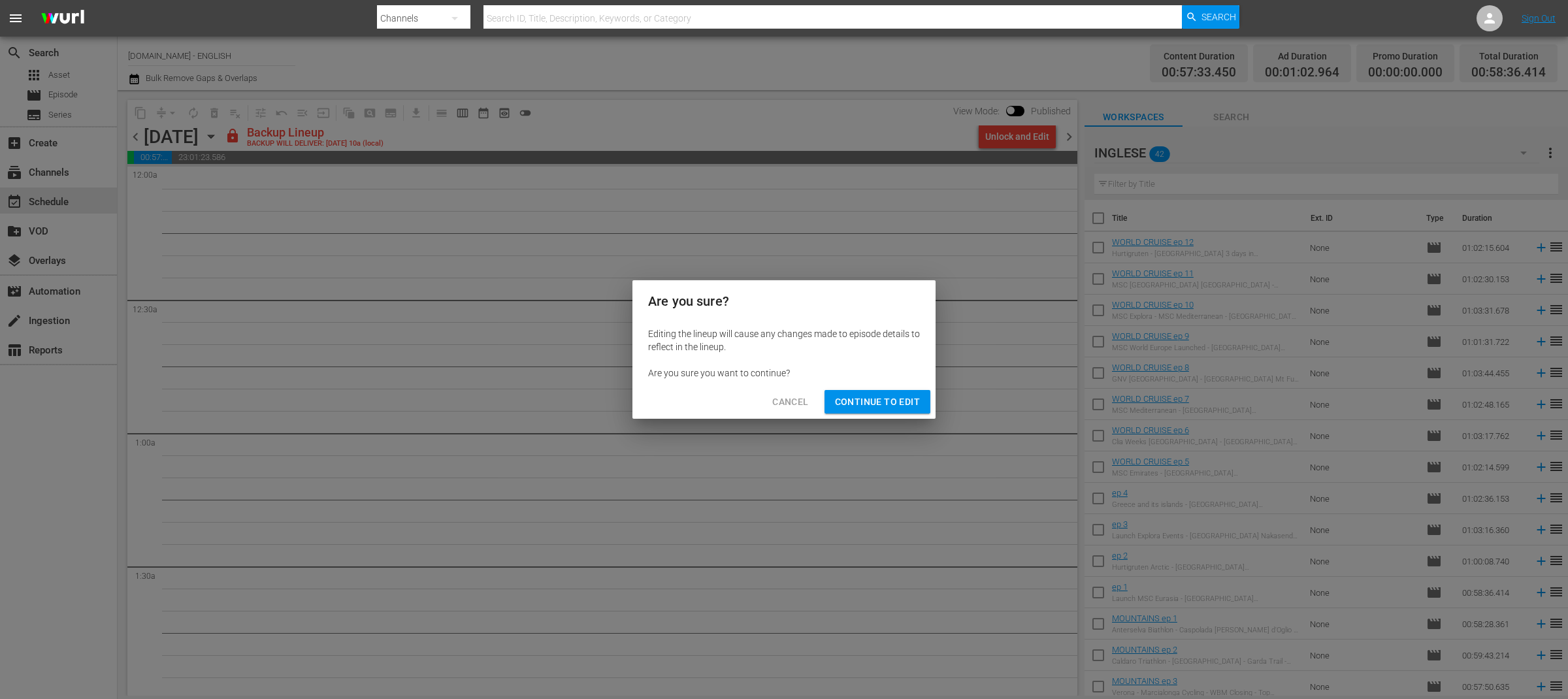
click at [914, 399] on span "Continue to Edit" at bounding box center [878, 402] width 85 height 16
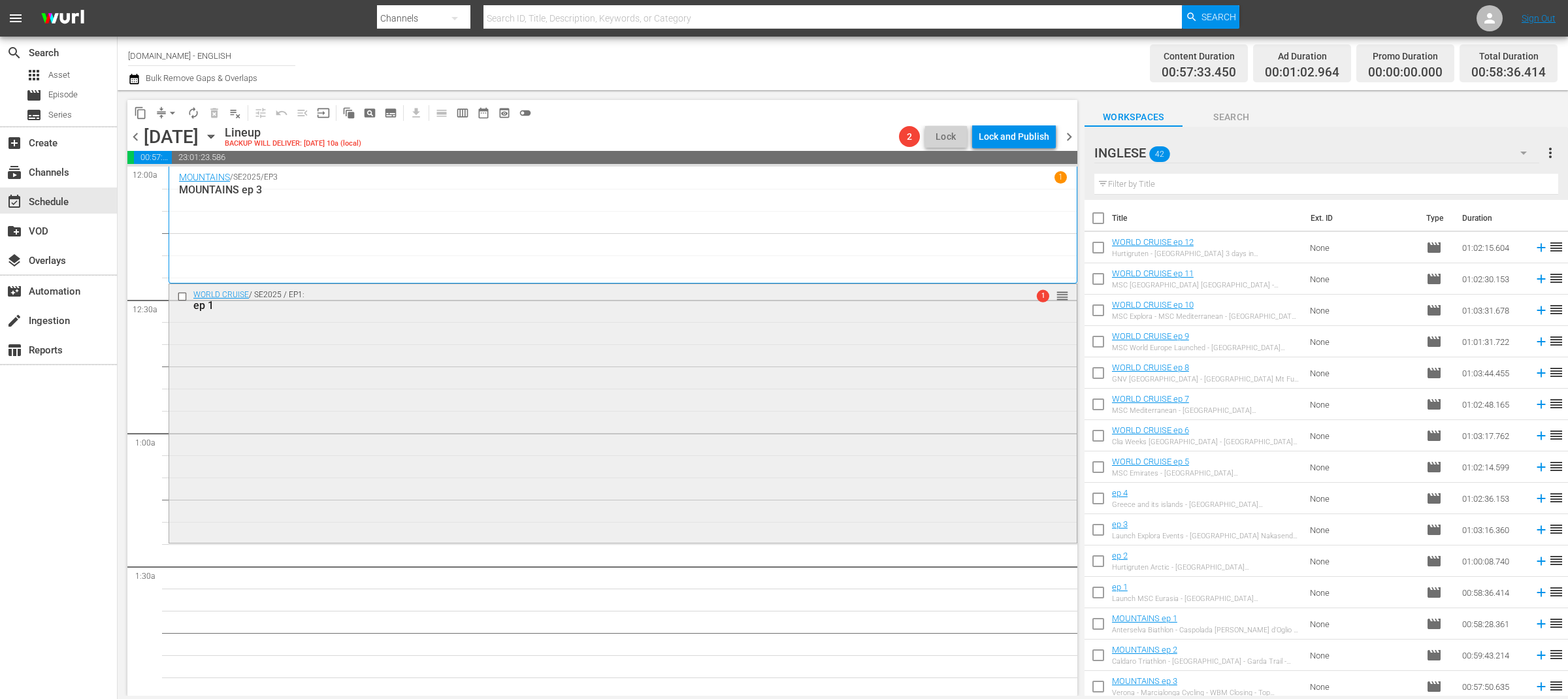
click at [185, 296] on input "checkbox" at bounding box center [184, 295] width 14 height 11
click at [216, 115] on span "delete_forever_outlined" at bounding box center [214, 112] width 13 height 13
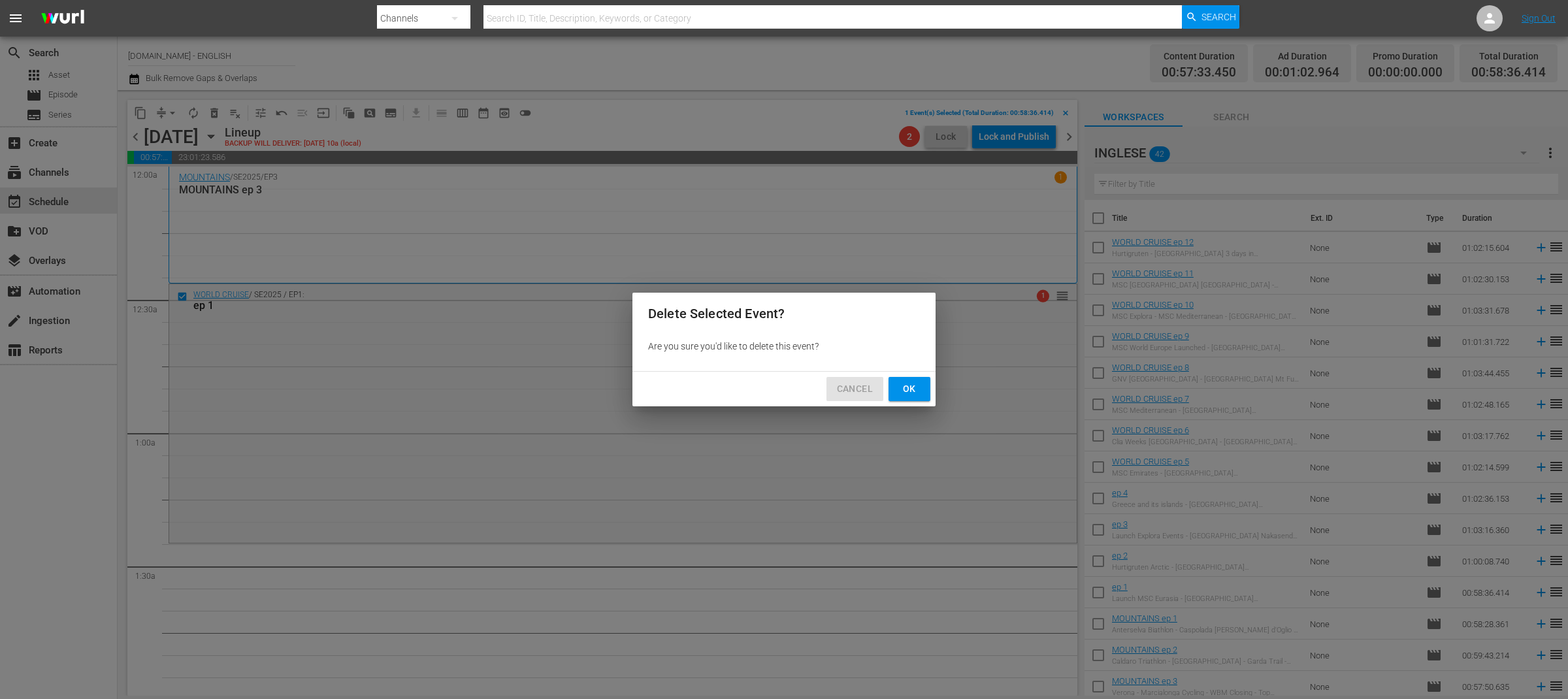
drag, startPoint x: 840, startPoint y: 392, endPoint x: 816, endPoint y: 376, distance: 28.8
click at [840, 392] on span "Cancel" at bounding box center [855, 388] width 36 height 16
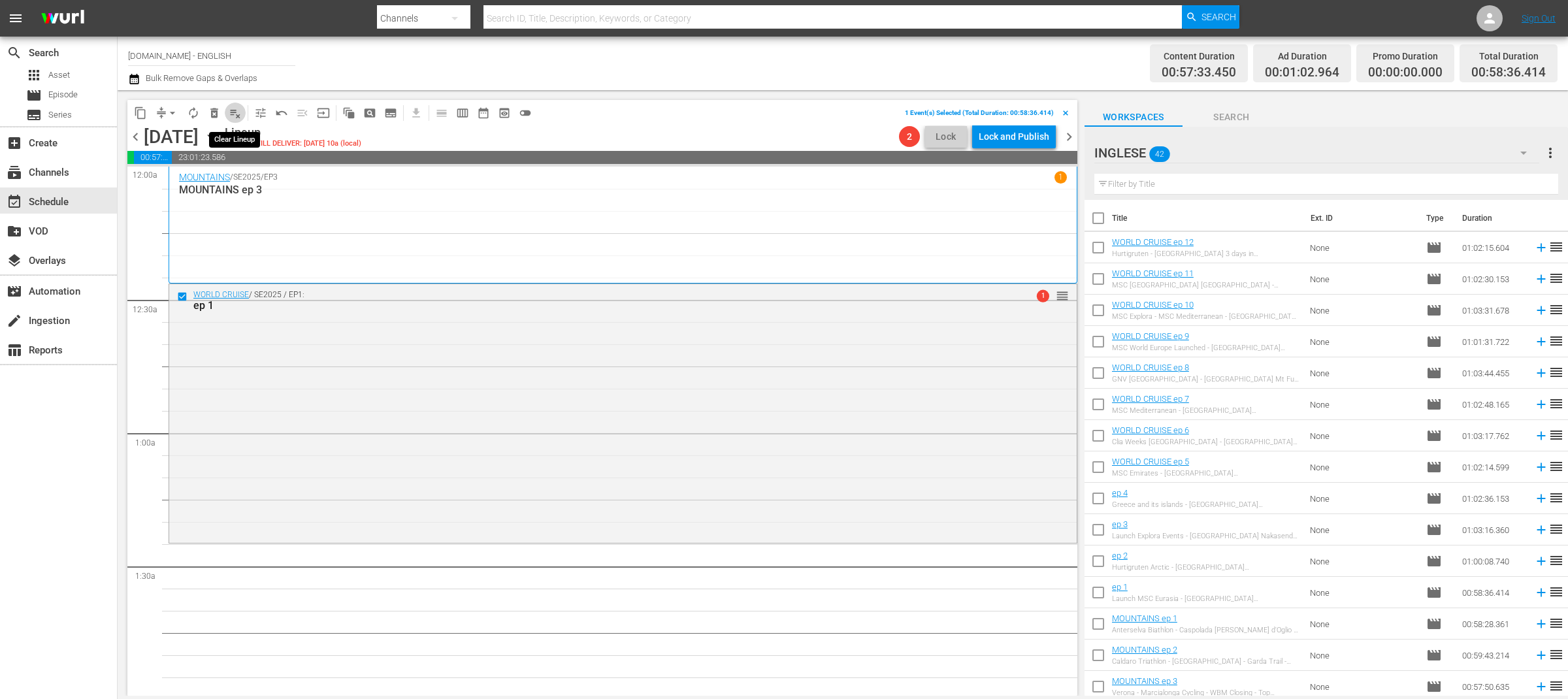
click at [237, 112] on span "playlist_remove_outlined" at bounding box center [235, 112] width 13 height 13
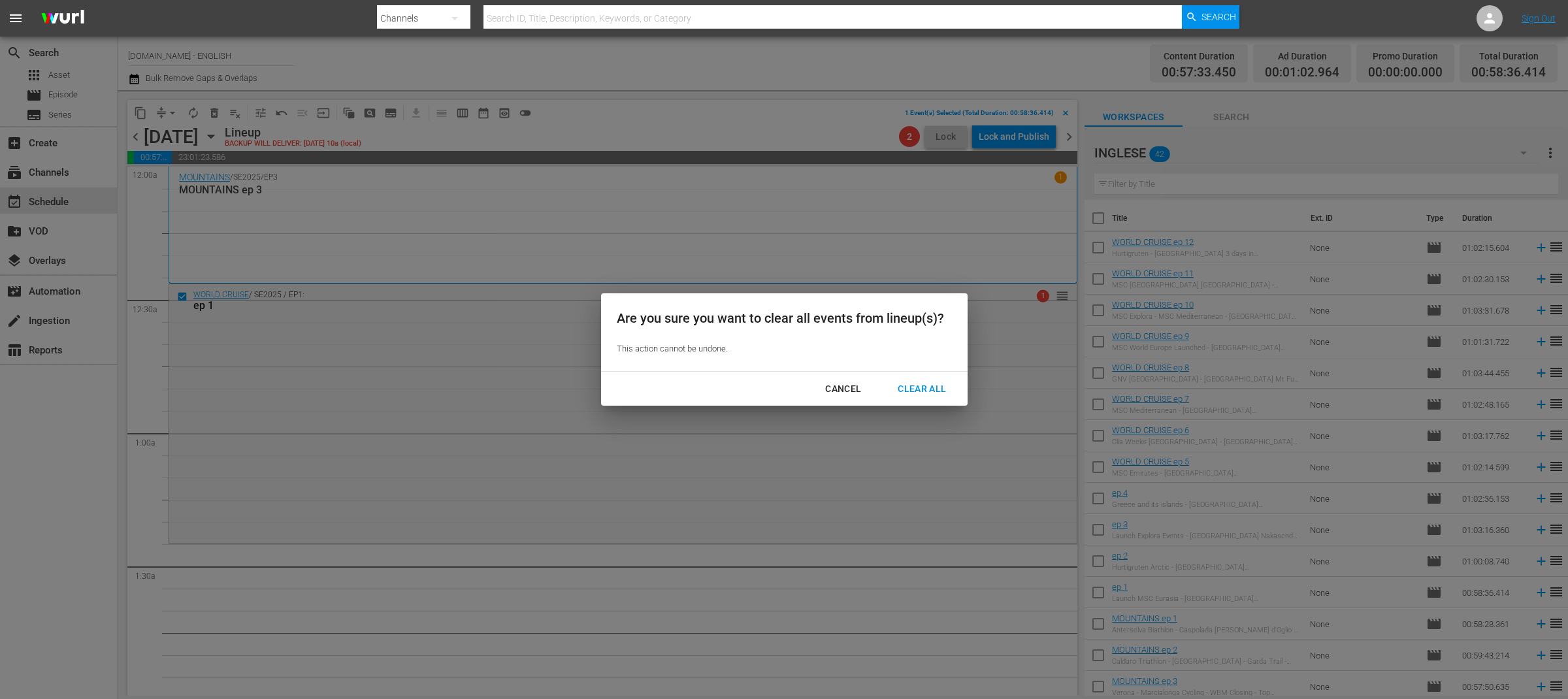
click at [910, 387] on div "Clear All" at bounding box center [922, 388] width 69 height 16
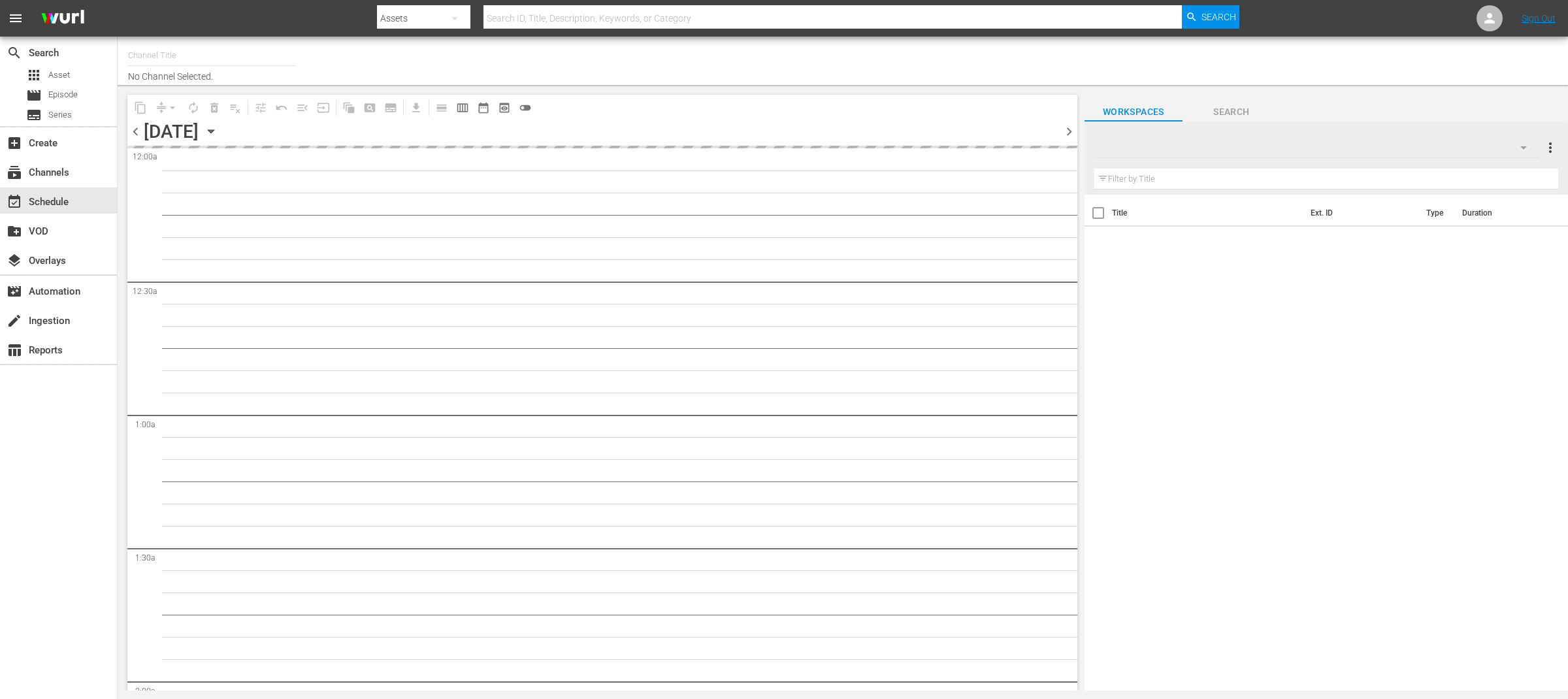
type input "[DOMAIN_NAME] - ENGLISH (2023)"
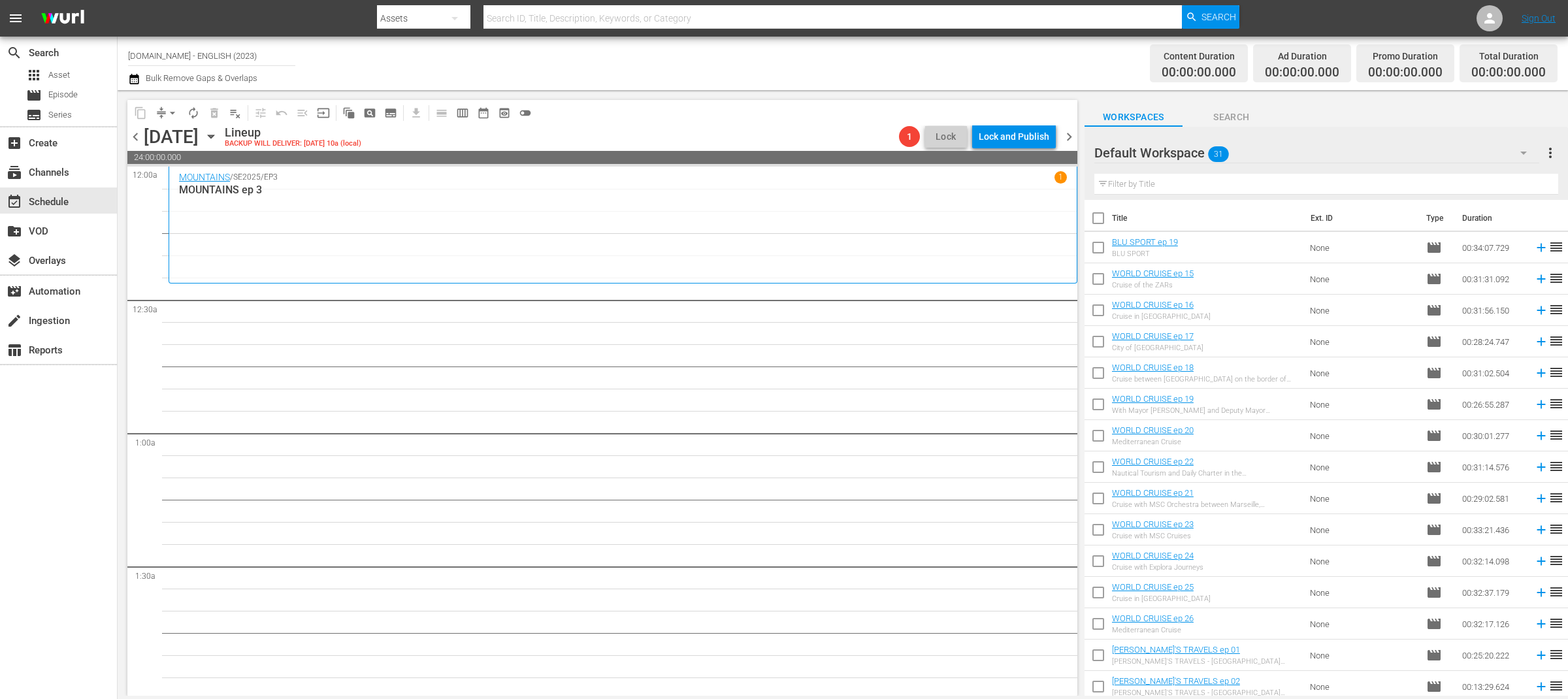
click at [218, 141] on icon "button" at bounding box center [211, 137] width 15 height 15
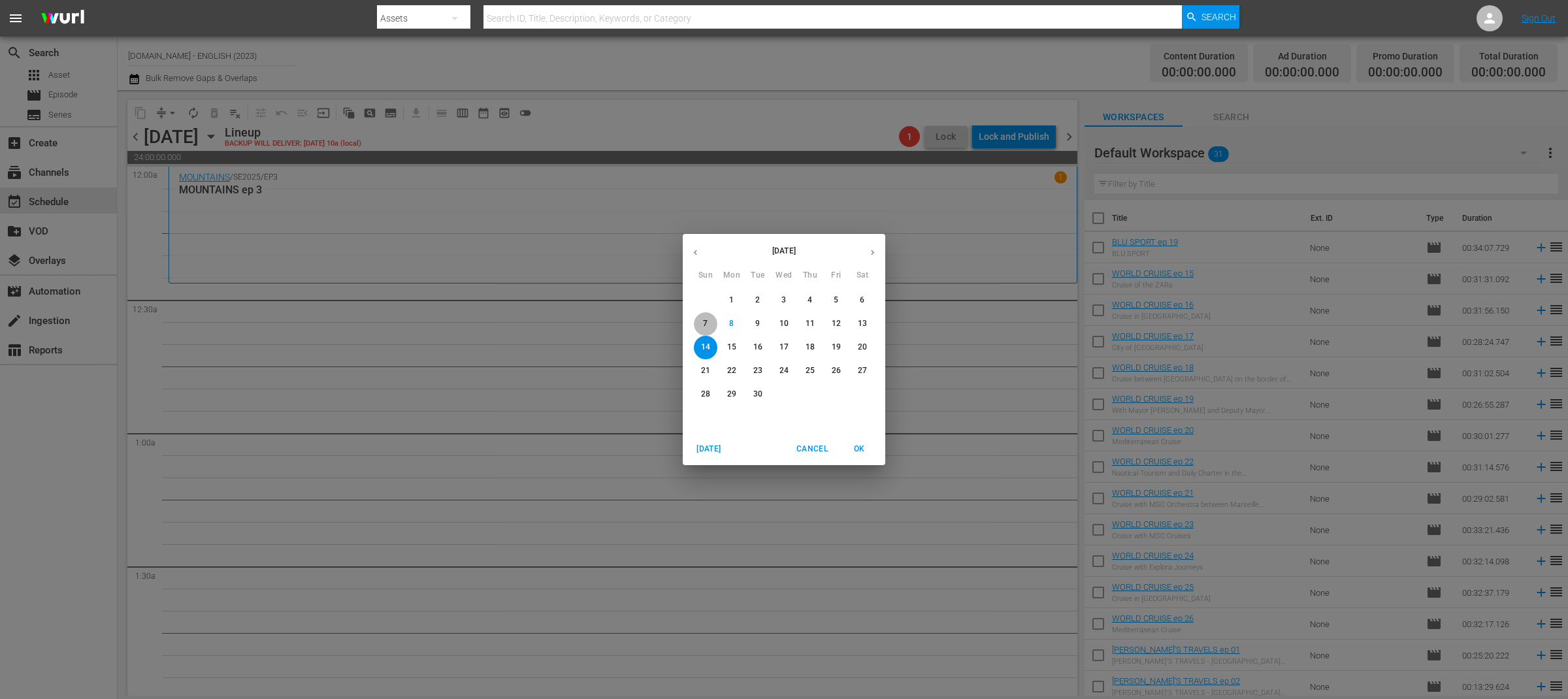
click at [714, 328] on span "7" at bounding box center [705, 323] width 24 height 11
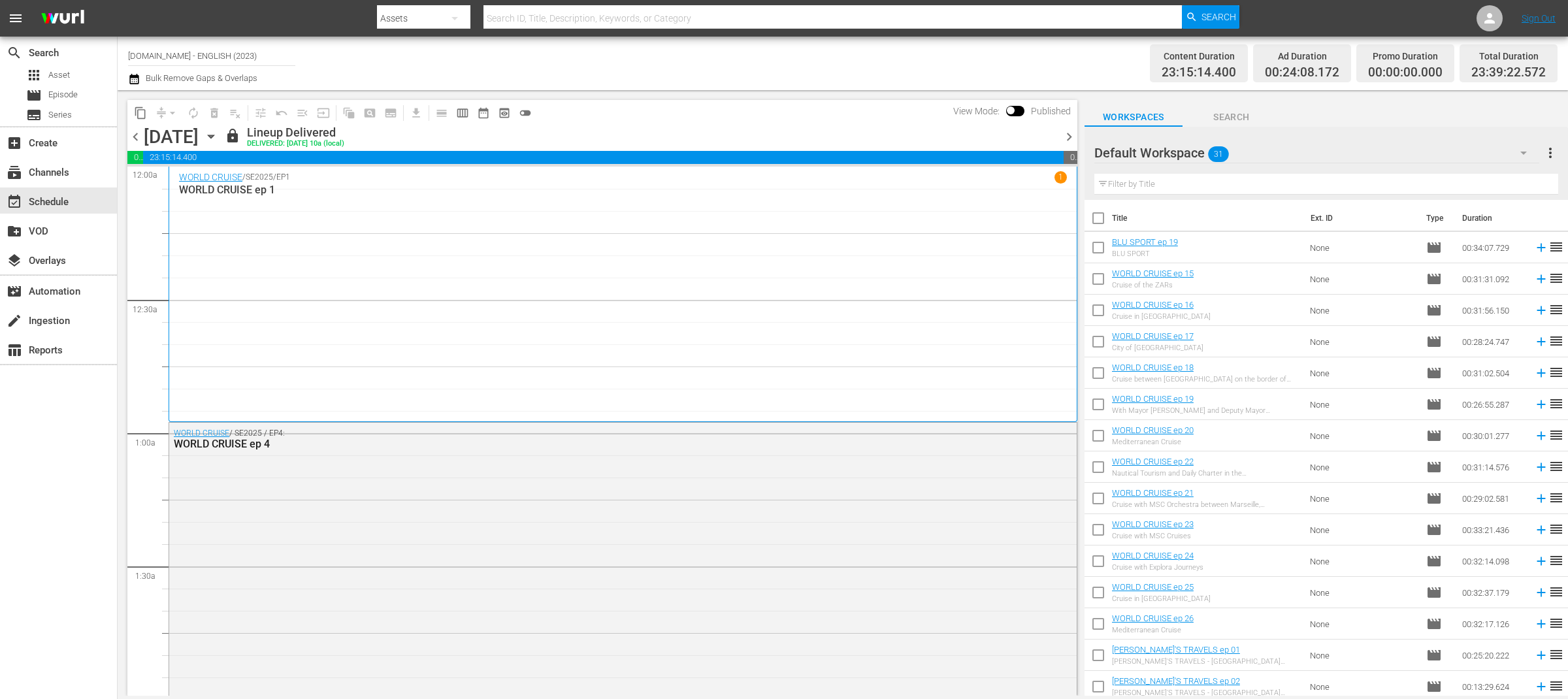
click at [141, 115] on span "content_copy" at bounding box center [140, 112] width 13 height 13
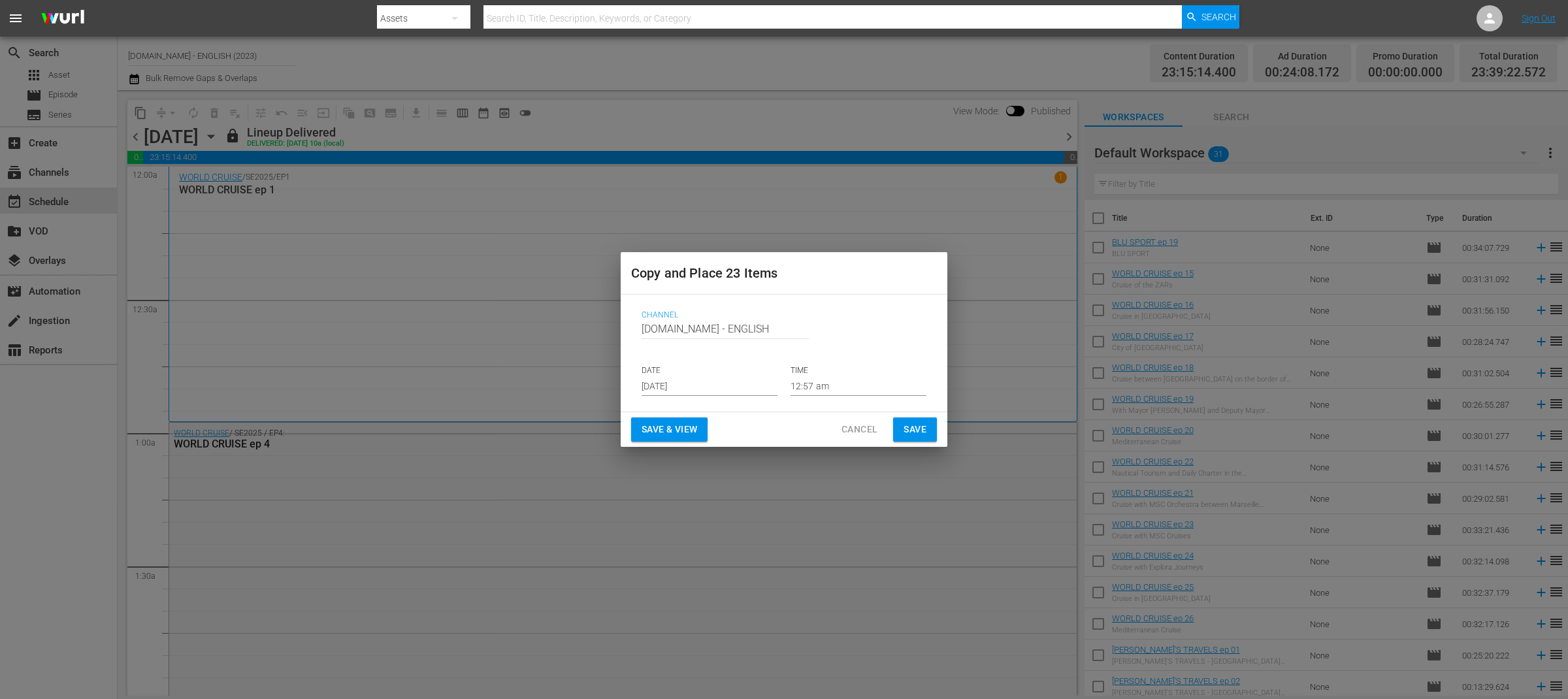
click at [726, 397] on div "Channel Channel Title SportOutdoor.TV - ENGLISH DATE Sep 10th 2025 TIME 12:57 am" at bounding box center [784, 352] width 306 height 106
click at [720, 386] on input "[DATE]" at bounding box center [709, 386] width 136 height 20
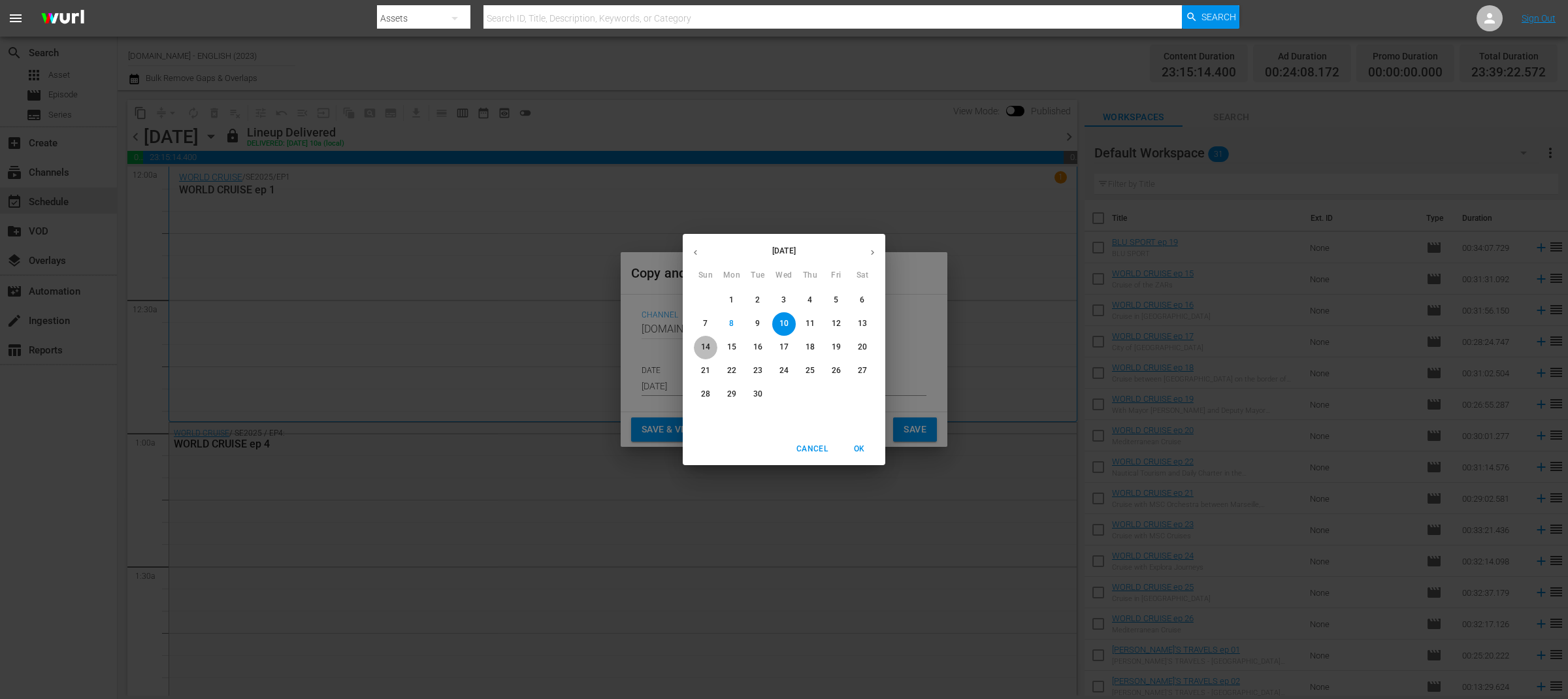
click at [708, 341] on button "14" at bounding box center [705, 348] width 24 height 24
type input "Sep 14th 2025"
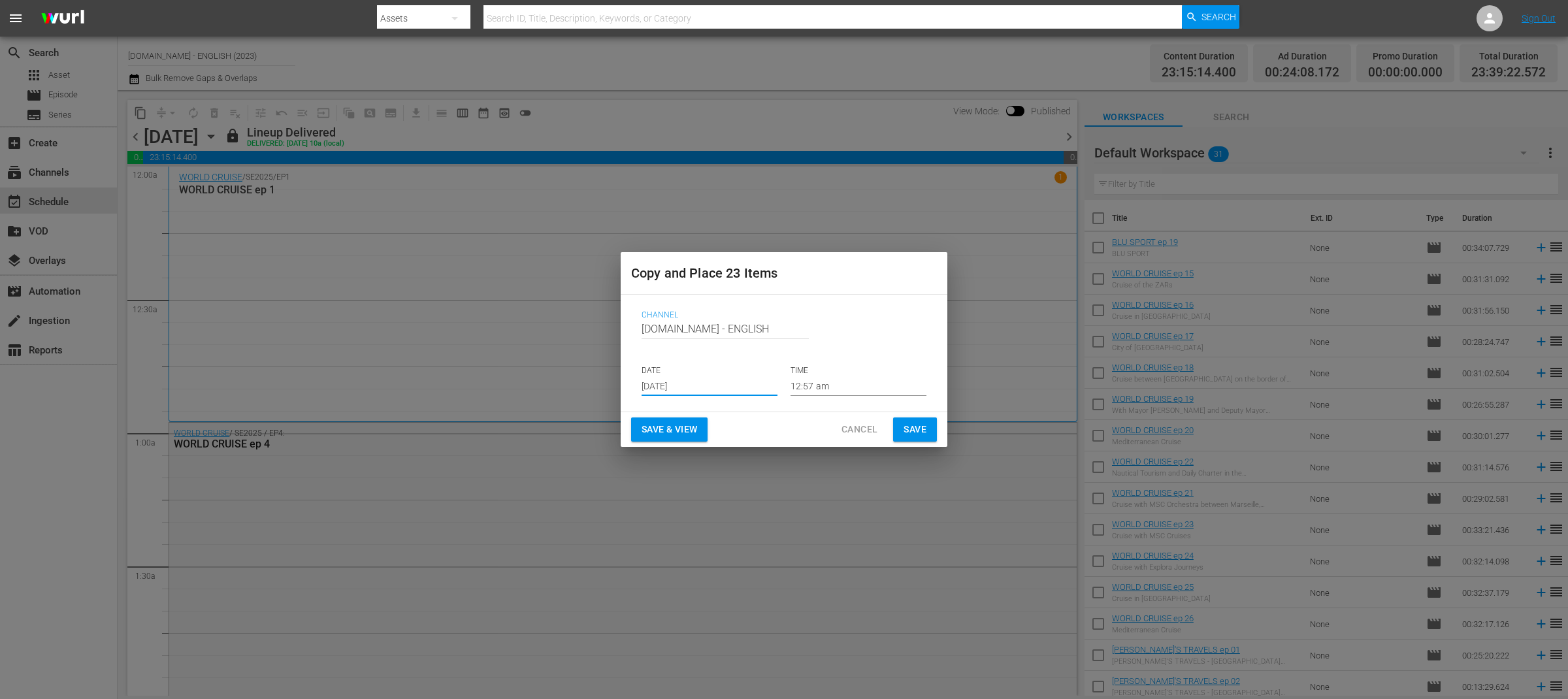
click at [693, 436] on span "Save & View" at bounding box center [670, 429] width 55 height 16
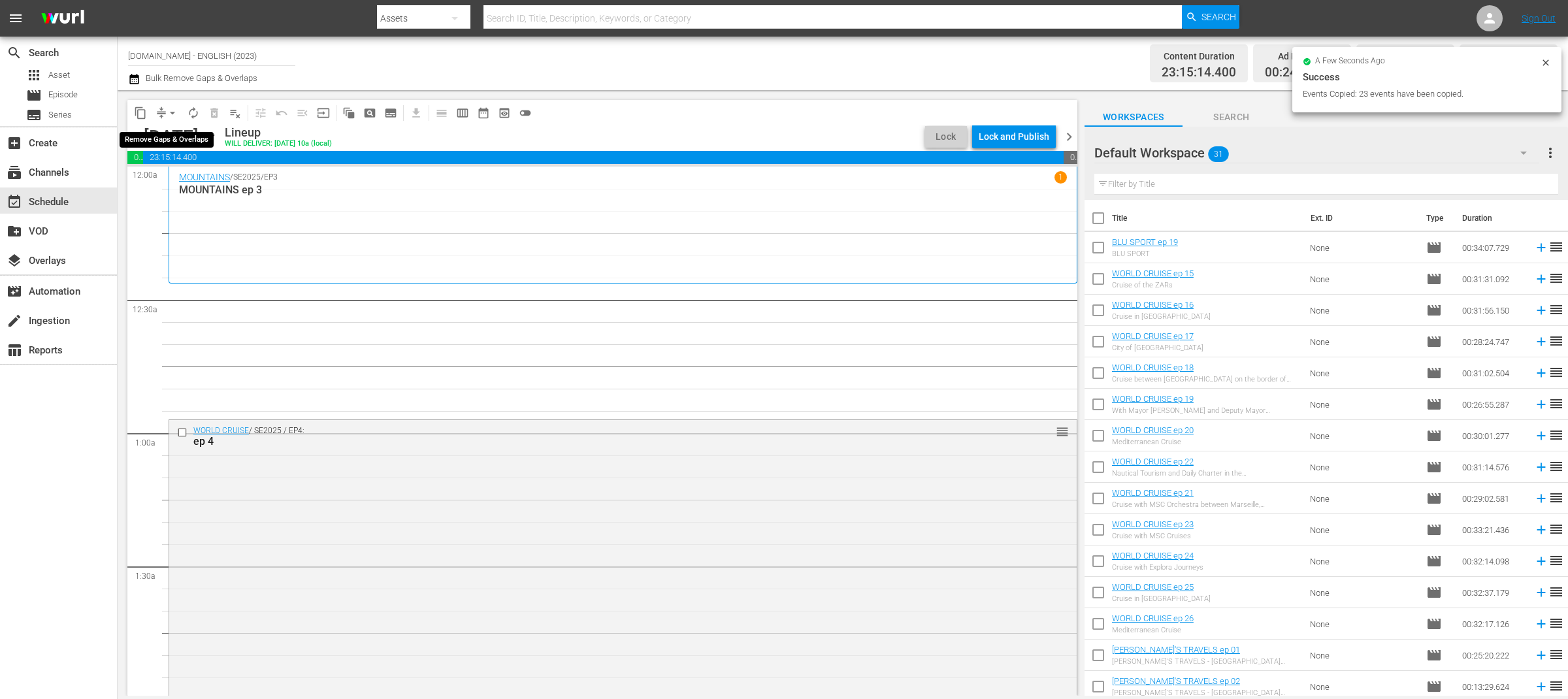
click at [169, 112] on span "arrow_drop_down" at bounding box center [171, 112] width 13 height 13
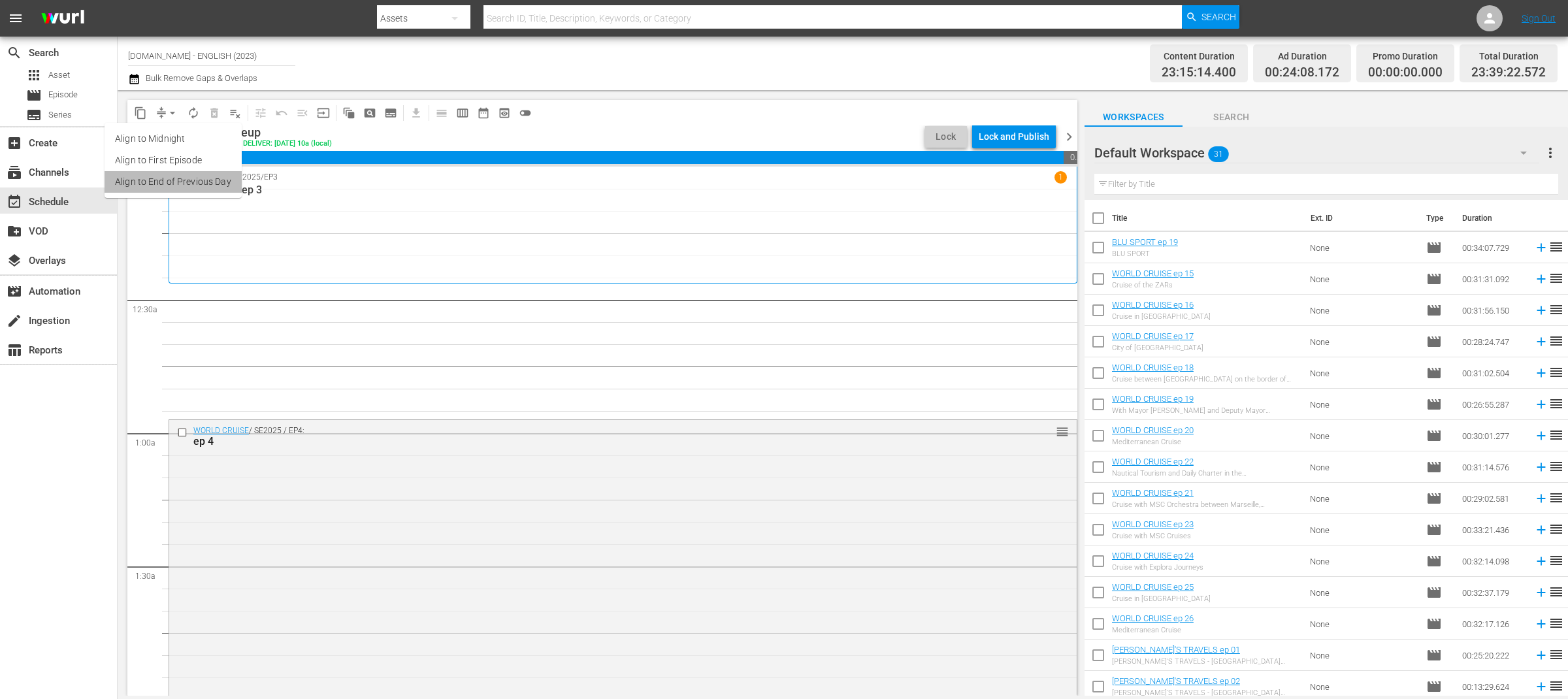
click at [189, 183] on li "Align to End of Previous Day" at bounding box center [173, 182] width 137 height 22
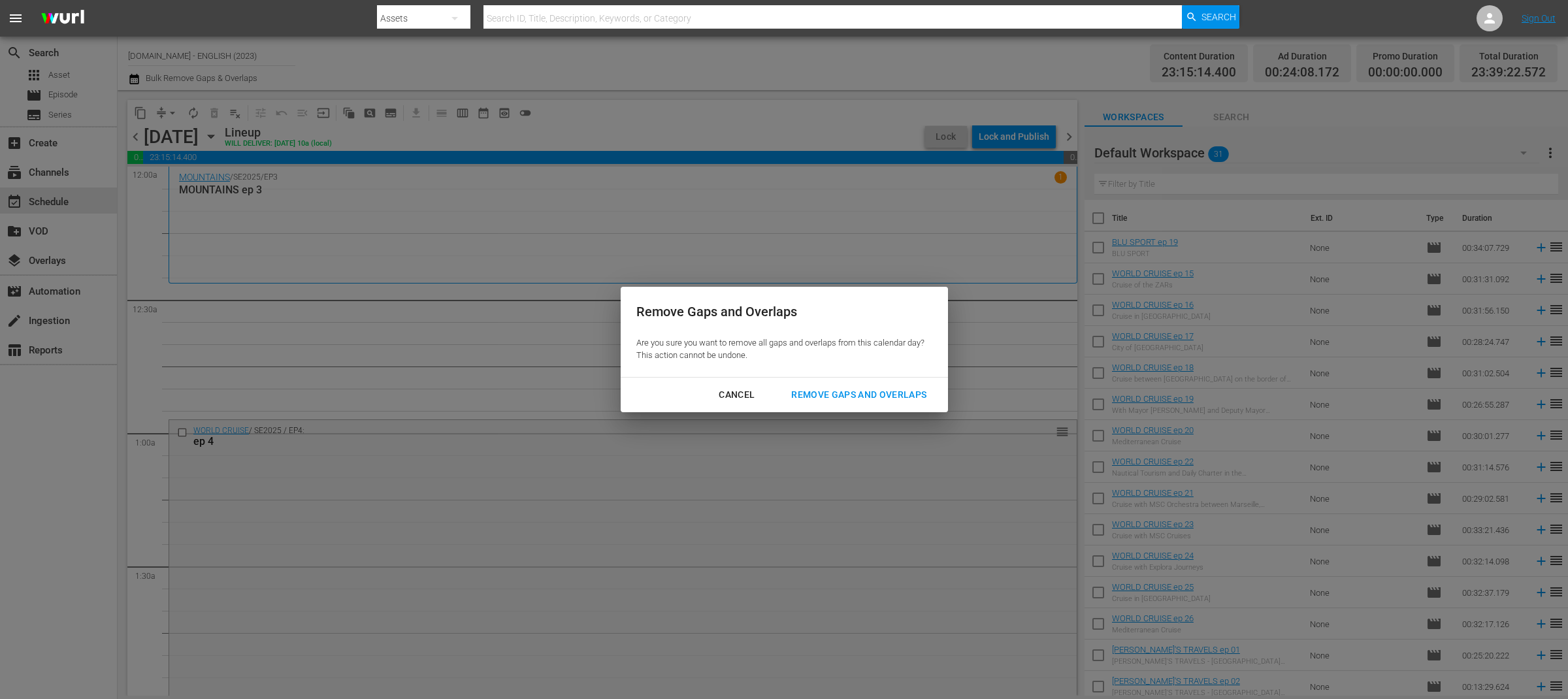
click at [847, 391] on div "Remove Gaps and Overlaps" at bounding box center [859, 394] width 157 height 16
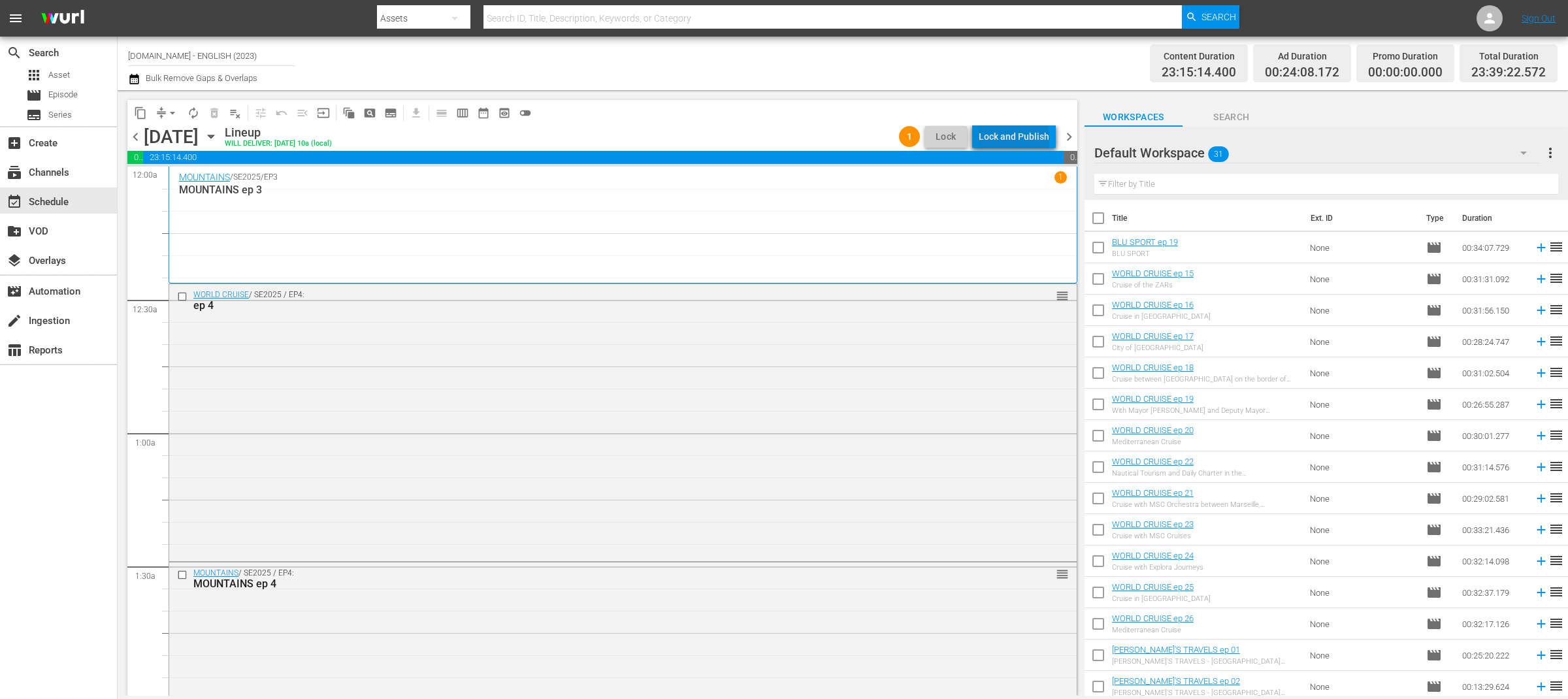
click at [1016, 140] on div "Lock and Publish" at bounding box center [1013, 137] width 70 height 24
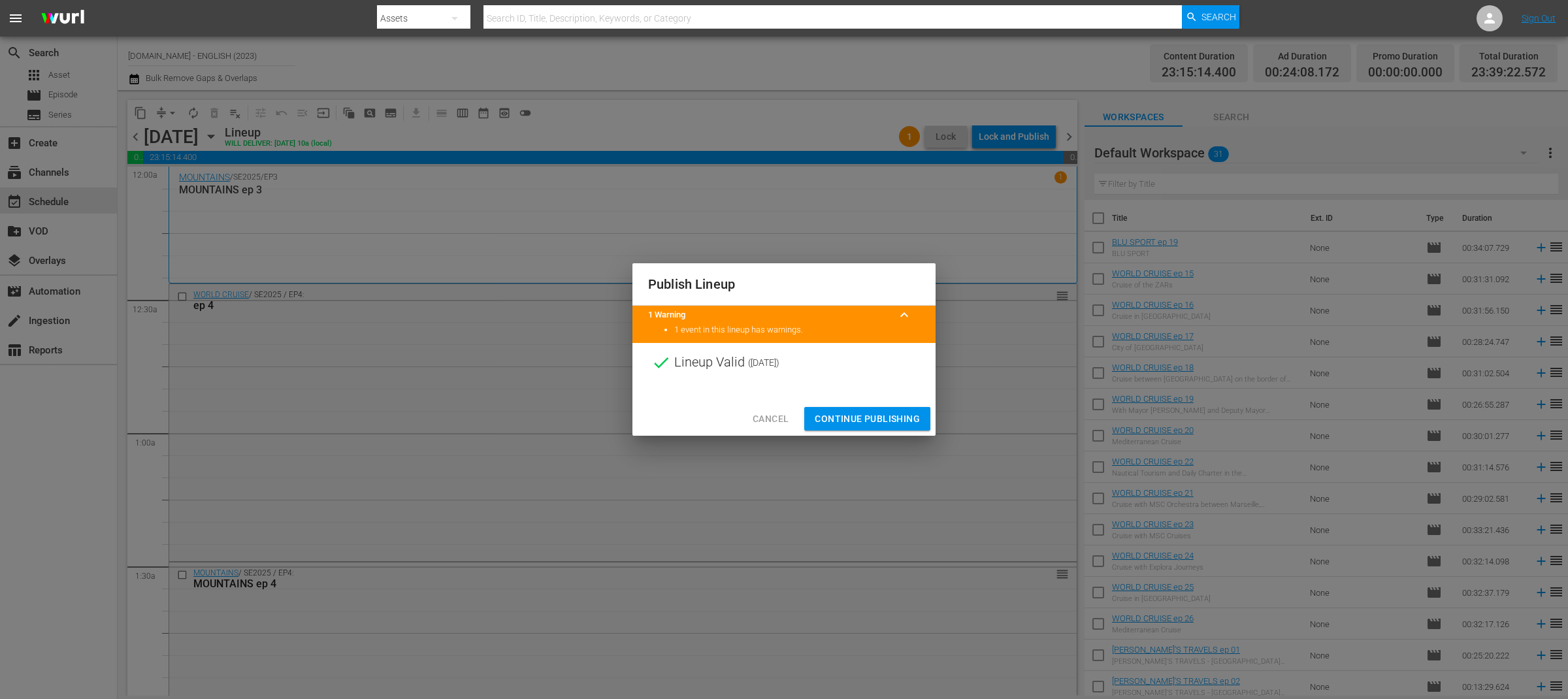
click at [864, 421] on span "Continue Publishing" at bounding box center [867, 419] width 105 height 16
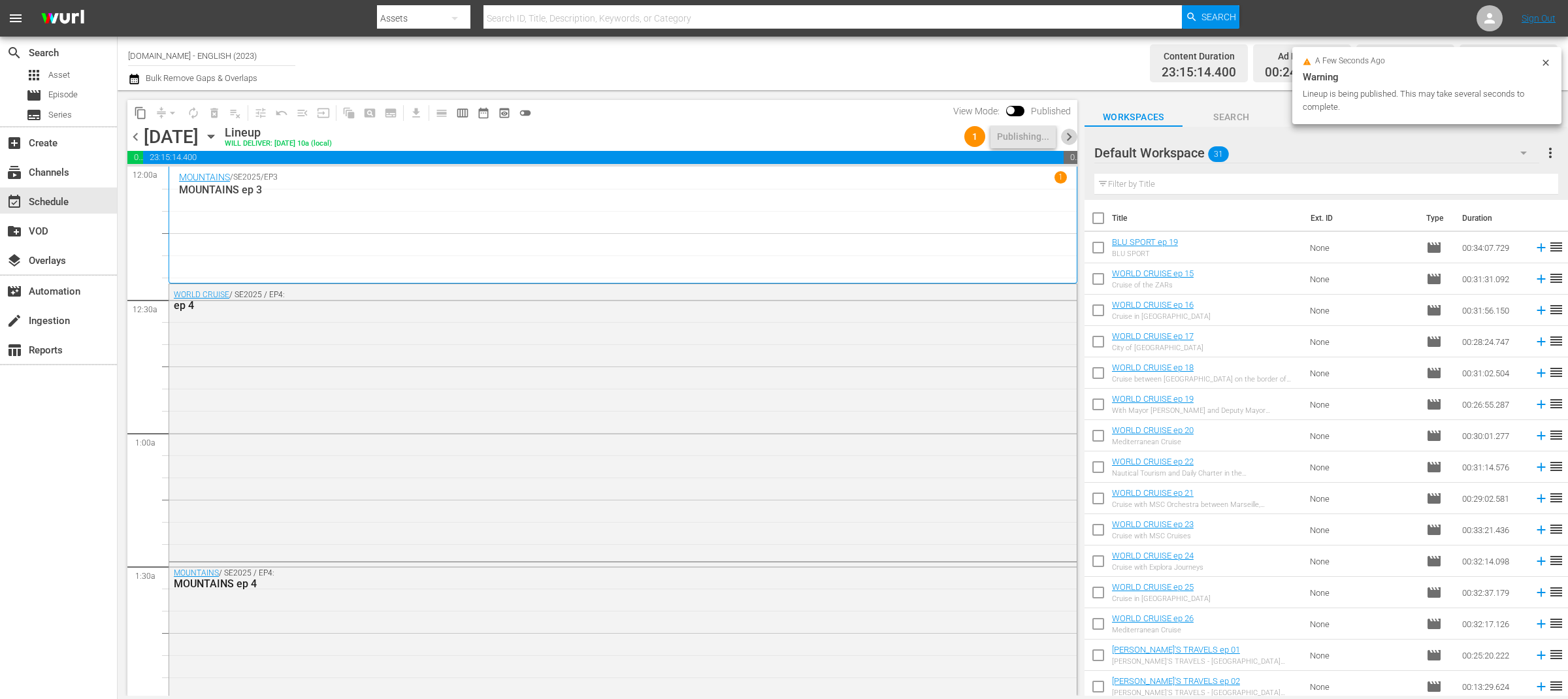
click at [1066, 139] on span "chevron_right" at bounding box center [1069, 137] width 16 height 16
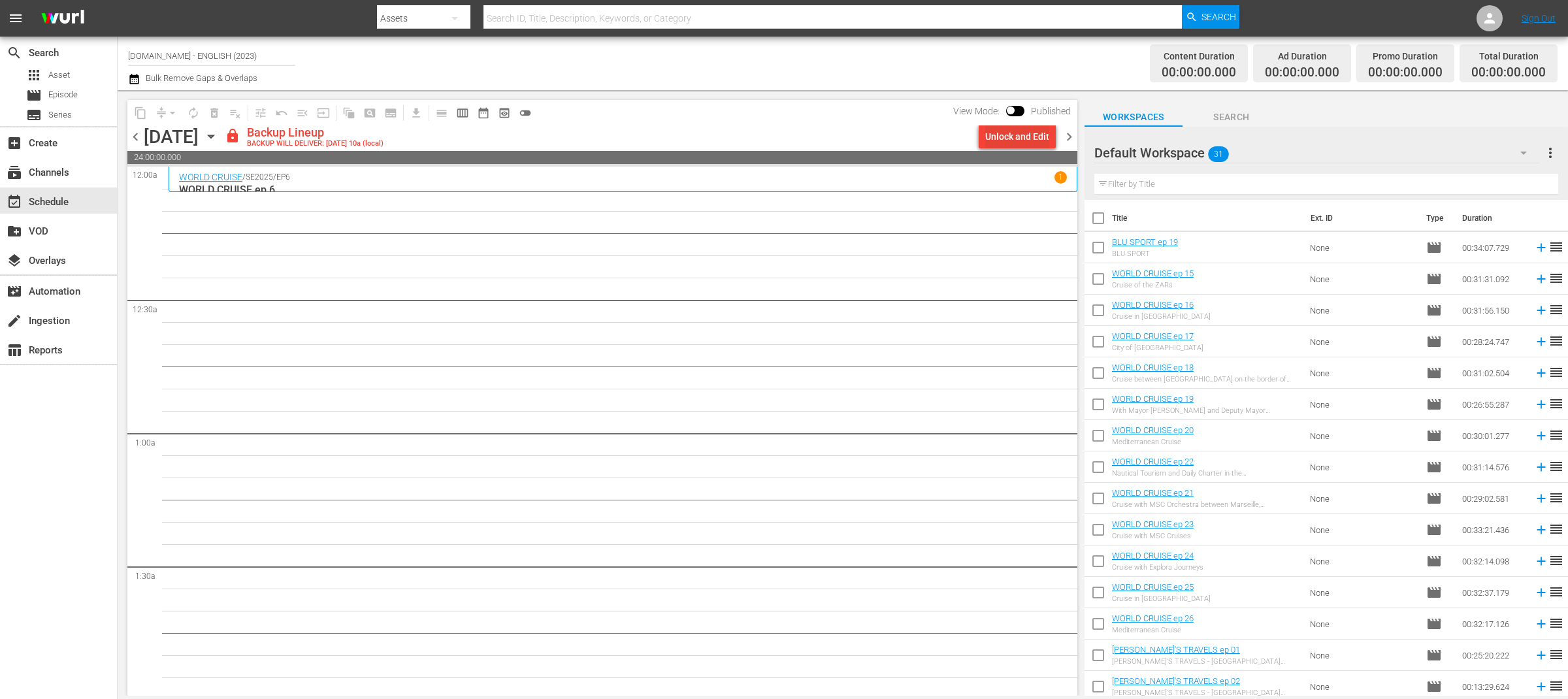
click at [1018, 136] on div "Unlock and Edit" at bounding box center [1016, 137] width 64 height 24
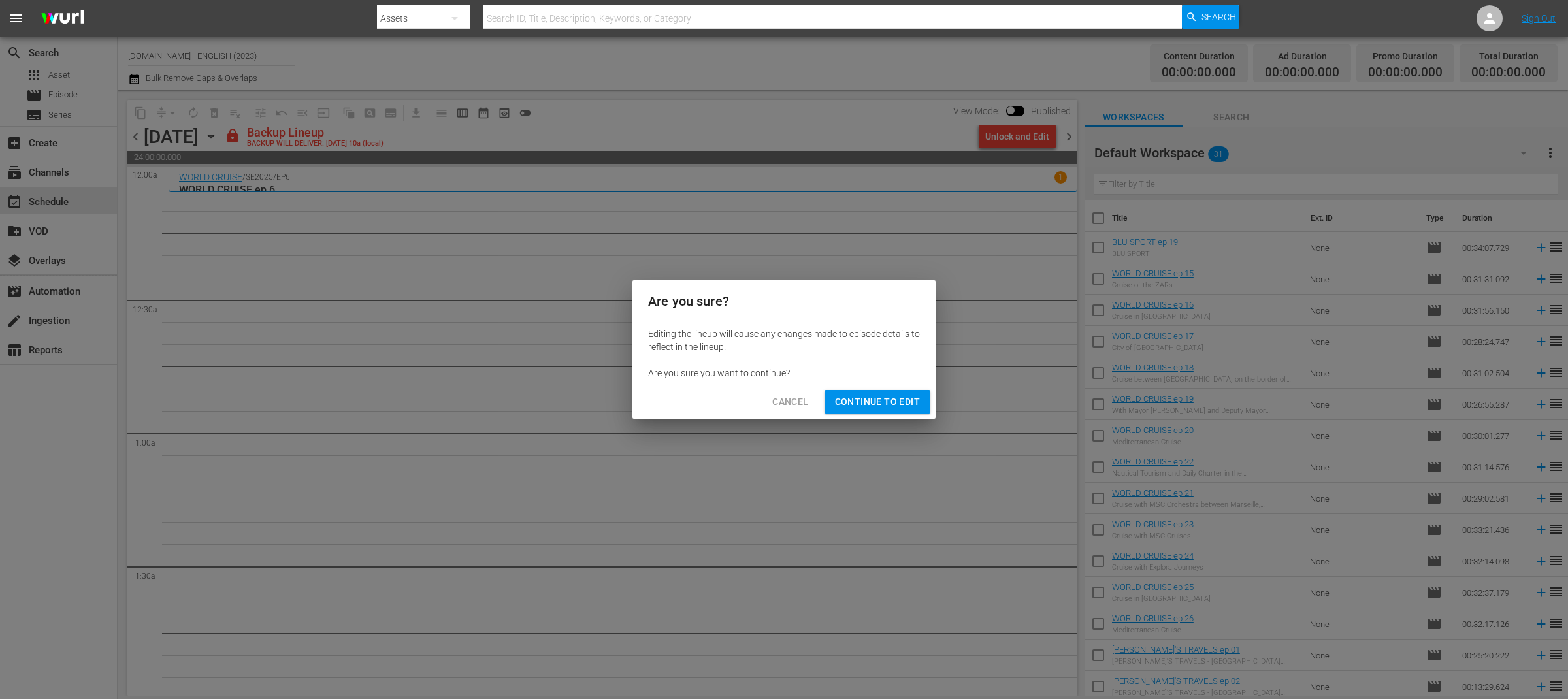
click at [860, 401] on span "Continue to Edit" at bounding box center [878, 402] width 85 height 16
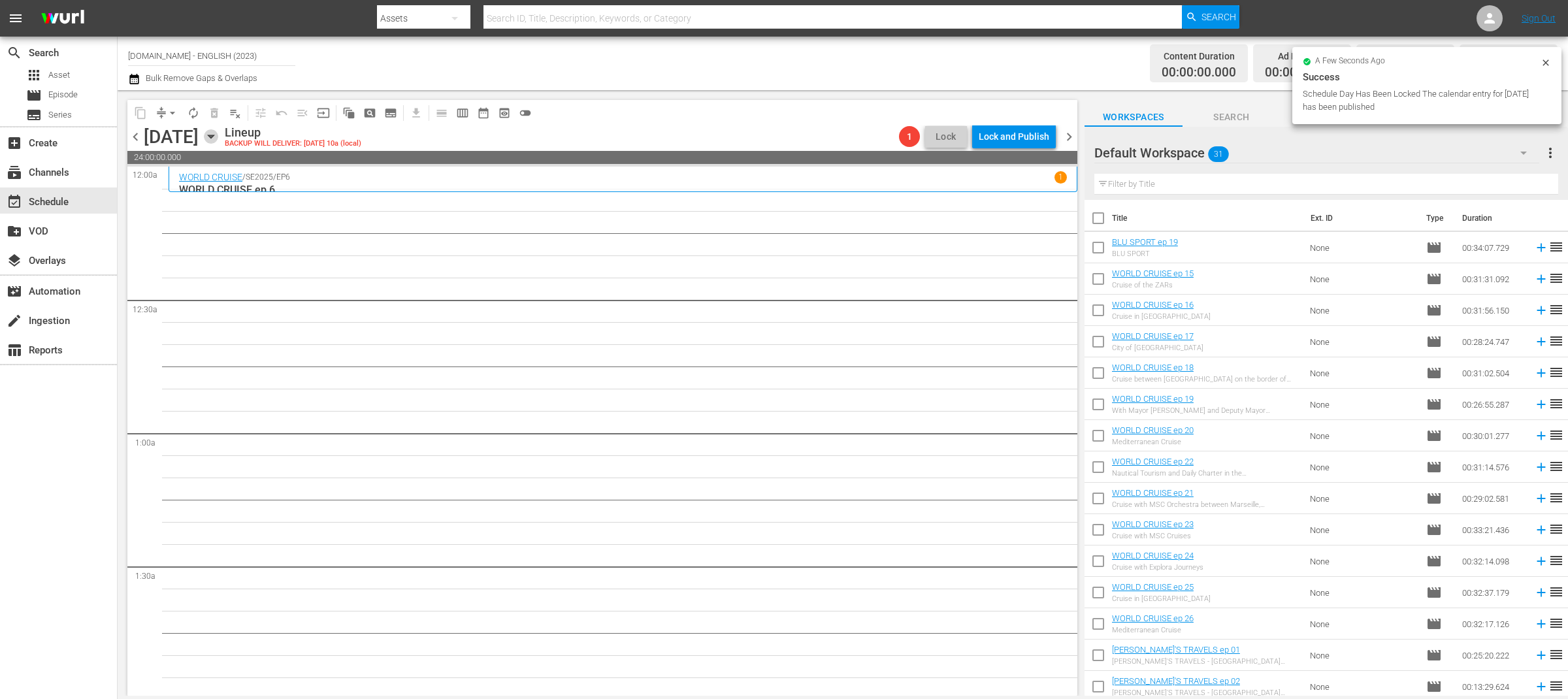
click at [218, 135] on icon "button" at bounding box center [211, 137] width 15 height 15
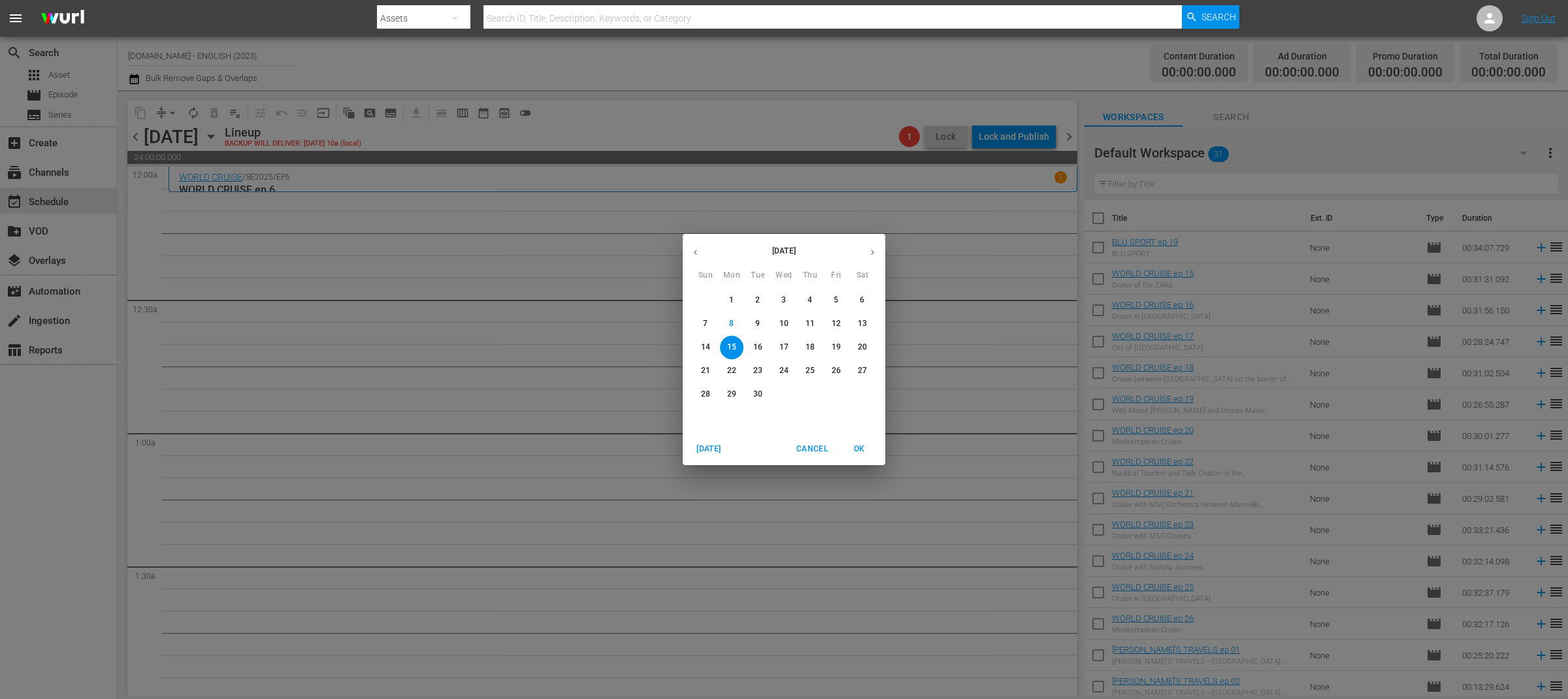
click at [730, 323] on p "8" at bounding box center [731, 323] width 5 height 11
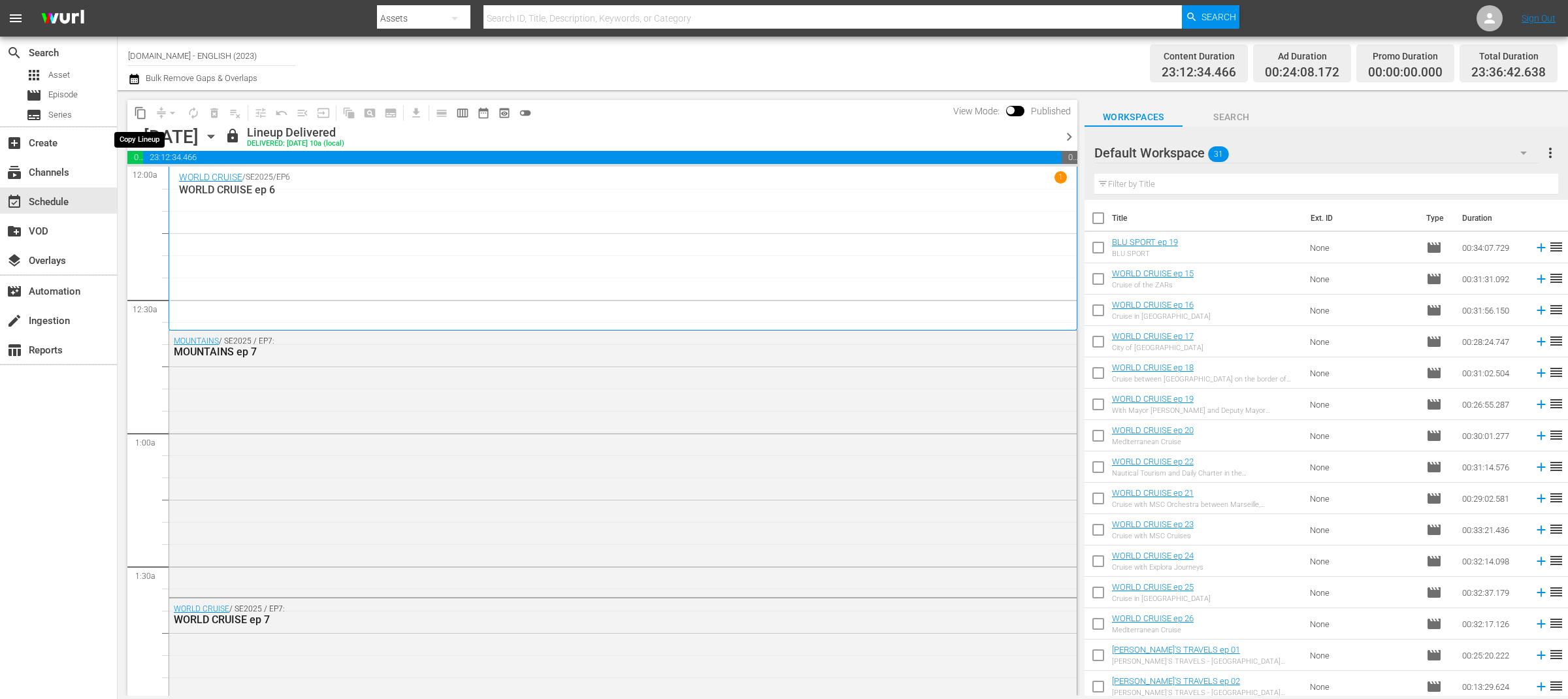
click at [139, 110] on span "content_copy" at bounding box center [140, 112] width 13 height 13
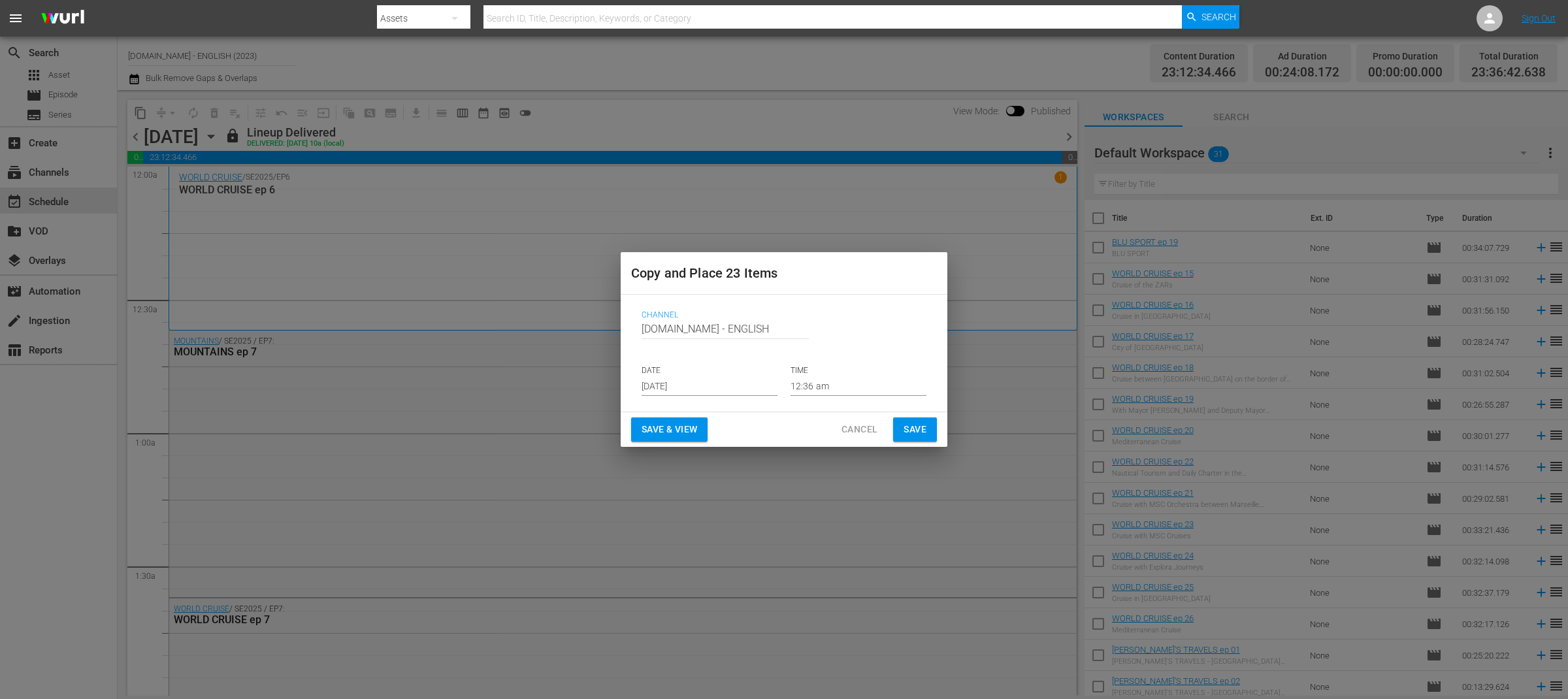
click at [700, 373] on p "DATE" at bounding box center [709, 370] width 136 height 11
click at [698, 386] on input "[DATE]" at bounding box center [709, 386] width 136 height 20
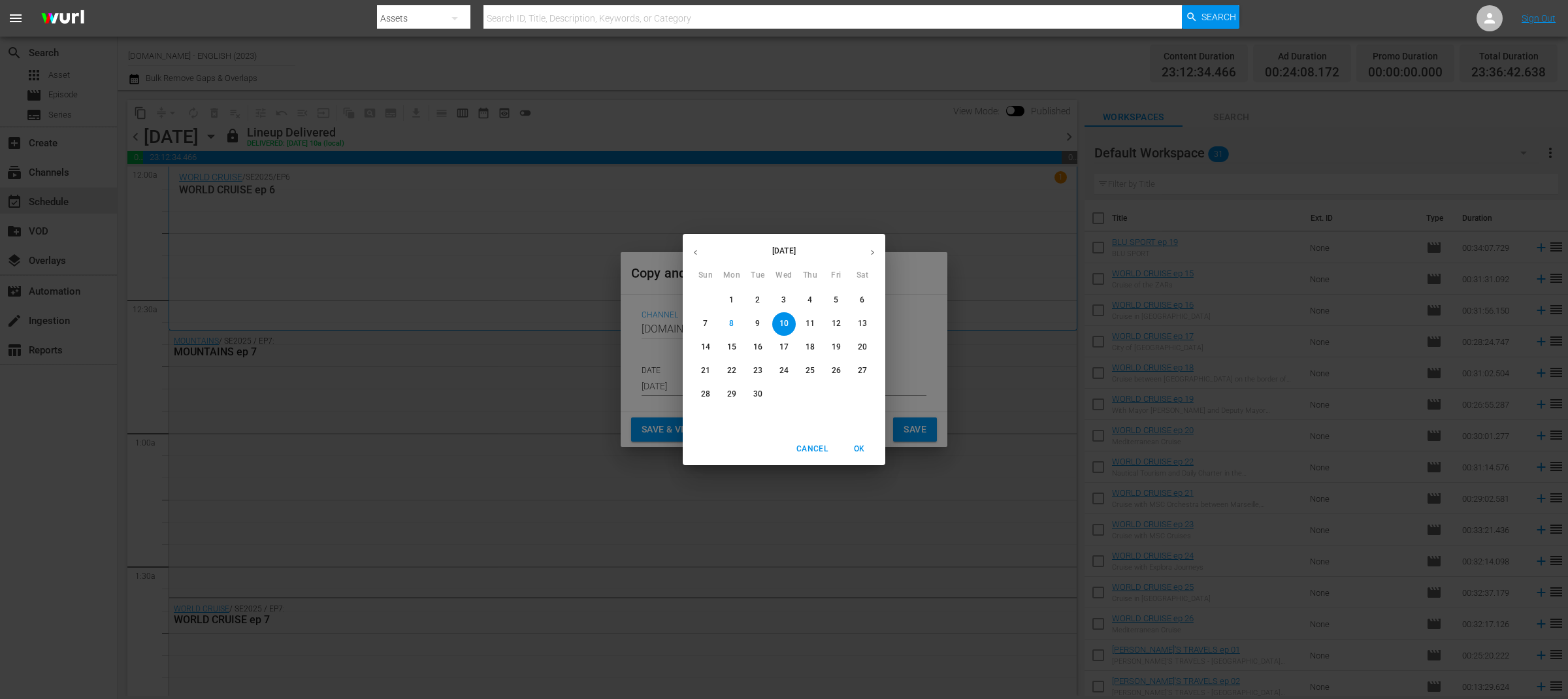
click at [728, 346] on p "15" at bounding box center [731, 347] width 9 height 11
type input "Sep 15th 2025"
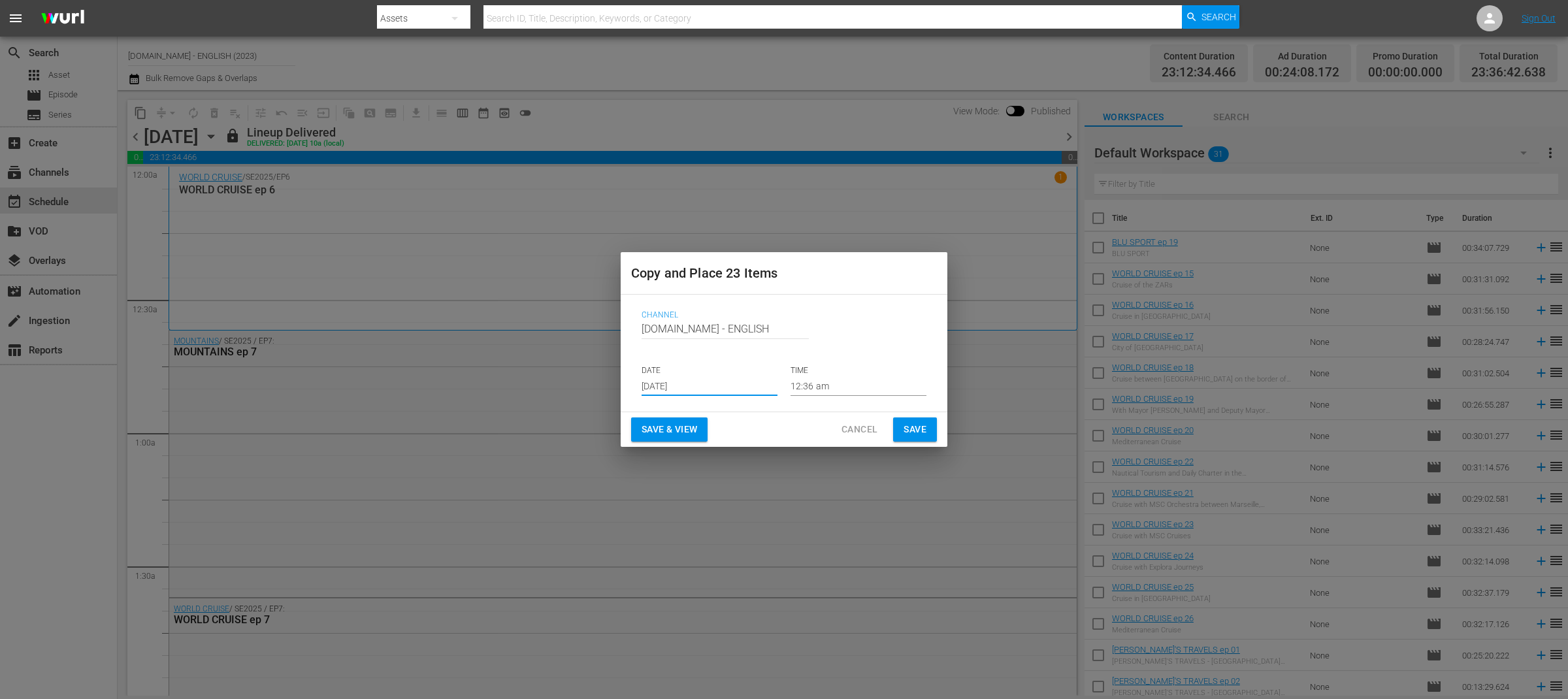
click at [678, 435] on span "Save & View" at bounding box center [670, 429] width 55 height 16
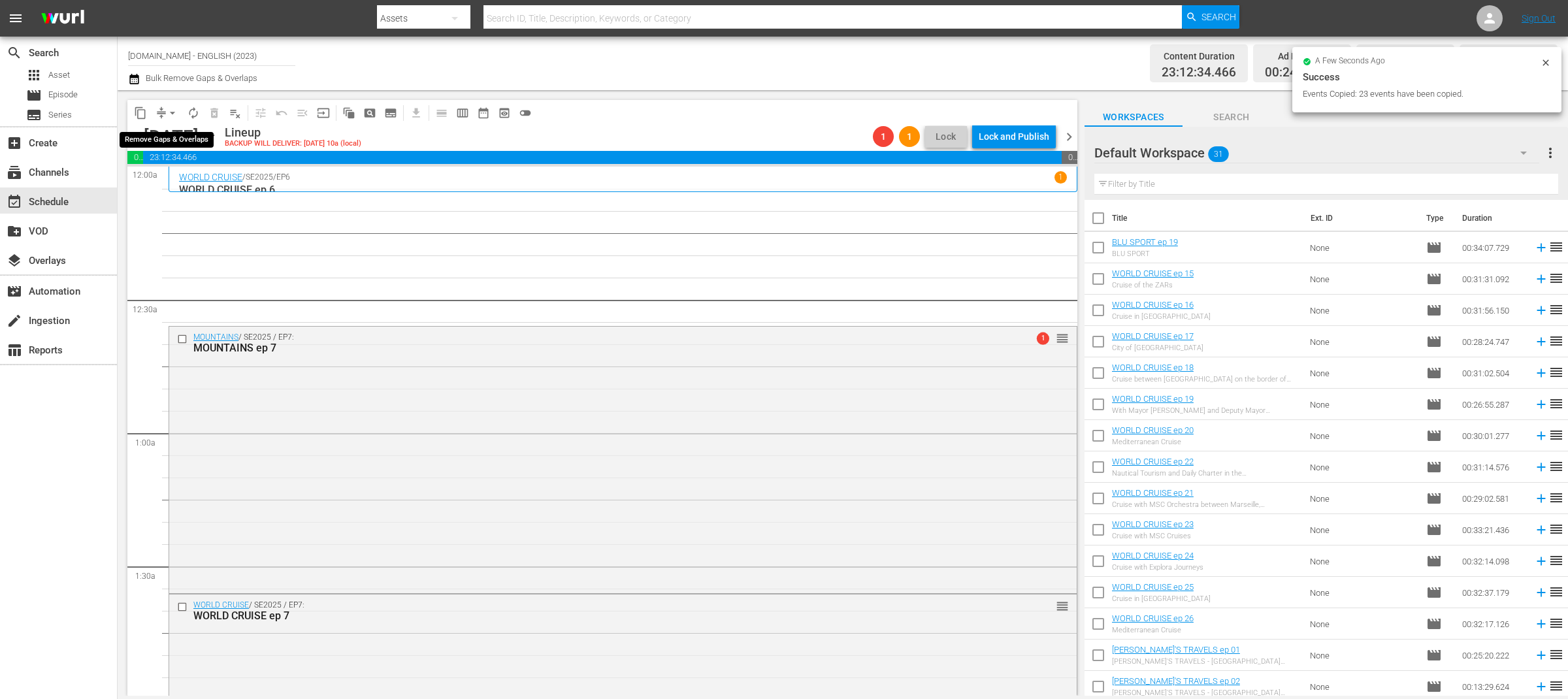
click at [174, 112] on span "arrow_drop_down" at bounding box center [171, 112] width 13 height 13
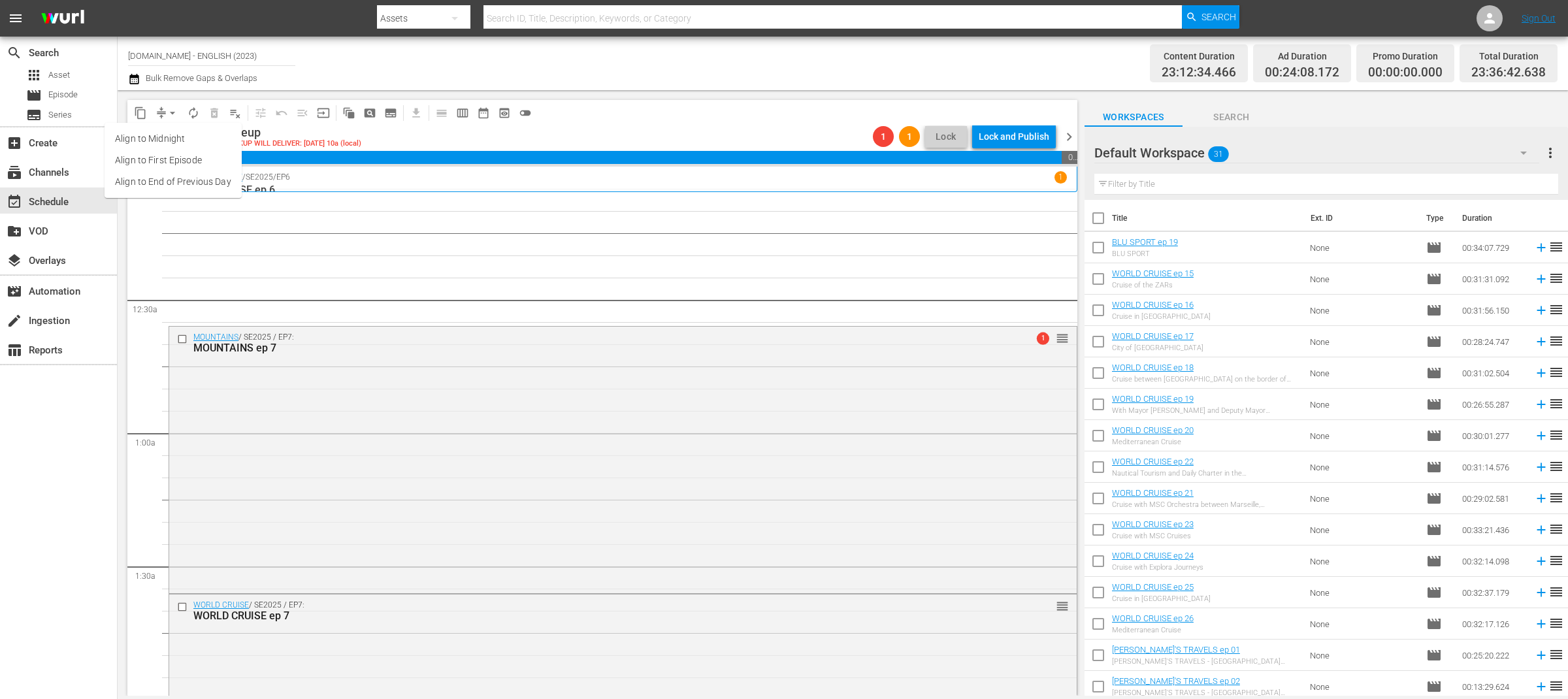
click at [196, 177] on li "Align to End of Previous Day" at bounding box center [173, 182] width 137 height 22
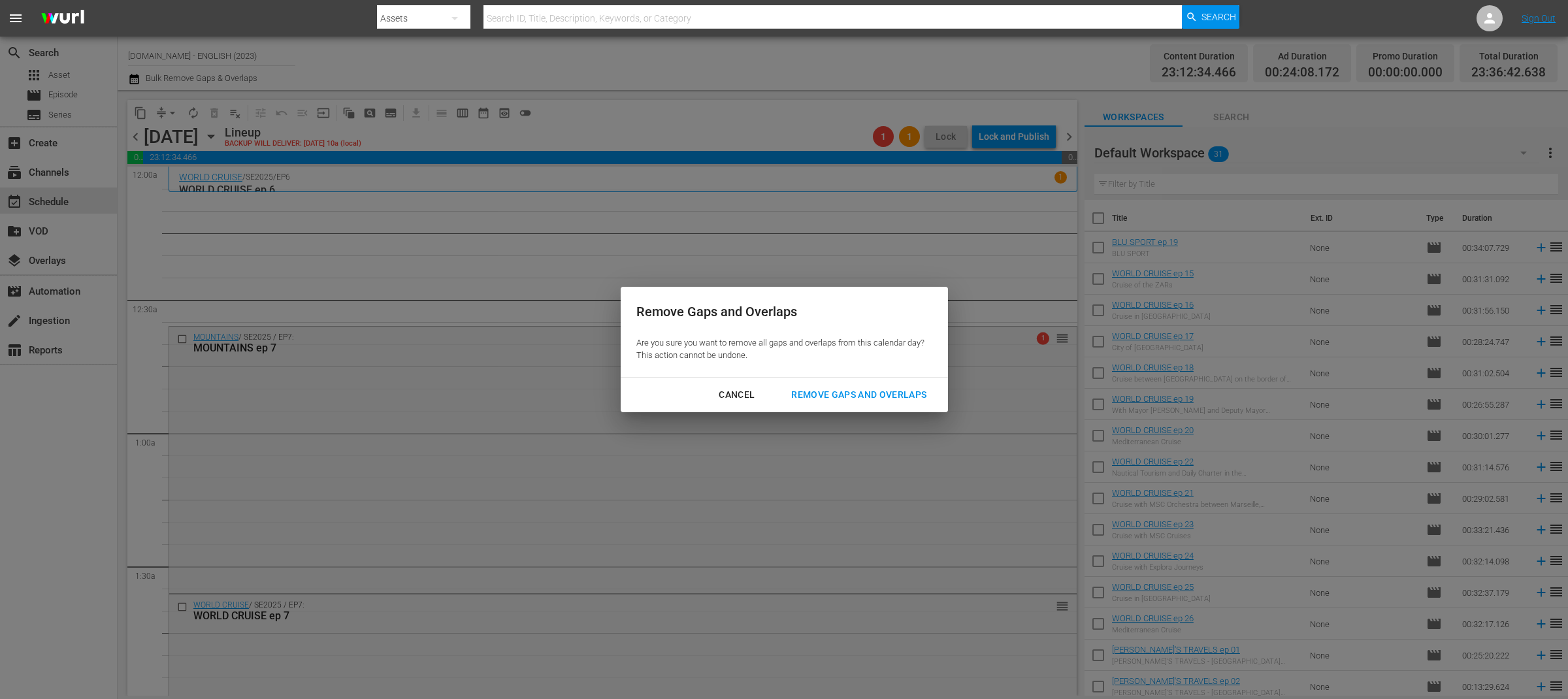
click at [859, 396] on div "Remove Gaps and Overlaps" at bounding box center [859, 394] width 157 height 16
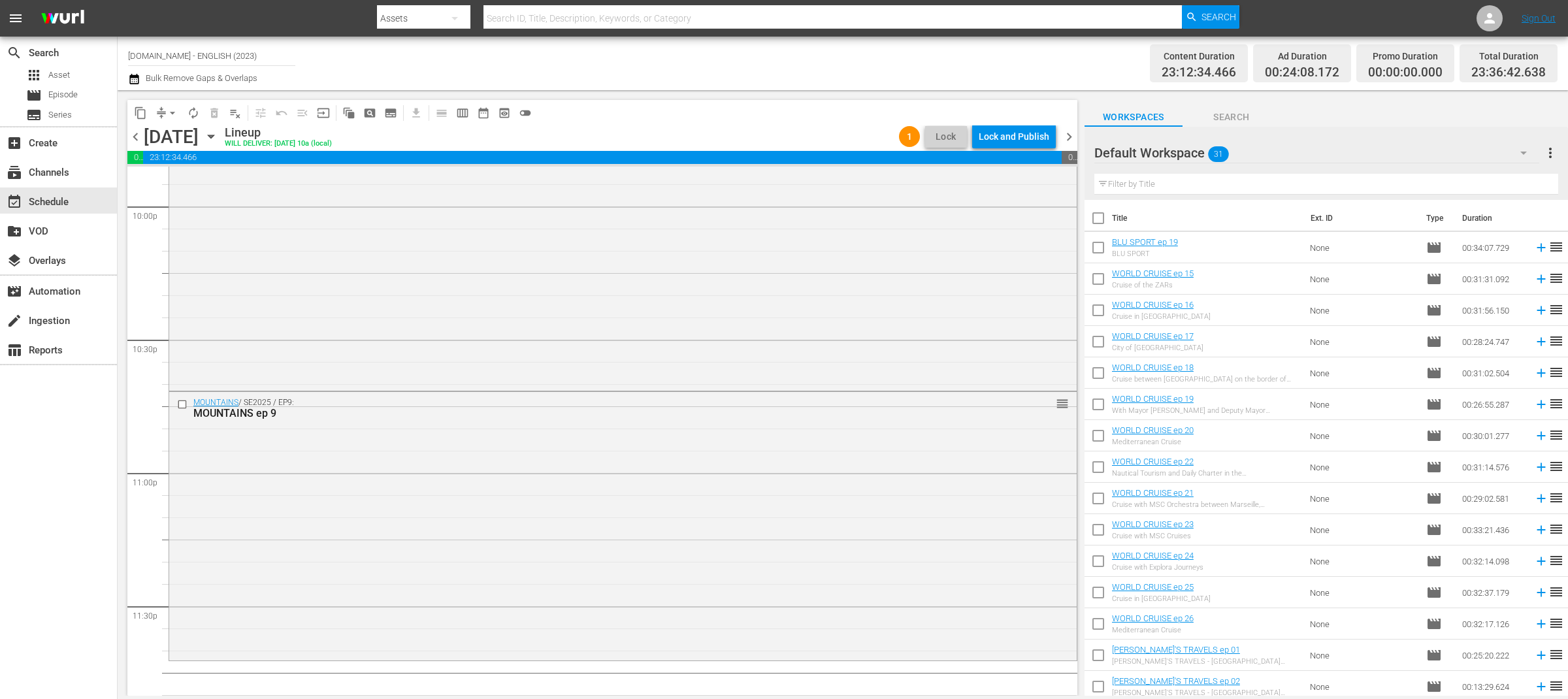
scroll to position [5684, 0]
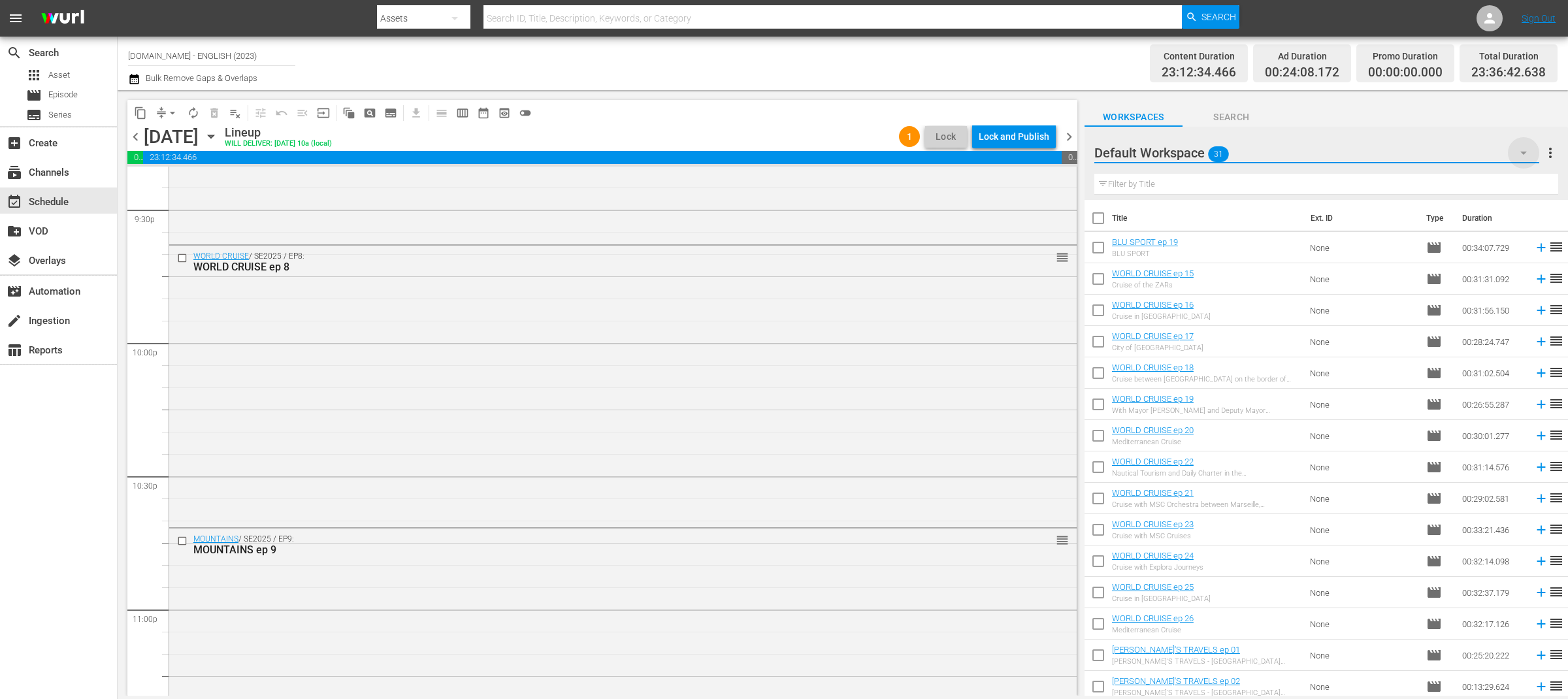
click at [1516, 152] on icon "button" at bounding box center [1523, 152] width 16 height 16
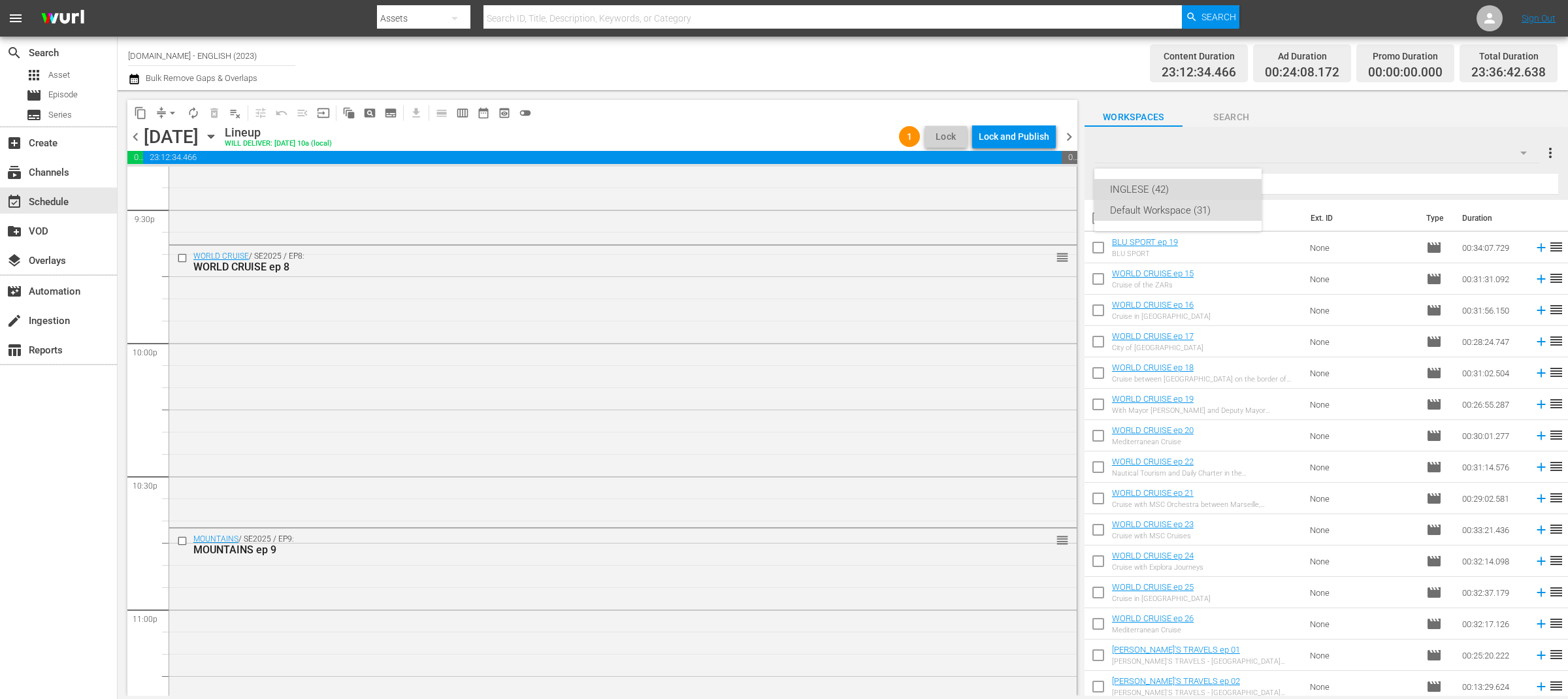
click at [1163, 187] on div "INGLESE (42)" at bounding box center [1177, 189] width 136 height 21
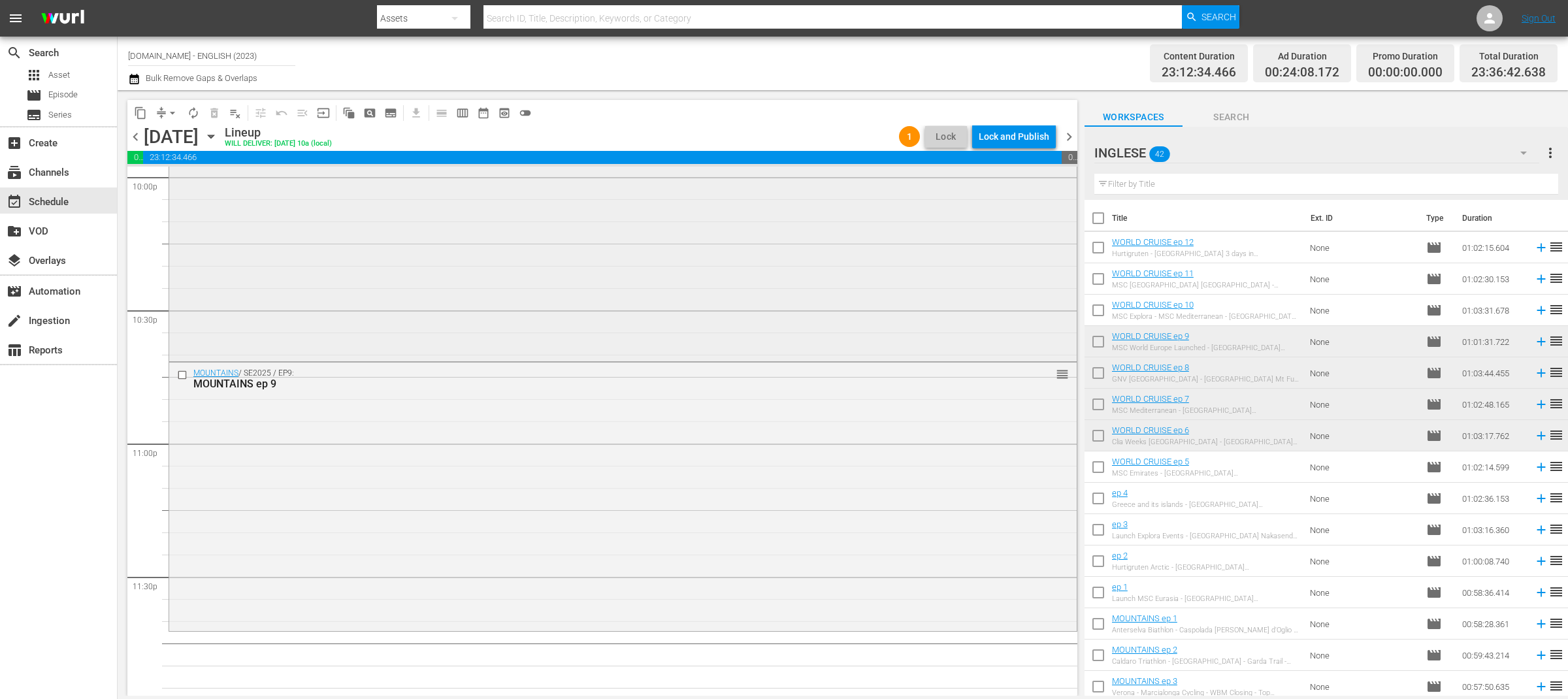
scroll to position [5863, 0]
click at [1533, 343] on icon at bounding box center [1540, 342] width 15 height 15
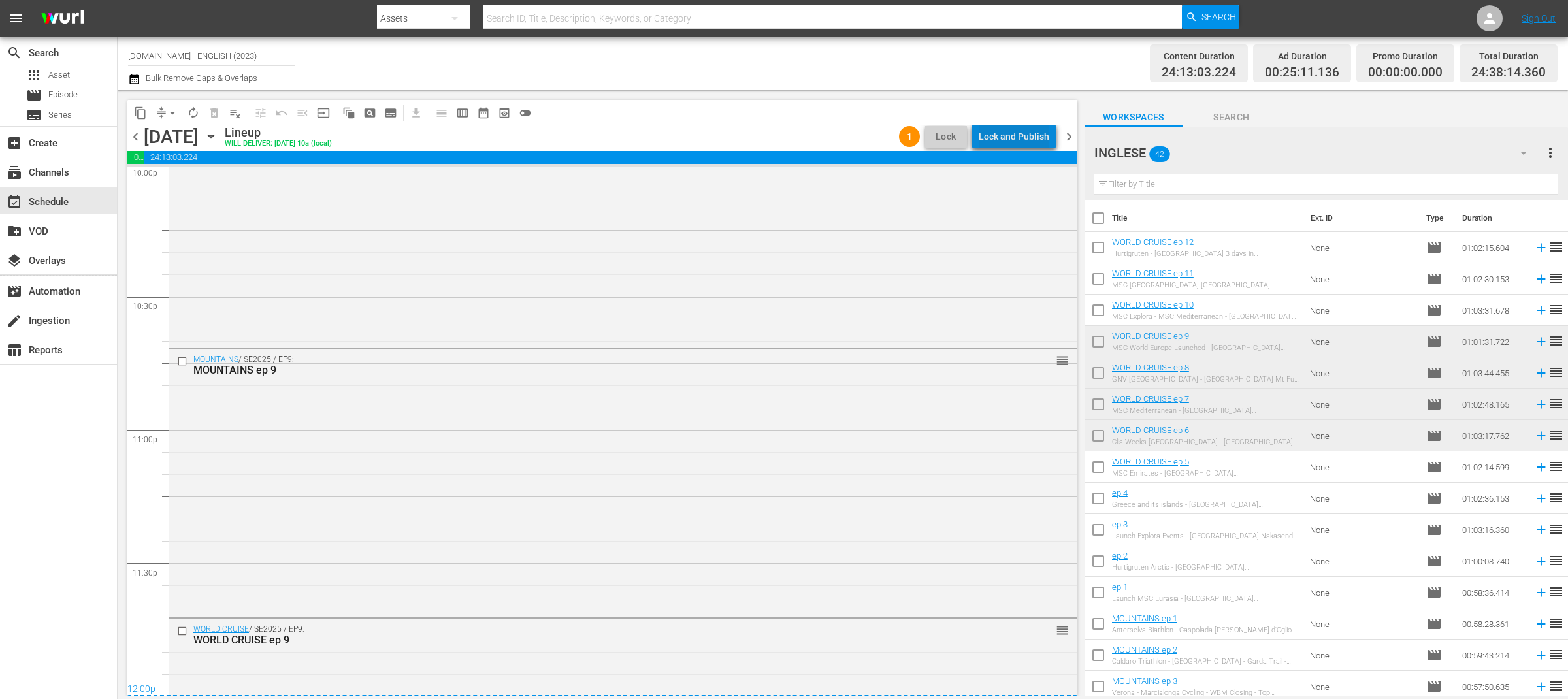
click at [1042, 134] on div "Lock and Publish" at bounding box center [1013, 137] width 70 height 24
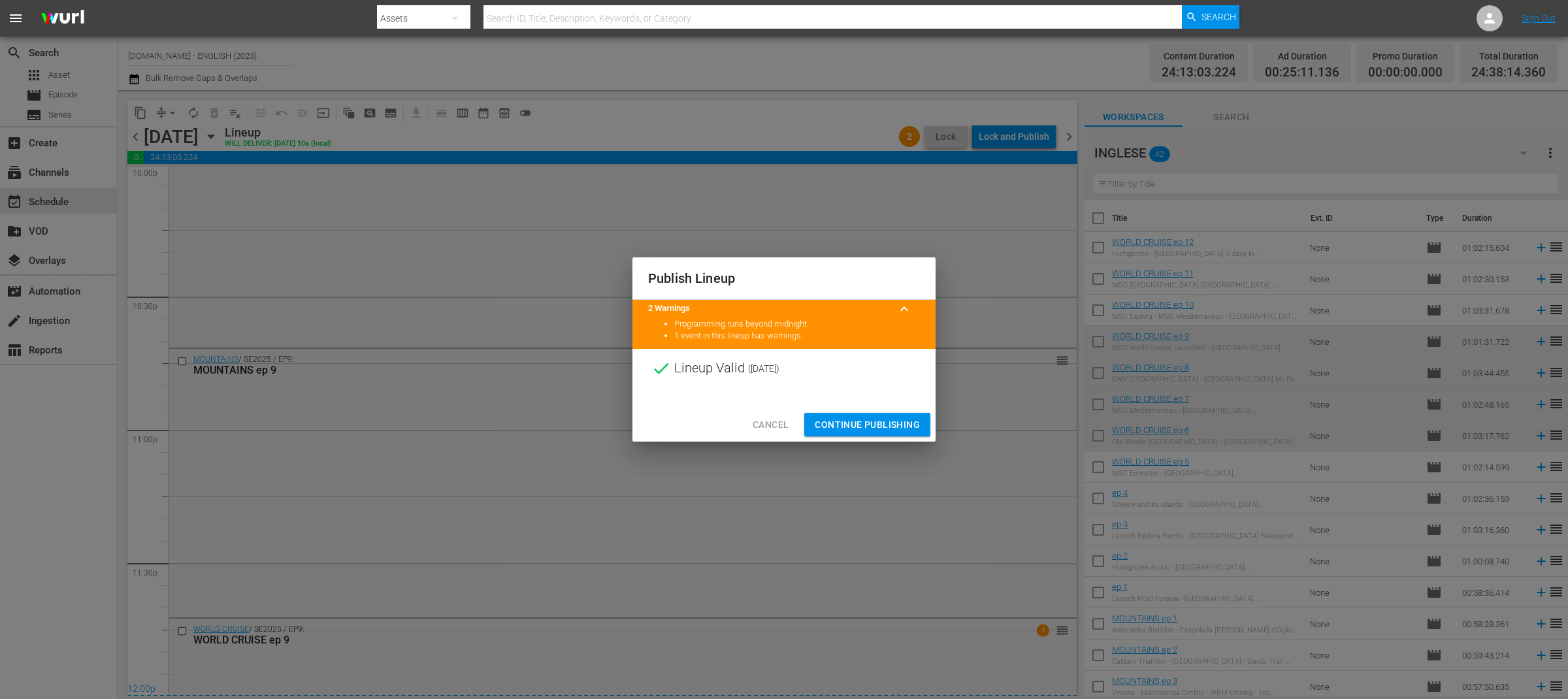
click at [884, 425] on span "Continue Publishing" at bounding box center [867, 425] width 105 height 16
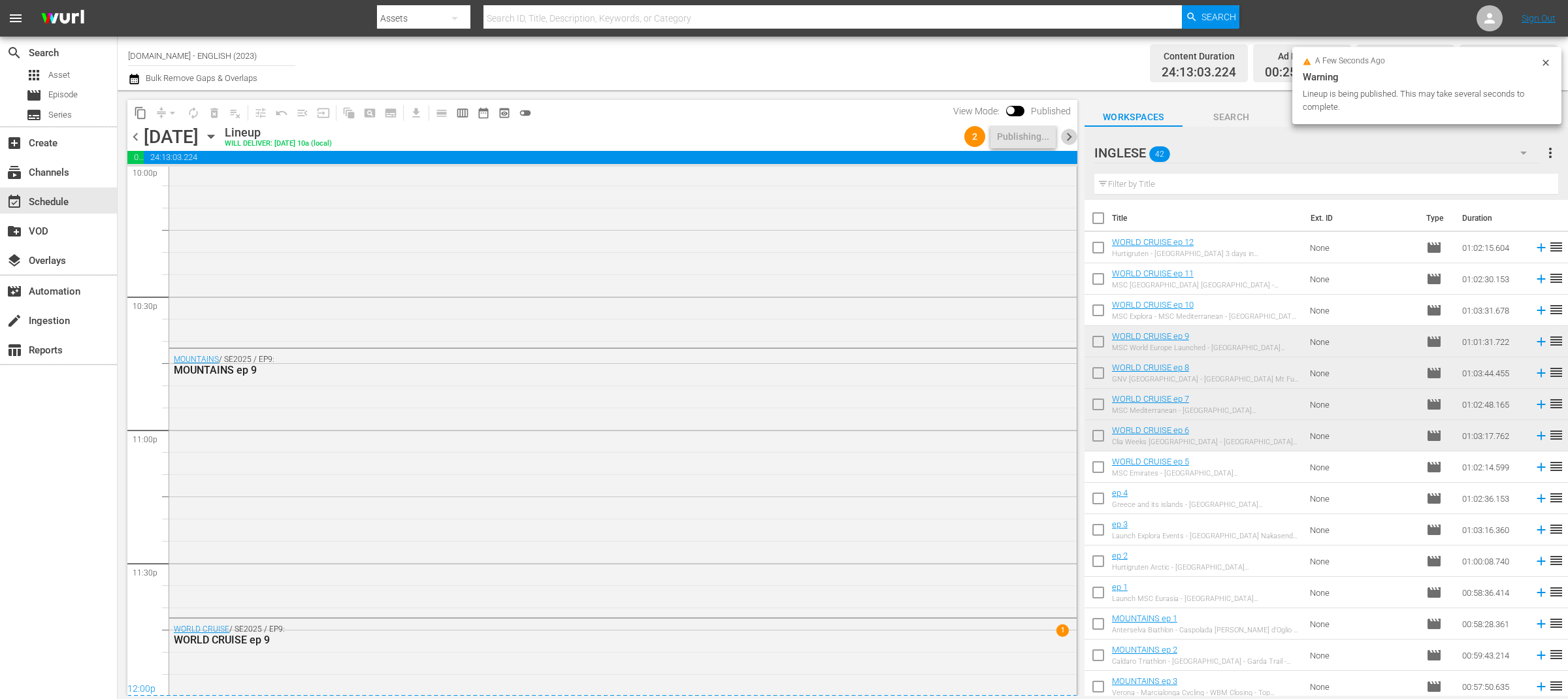
click at [1070, 134] on span "chevron_right" at bounding box center [1069, 137] width 16 height 16
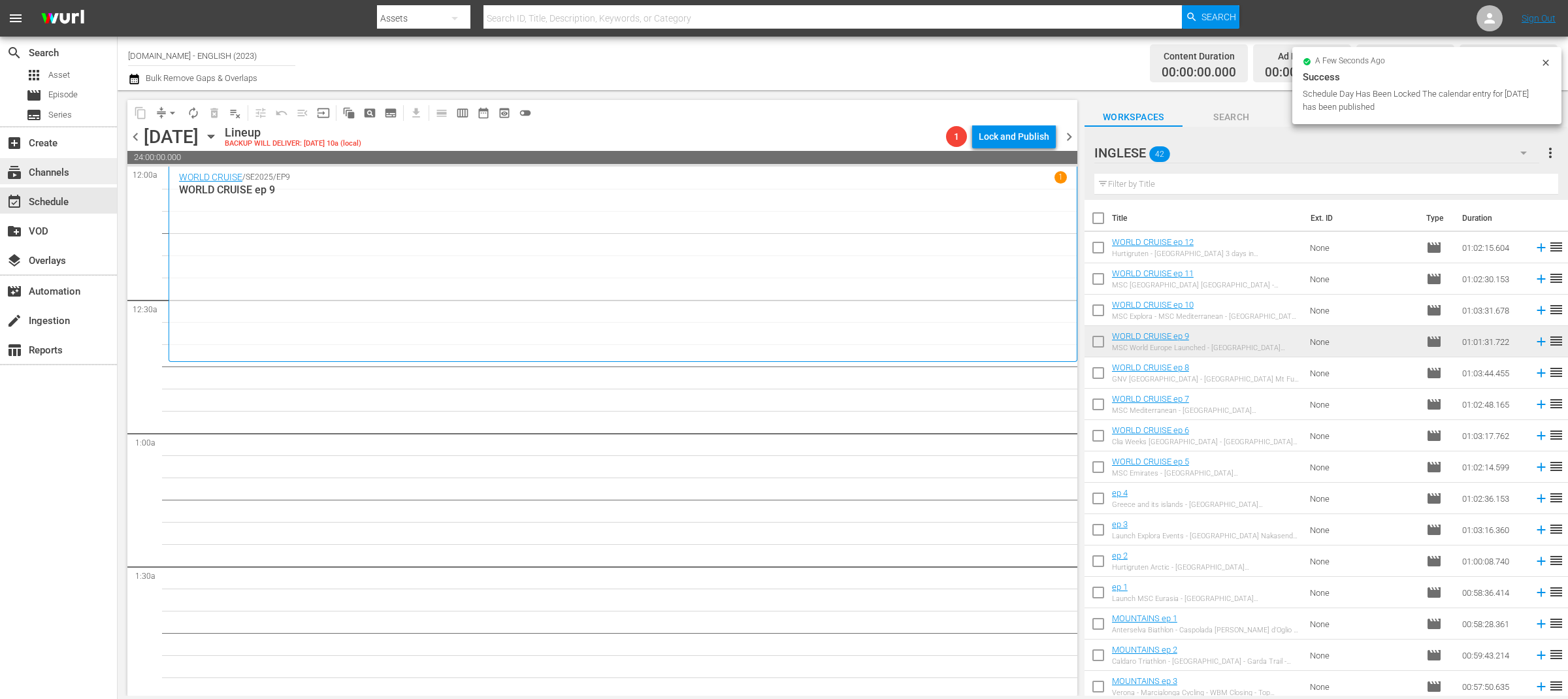
click at [80, 165] on div "subscriptions Channels" at bounding box center [58, 171] width 117 height 26
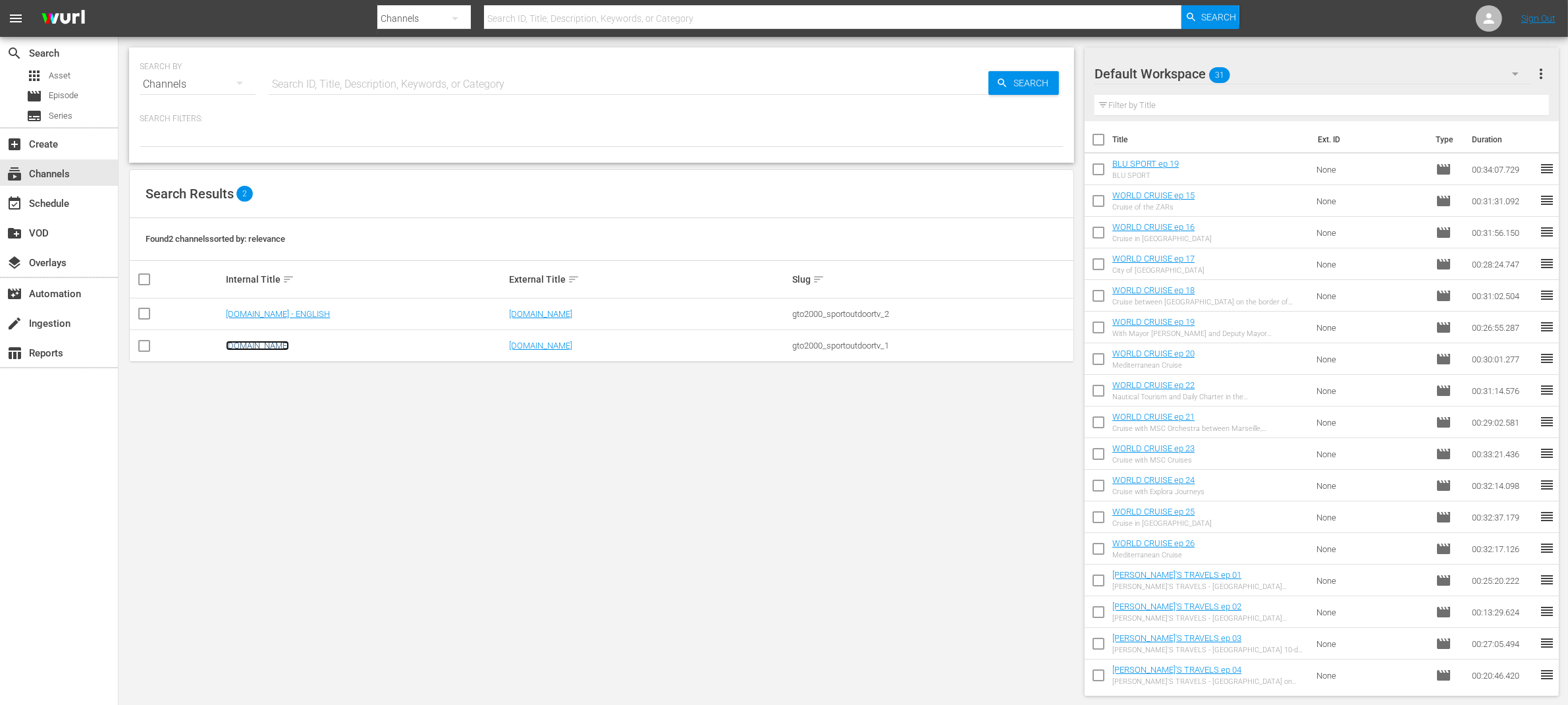
click at [273, 345] on link "[DOMAIN_NAME]" at bounding box center [257, 346] width 63 height 10
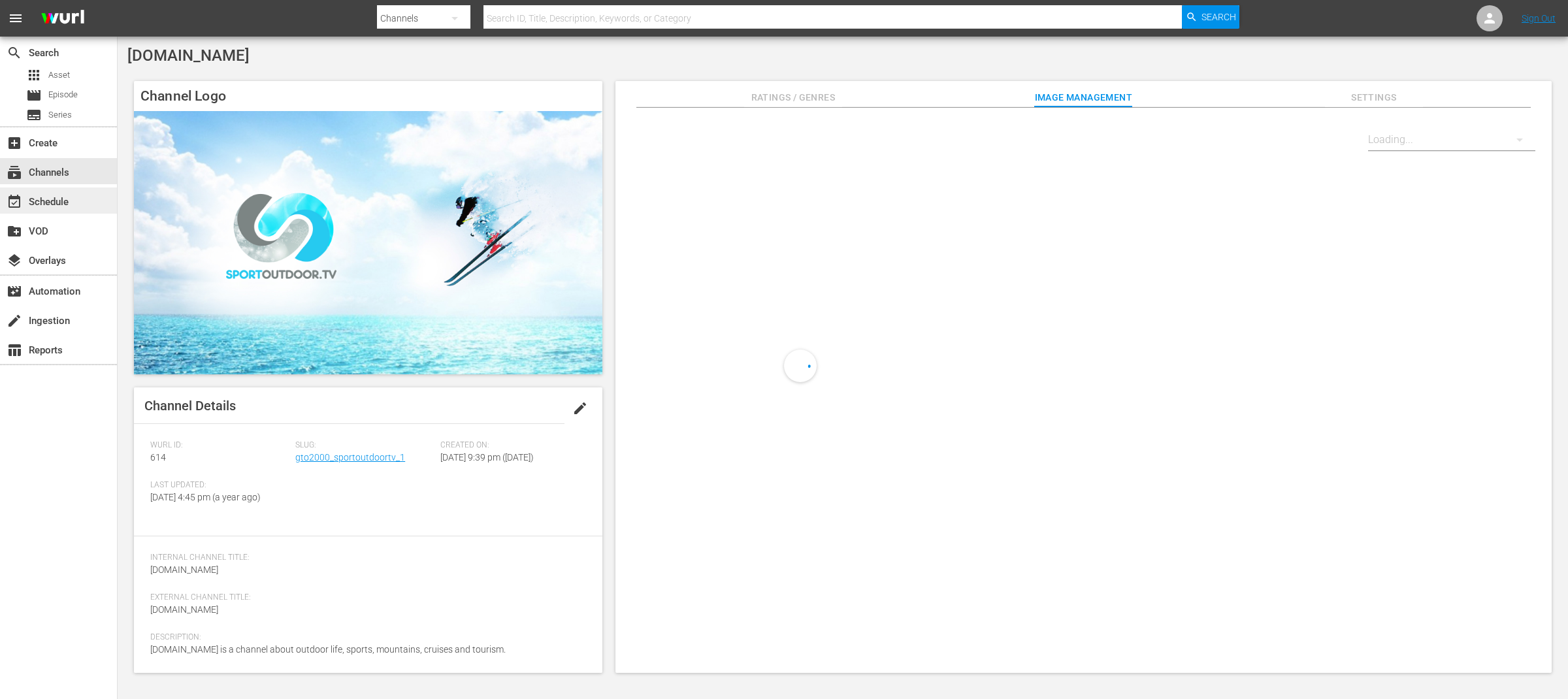
click at [51, 196] on div "event_available Schedule" at bounding box center [37, 200] width 73 height 12
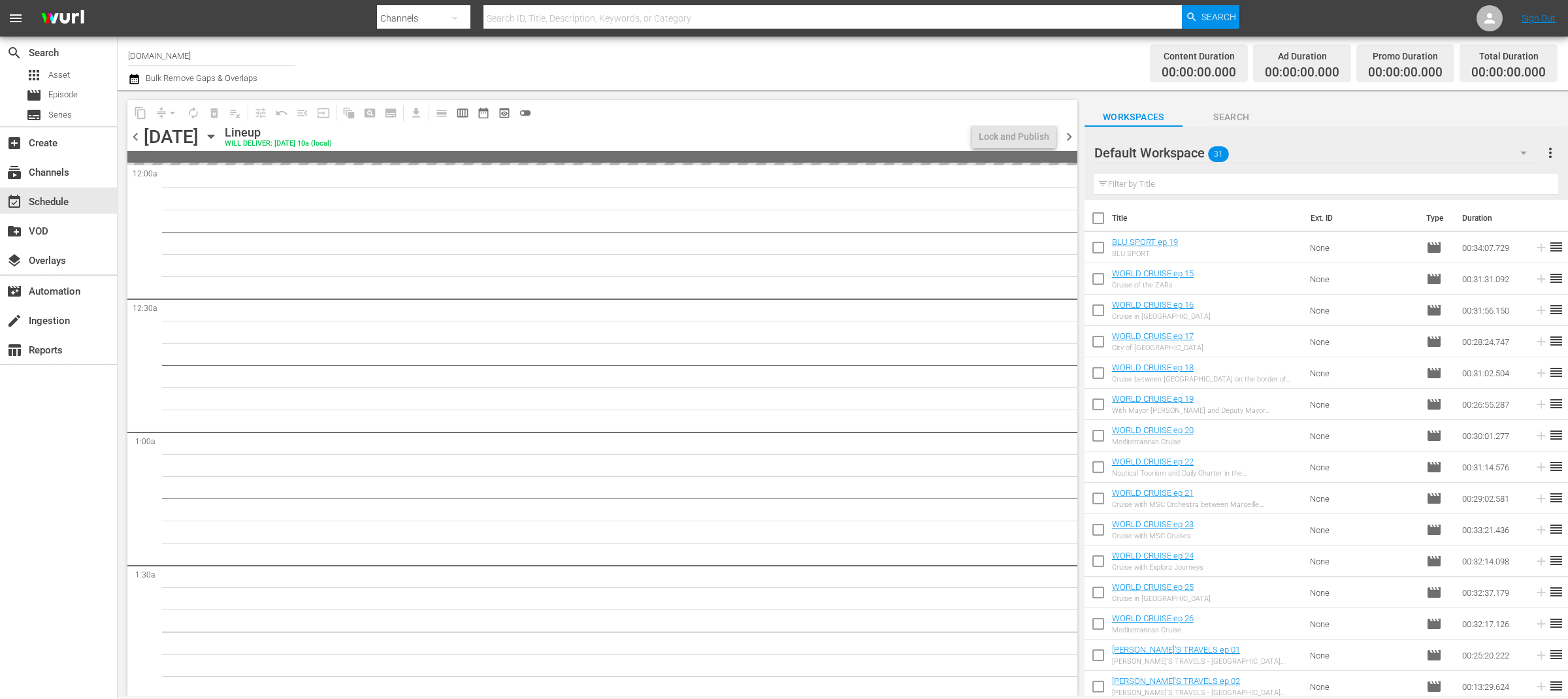
click at [218, 139] on icon "button" at bounding box center [211, 137] width 15 height 15
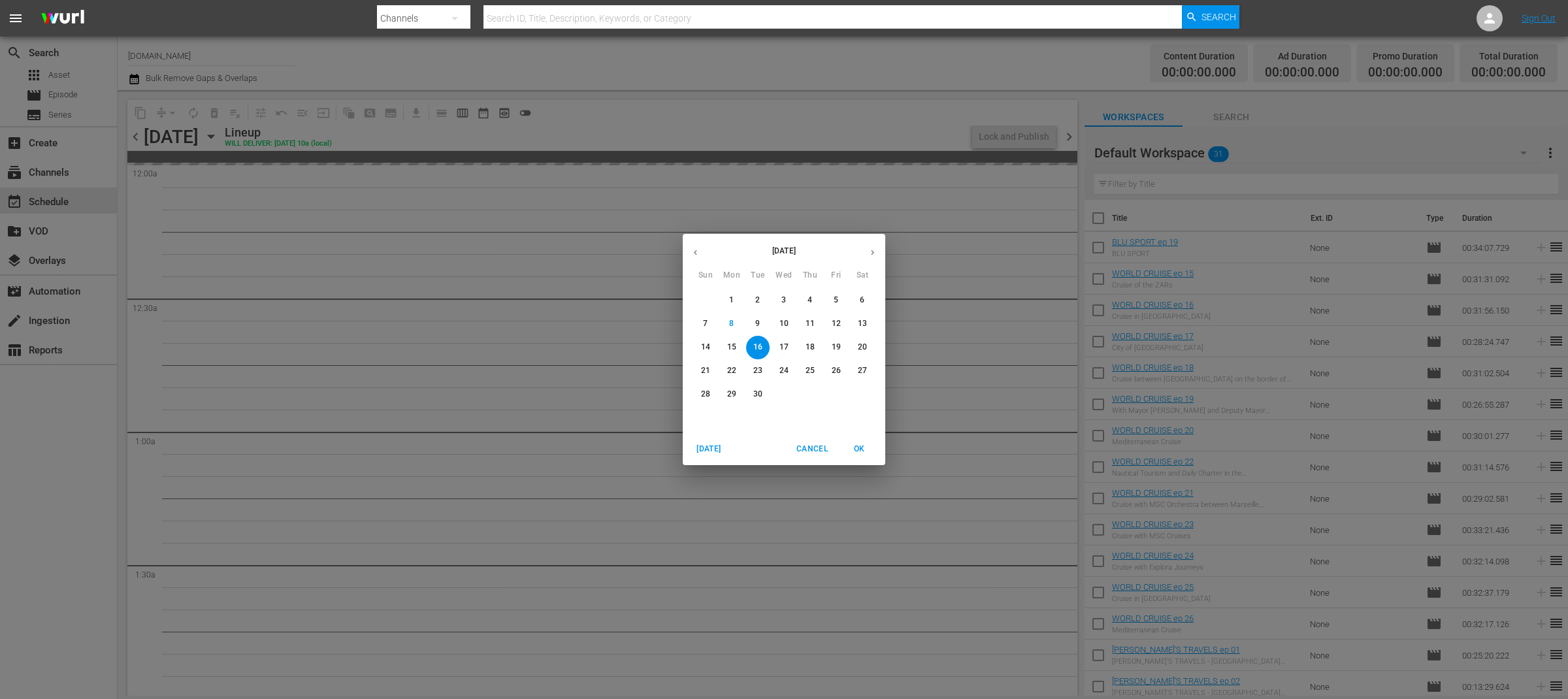
click at [756, 322] on p "9" at bounding box center [757, 323] width 5 height 11
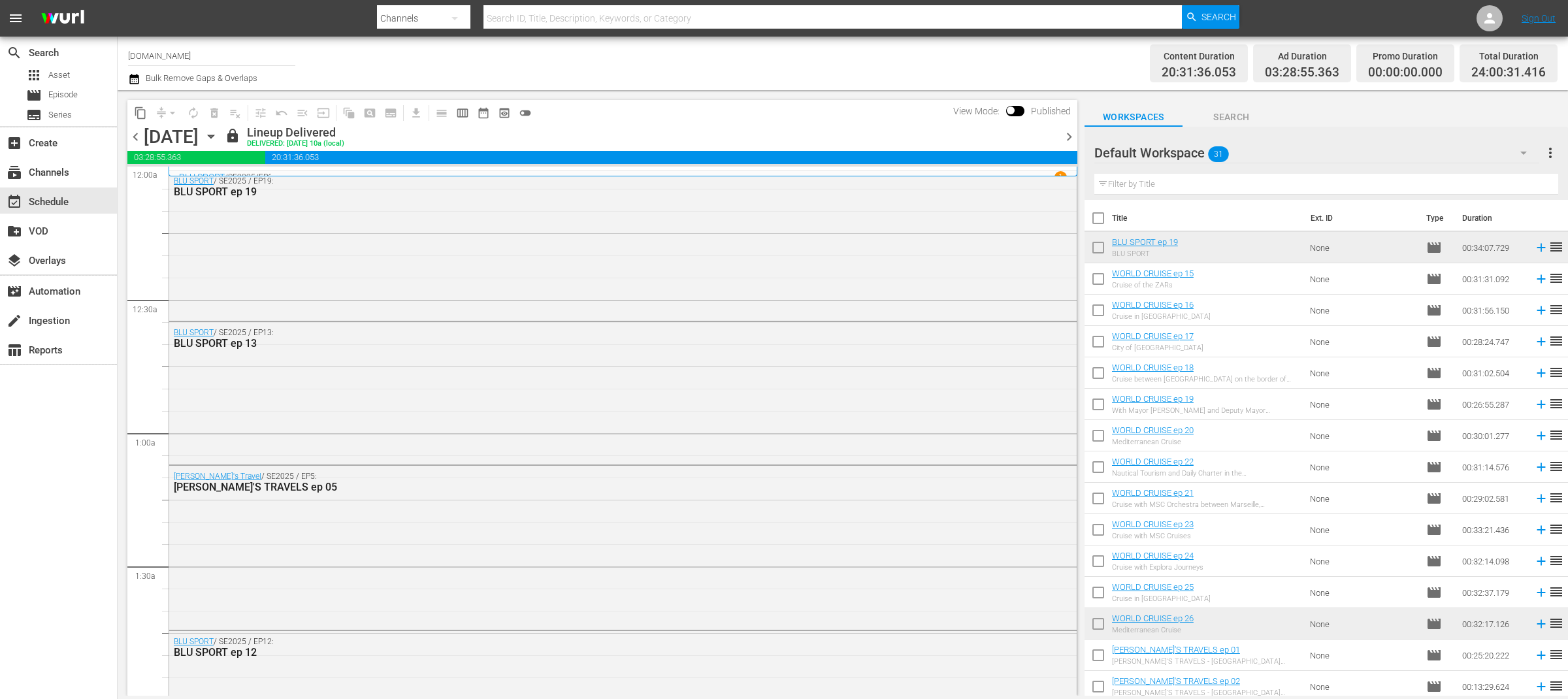
click at [1066, 139] on span "chevron_right" at bounding box center [1069, 137] width 16 height 16
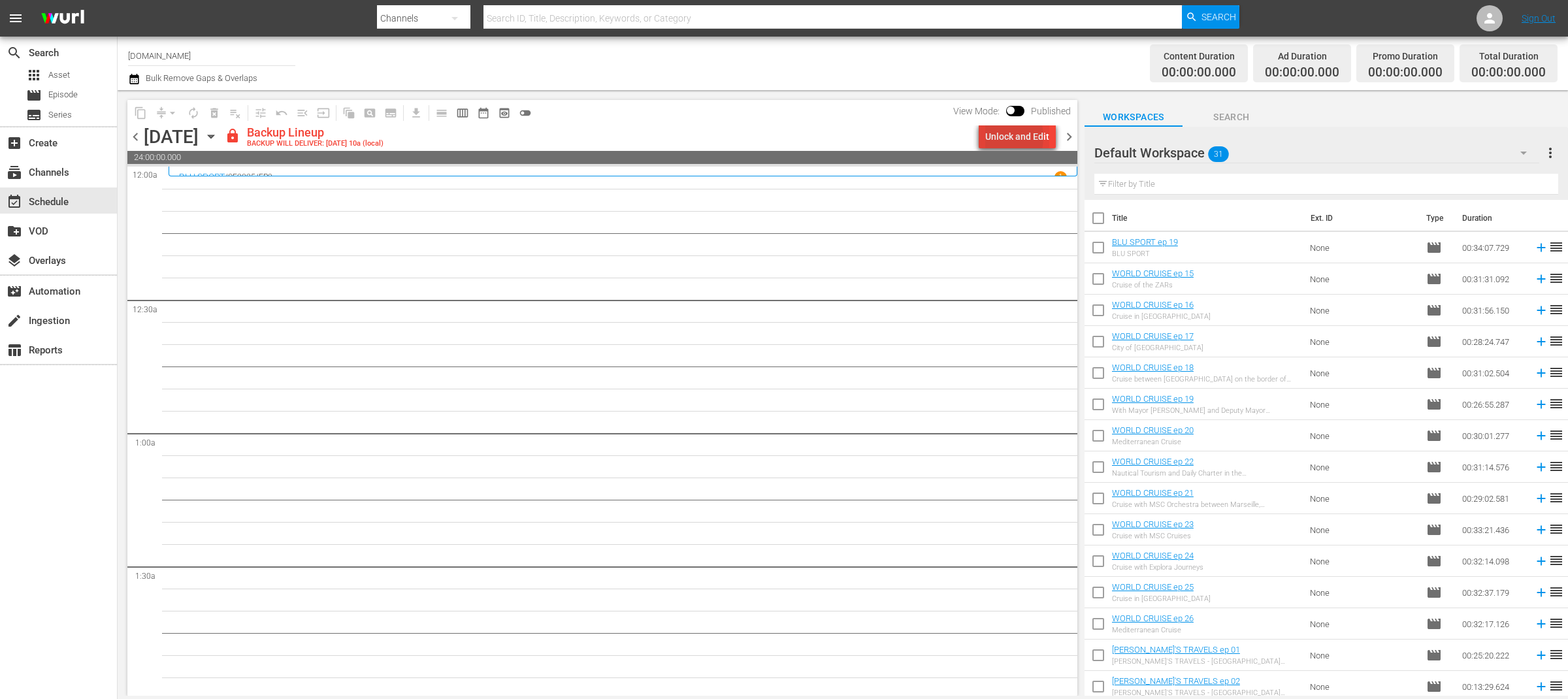
click at [994, 137] on div "Unlock and Edit" at bounding box center [1016, 137] width 64 height 24
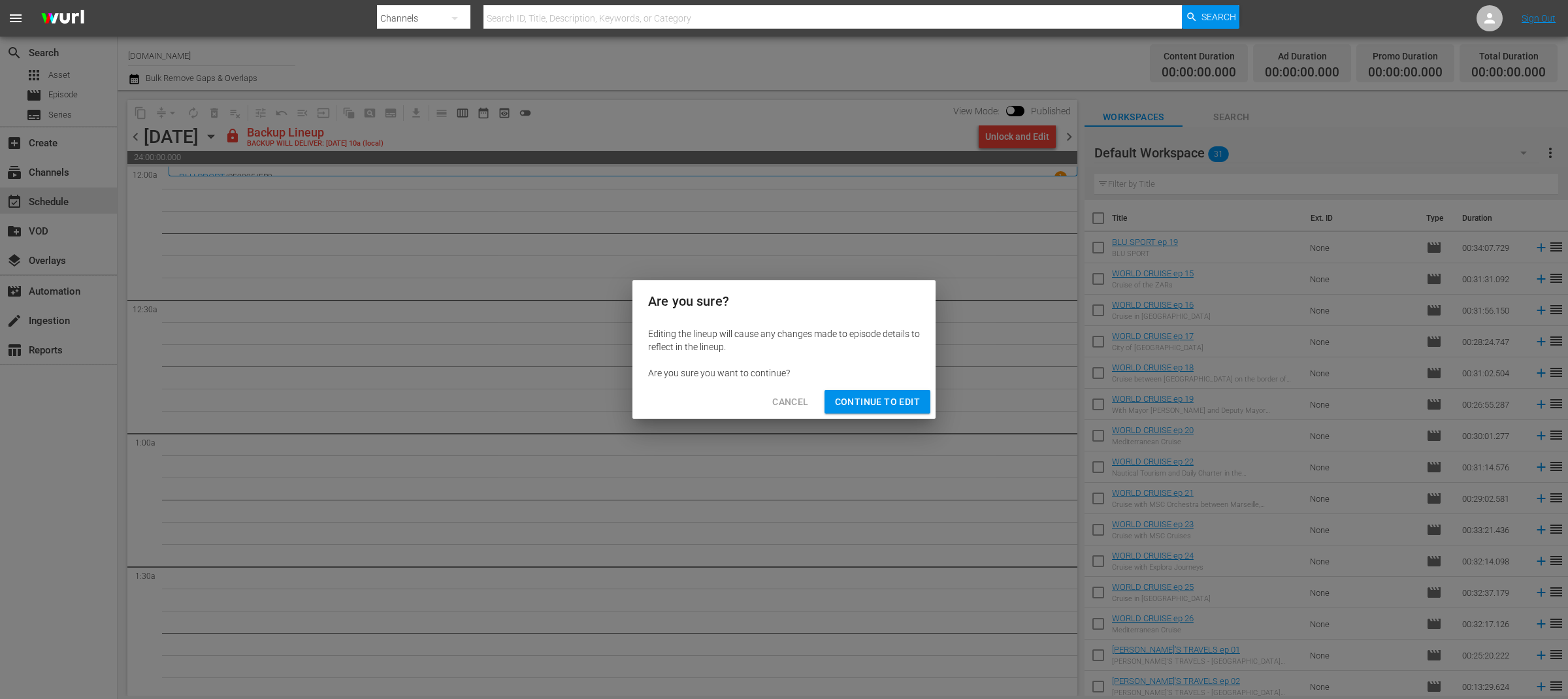
click at [863, 404] on span "Continue to Edit" at bounding box center [878, 402] width 85 height 16
